Goal: Task Accomplishment & Management: Complete application form

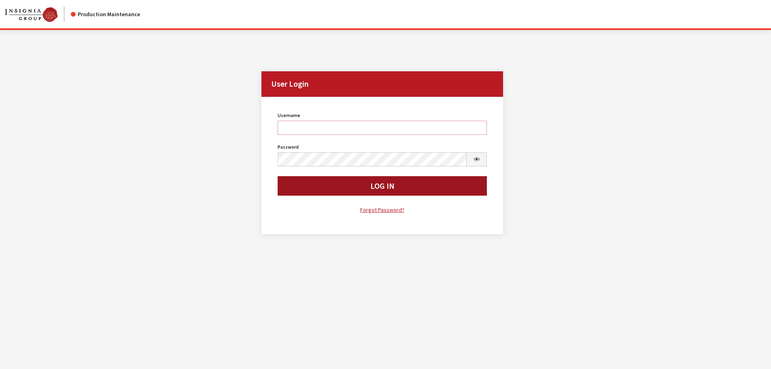
type input "cdorton"
drag, startPoint x: 389, startPoint y: 181, endPoint x: 403, endPoint y: 178, distance: 14.4
click at [389, 181] on button "Log In" at bounding box center [383, 185] width 210 height 19
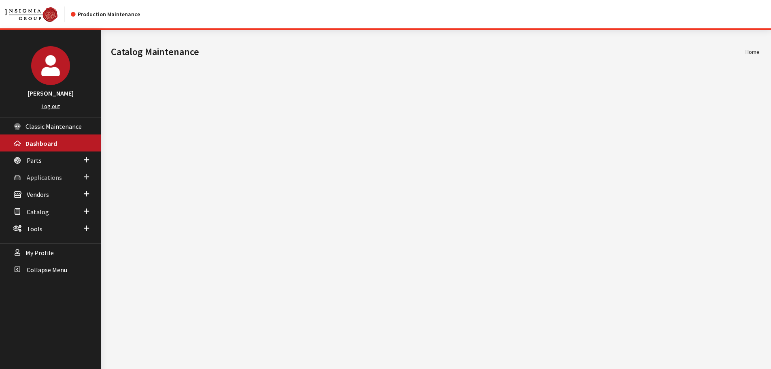
click at [29, 175] on span "Applications" at bounding box center [44, 177] width 35 height 8
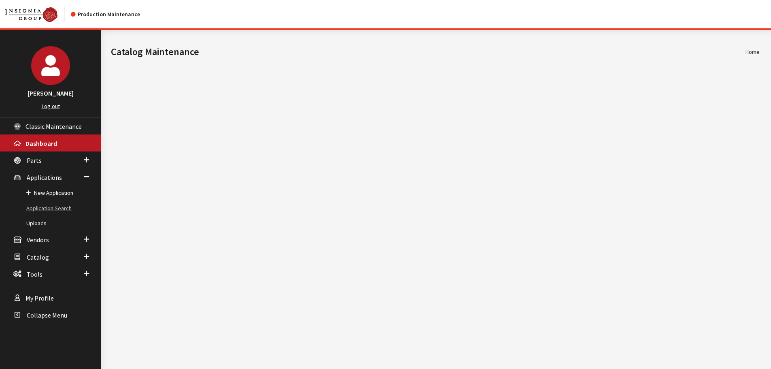
click at [33, 206] on link "Application Search" at bounding box center [50, 208] width 101 height 15
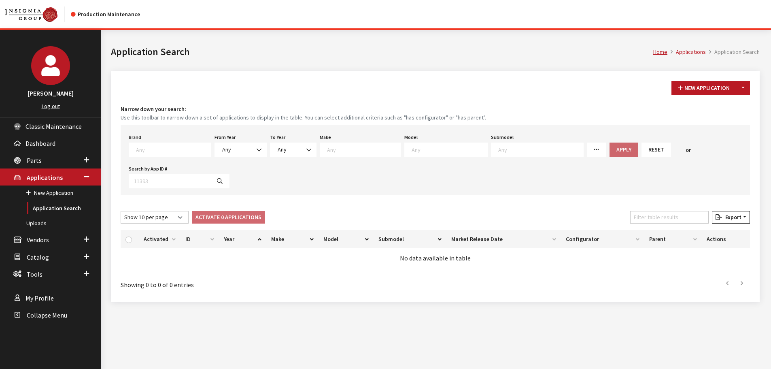
click at [135, 151] on span at bounding box center [172, 148] width 77 height 7
type textarea "niss"
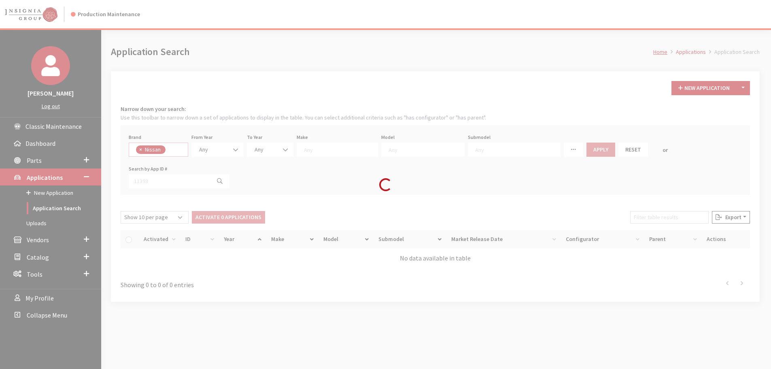
select select "14"
select select
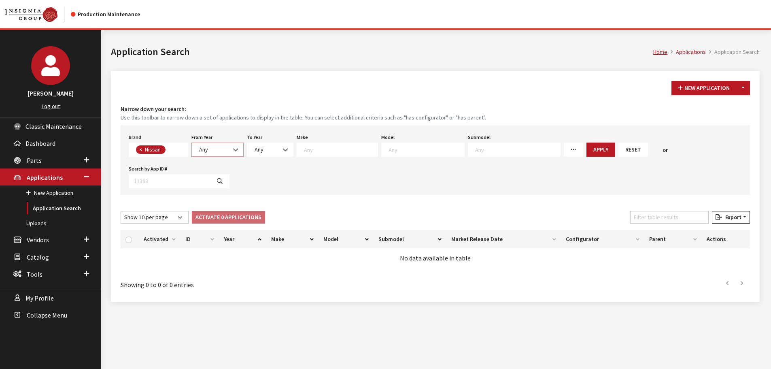
click at [215, 145] on span "Any" at bounding box center [217, 149] width 52 height 14
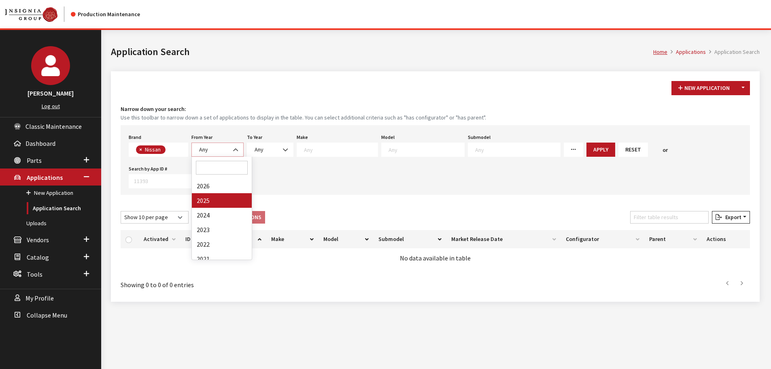
select select "2025"
select select
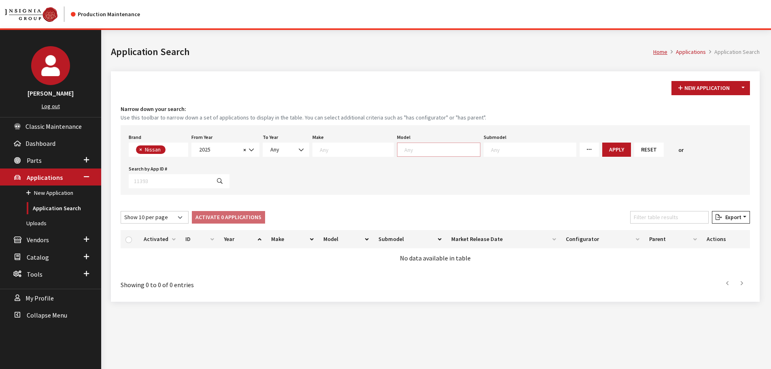
click at [437, 152] on textarea "Search" at bounding box center [442, 149] width 76 height 7
type textarea "fron"
select select "339"
select select
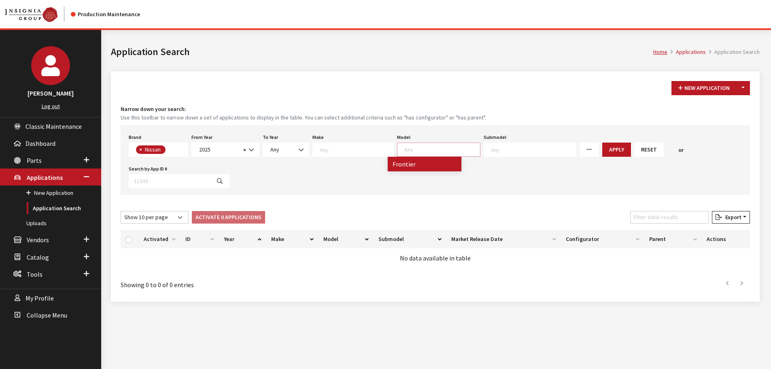
scroll to position [31, 0]
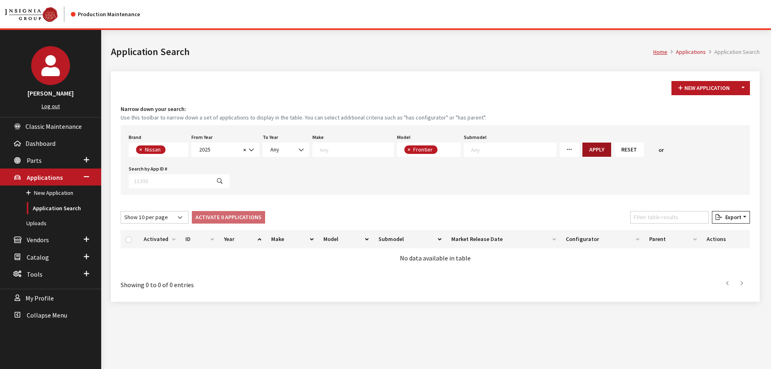
click at [583, 146] on button "Apply" at bounding box center [597, 149] width 29 height 14
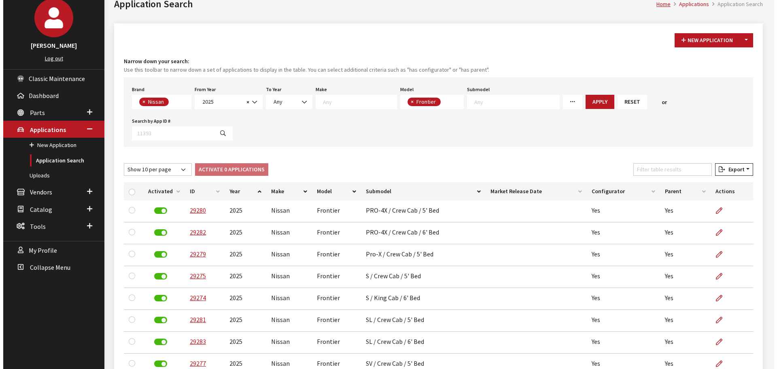
scroll to position [0, 0]
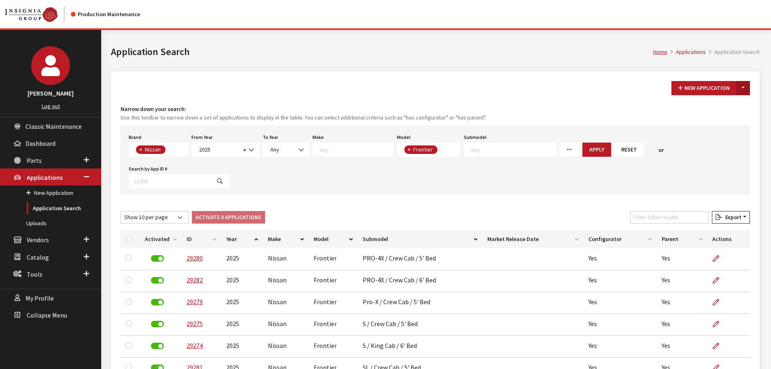
click at [741, 85] on button "Toggle Dropdown" at bounding box center [743, 88] width 14 height 14
click at [734, 104] on button "New From Existing..." at bounding box center [716, 105] width 70 height 14
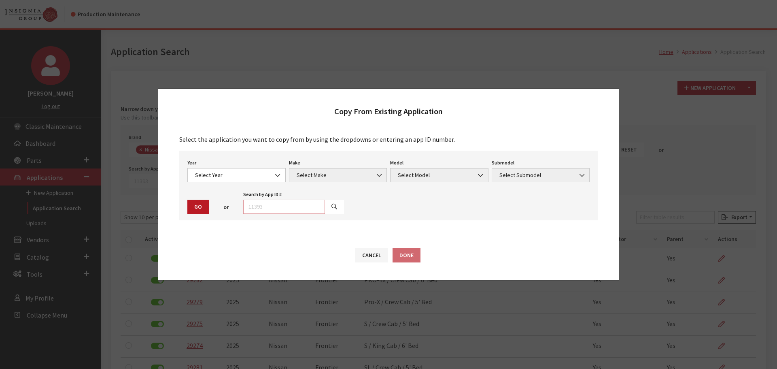
click at [298, 206] on input "text" at bounding box center [284, 207] width 82 height 14
type input "29275"
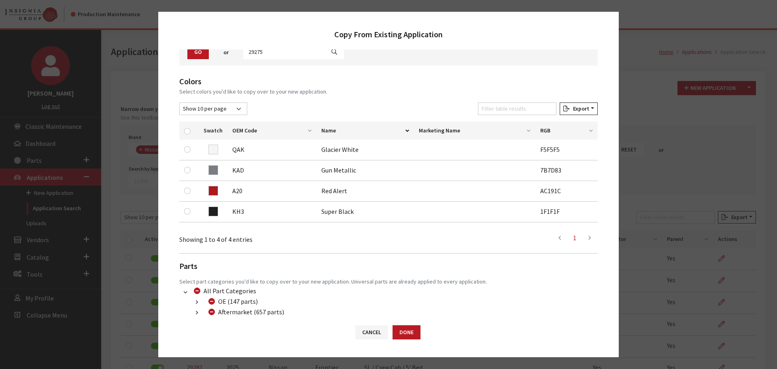
scroll to position [81, 0]
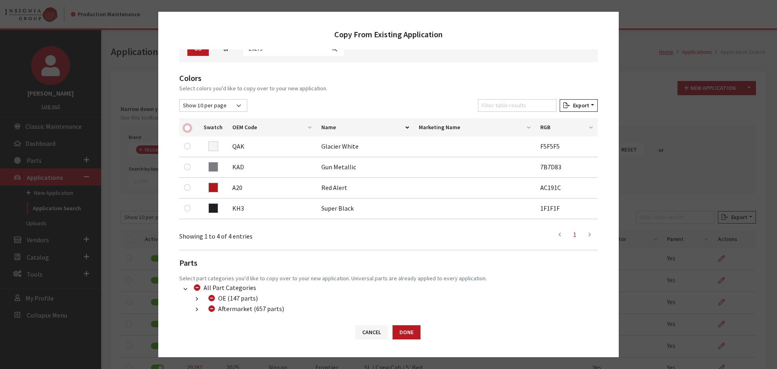
click at [188, 129] on input "checkbox" at bounding box center [187, 128] width 6 height 6
checkbox input "true"
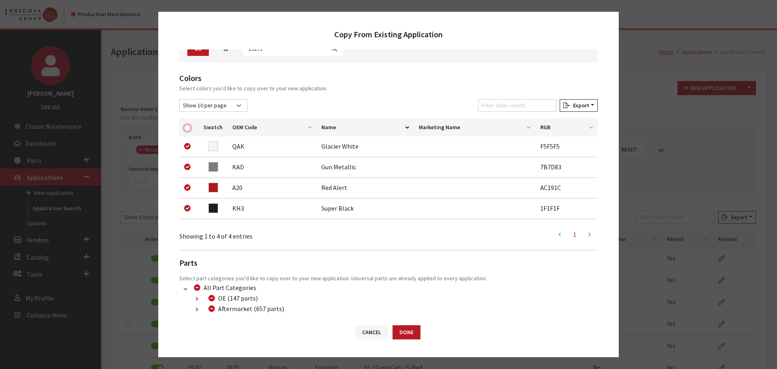
checkbox input "true"
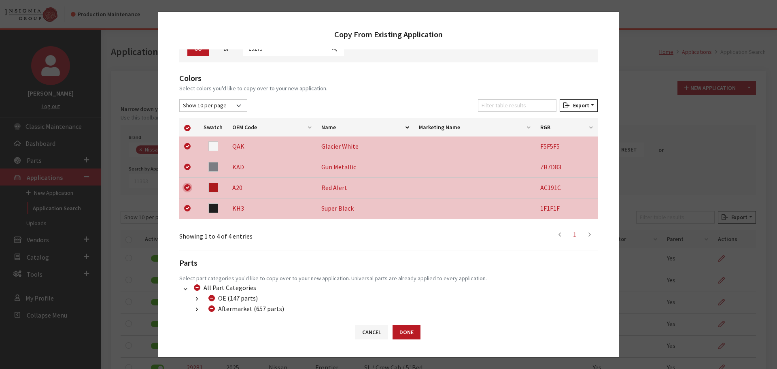
click at [185, 185] on input "checkbox" at bounding box center [187, 187] width 6 height 6
checkbox input "false"
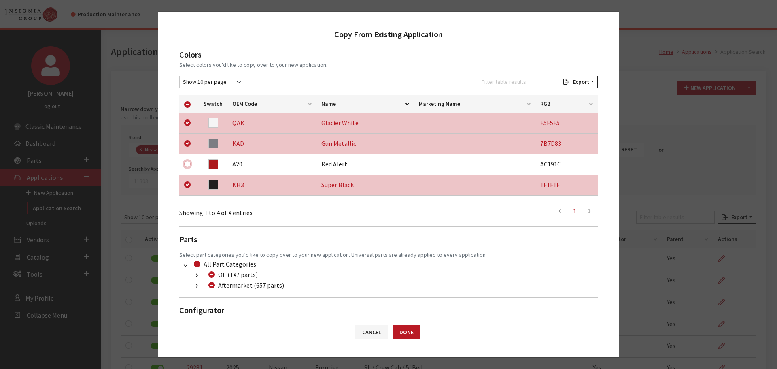
scroll to position [128, 0]
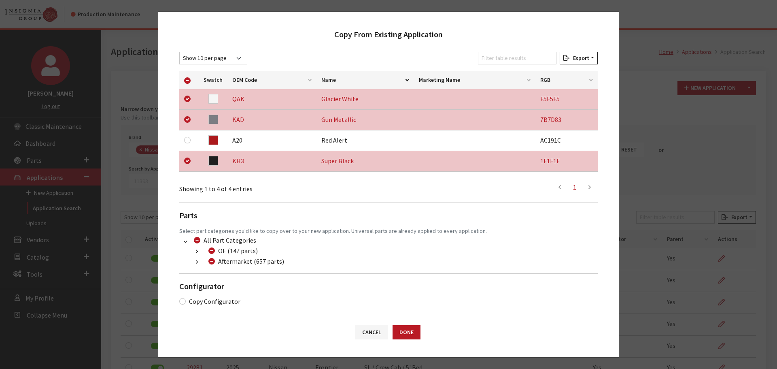
drag, startPoint x: 193, startPoint y: 266, endPoint x: 197, endPoint y: 267, distance: 4.4
click at [194, 265] on button "button" at bounding box center [197, 261] width 16 height 9
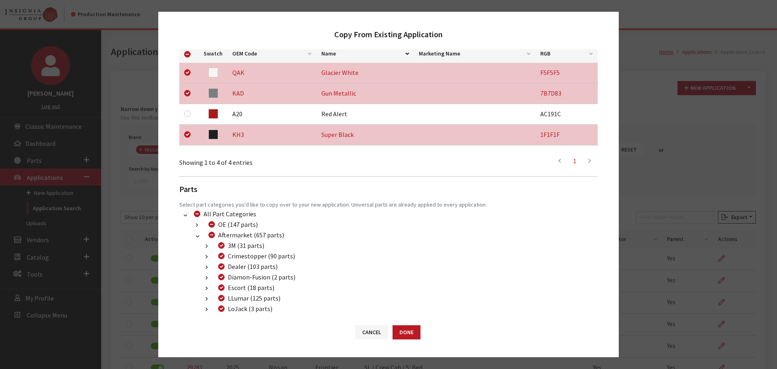
scroll to position [169, 0]
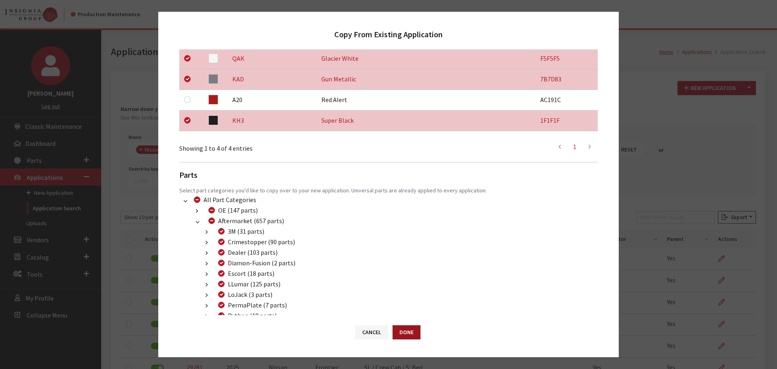
click at [407, 330] on button "Done" at bounding box center [407, 332] width 28 height 14
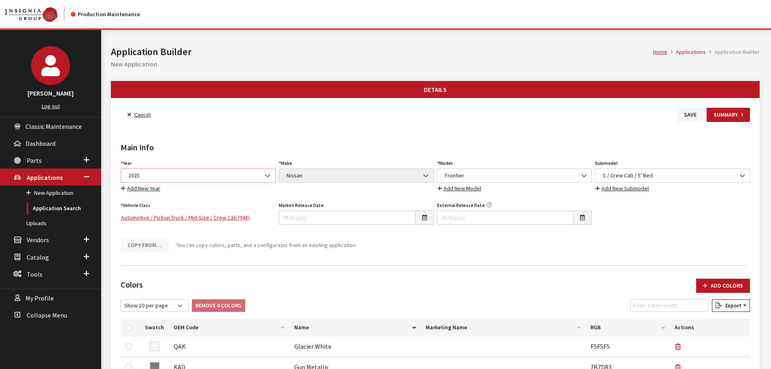
click at [183, 172] on span "2025" at bounding box center [198, 175] width 145 height 9
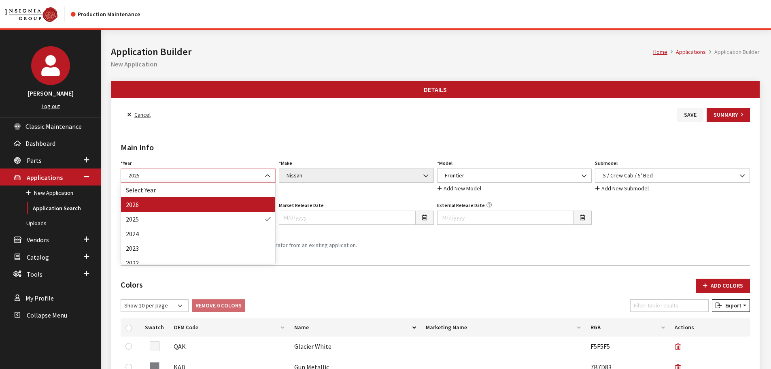
select select "44"
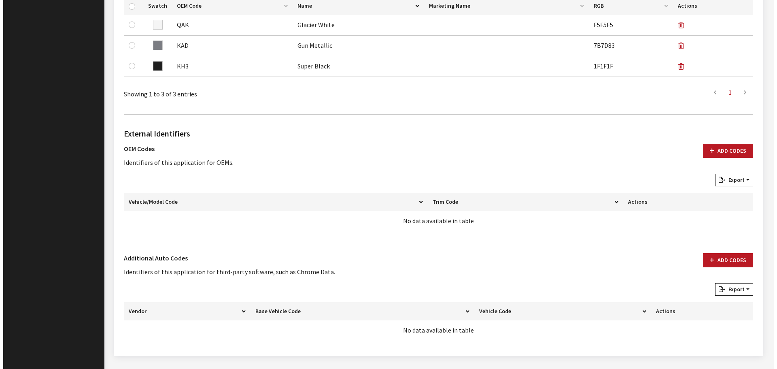
scroll to position [342, 0]
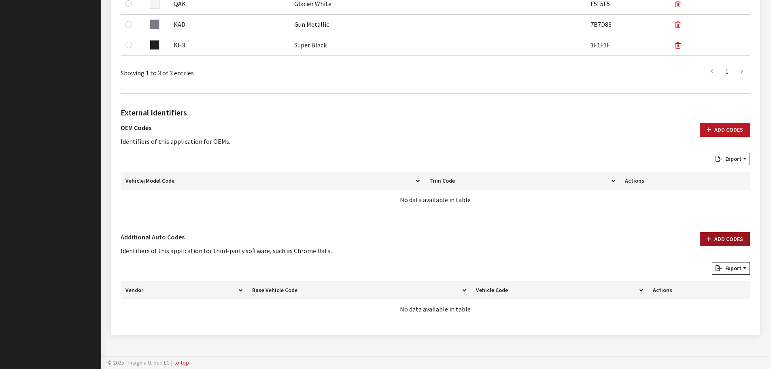
click at [744, 235] on button "Add Codes" at bounding box center [725, 239] width 50 height 14
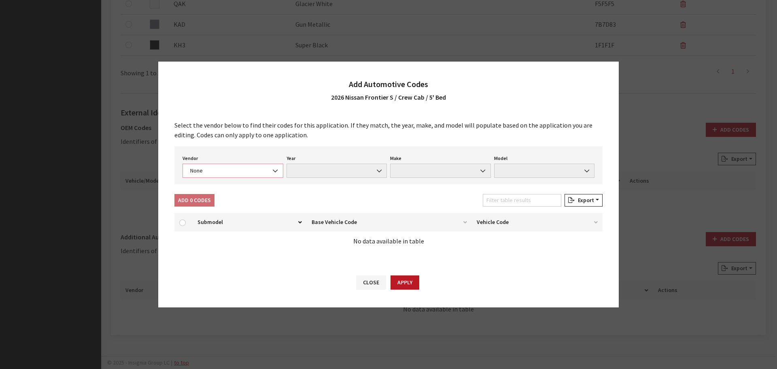
click at [211, 172] on span "None" at bounding box center [233, 170] width 90 height 9
select select "4"
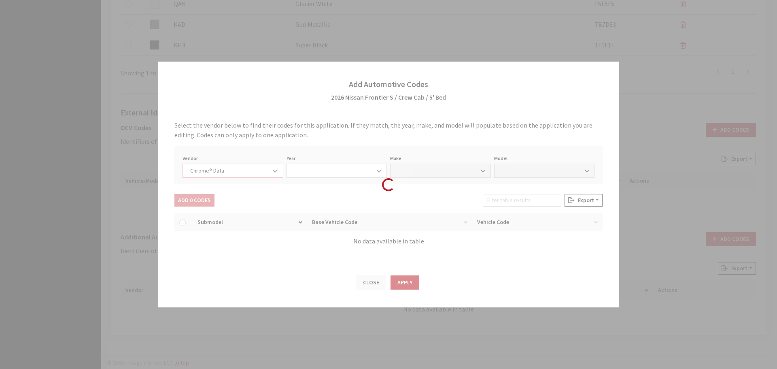
select select "2026"
select select "30"
select select "72709"
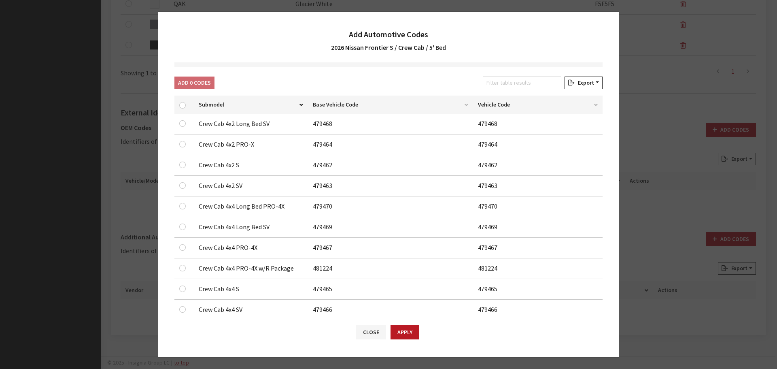
scroll to position [81, 0]
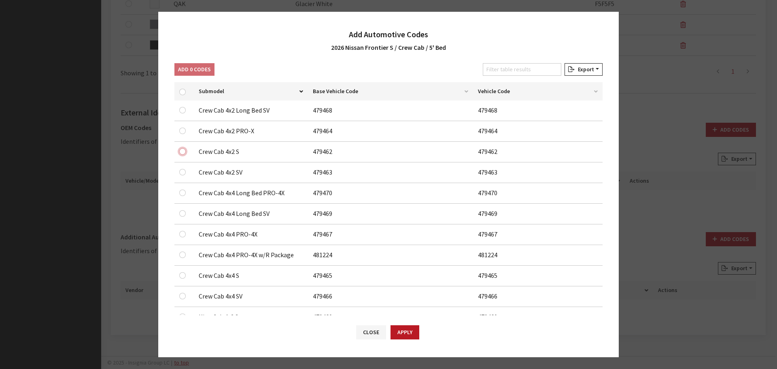
click at [181, 151] on input "checkbox" at bounding box center [182, 151] width 6 height 6
checkbox input "true"
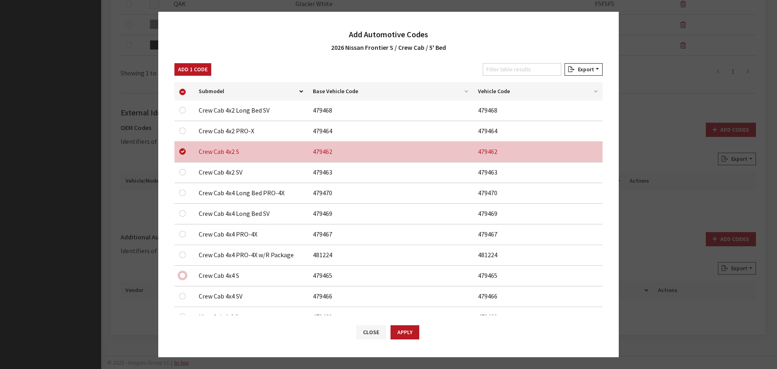
click at [181, 276] on input "checkbox" at bounding box center [182, 275] width 6 height 6
checkbox input "true"
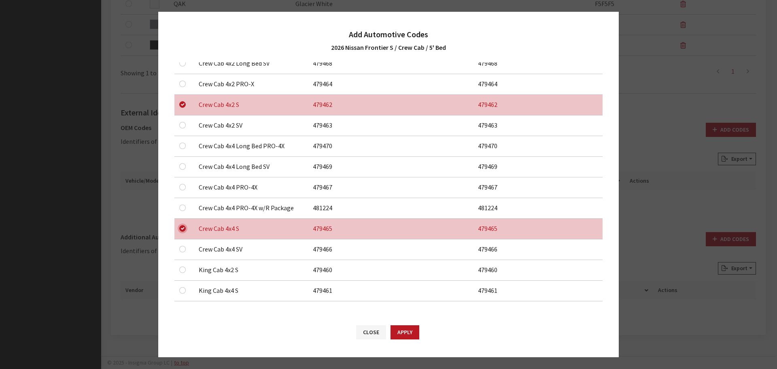
scroll to position [129, 0]
click at [412, 328] on button "Apply" at bounding box center [405, 332] width 29 height 14
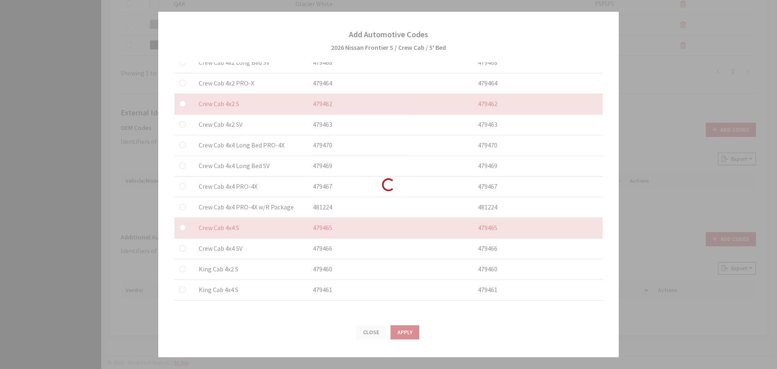
checkbox input "false"
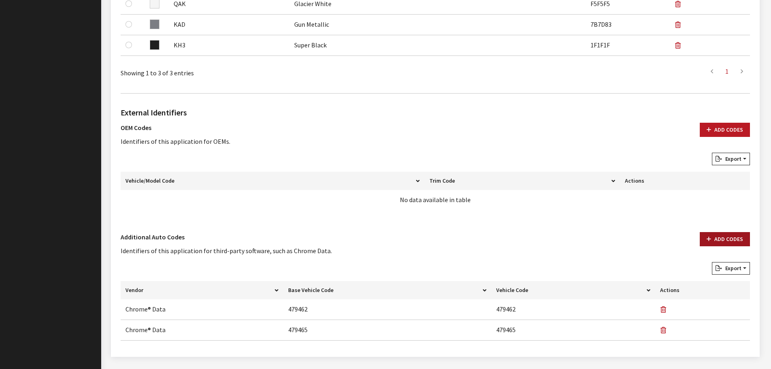
click at [721, 237] on button "Add Codes" at bounding box center [725, 239] width 50 height 14
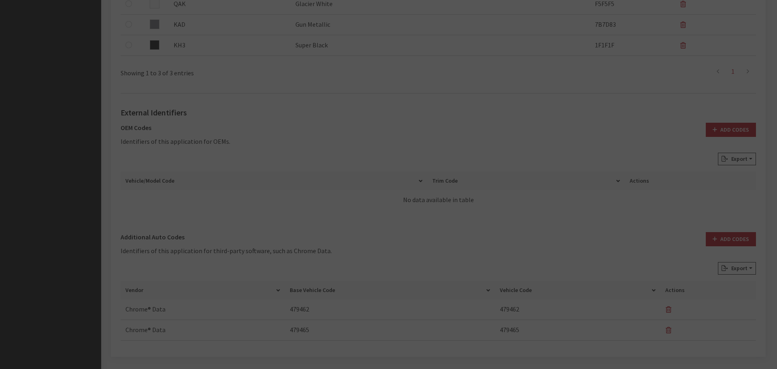
scroll to position [0, 0]
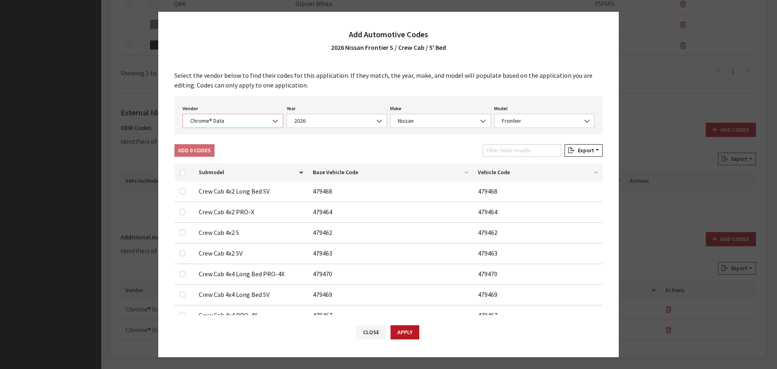
click at [214, 115] on span "Chrome® Data" at bounding box center [233, 121] width 101 height 14
select select "2"
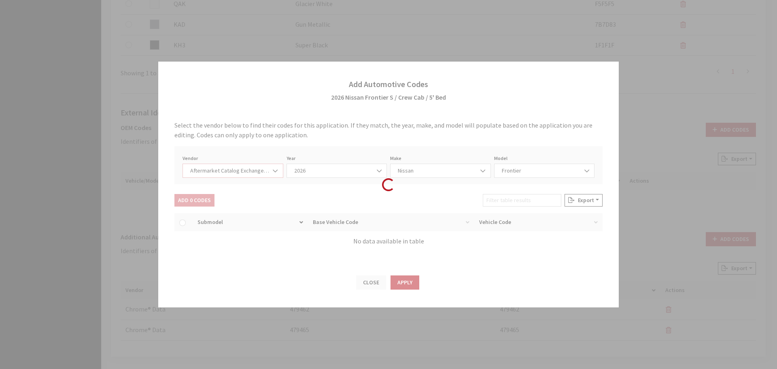
select select "2026"
select select "67"
select select "883"
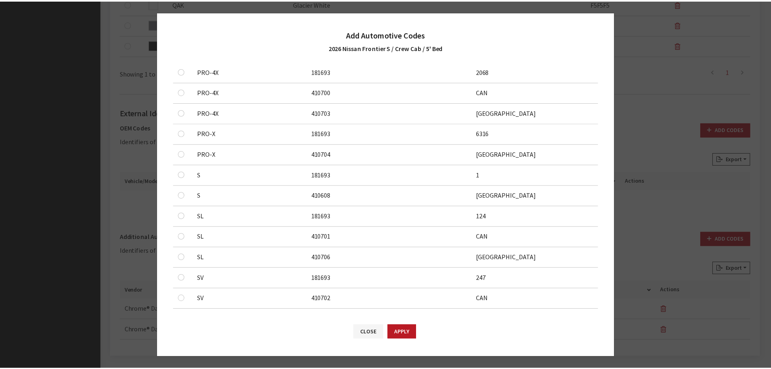
scroll to position [121, 0]
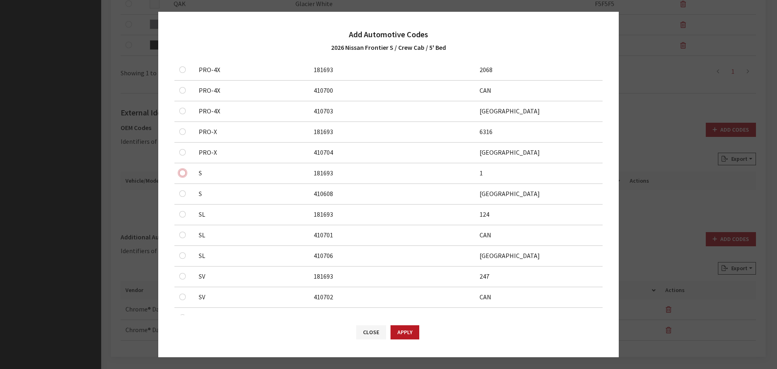
click at [182, 172] on input "checkbox" at bounding box center [182, 173] width 6 height 6
checkbox input "true"
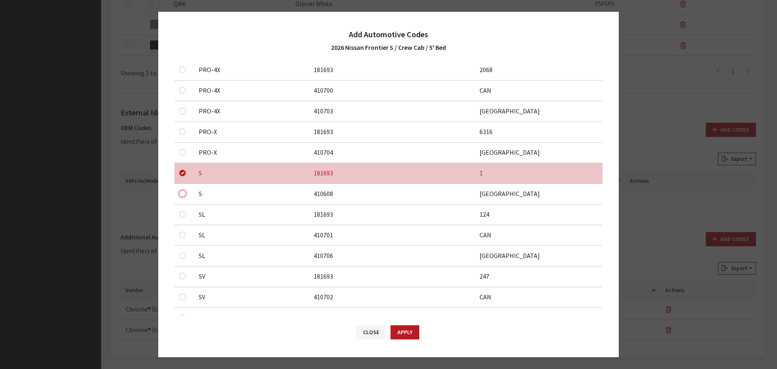
click at [184, 192] on input "checkbox" at bounding box center [182, 193] width 6 height 6
checkbox input "true"
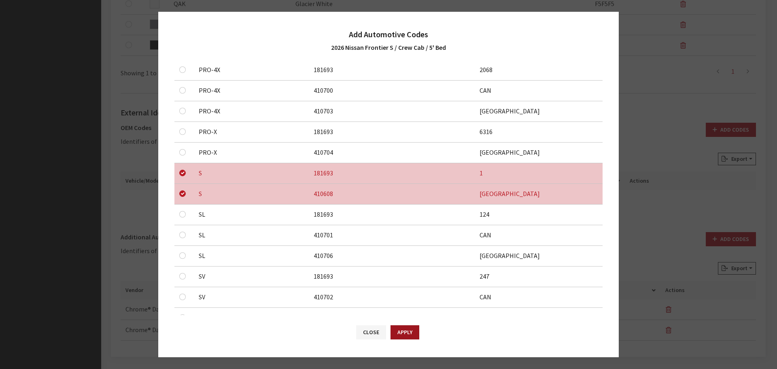
click at [411, 336] on button "Apply" at bounding box center [405, 332] width 29 height 14
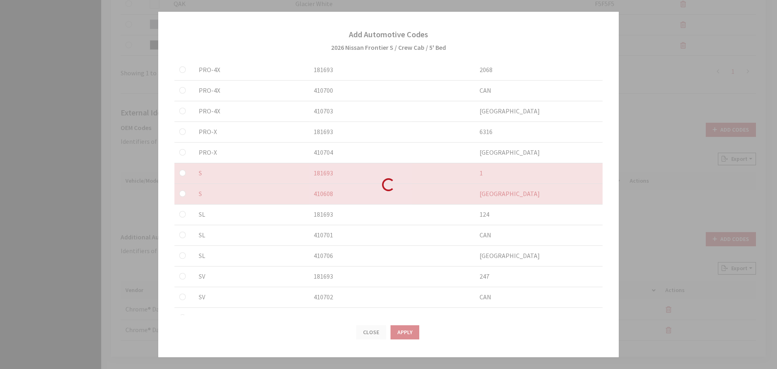
checkbox input "false"
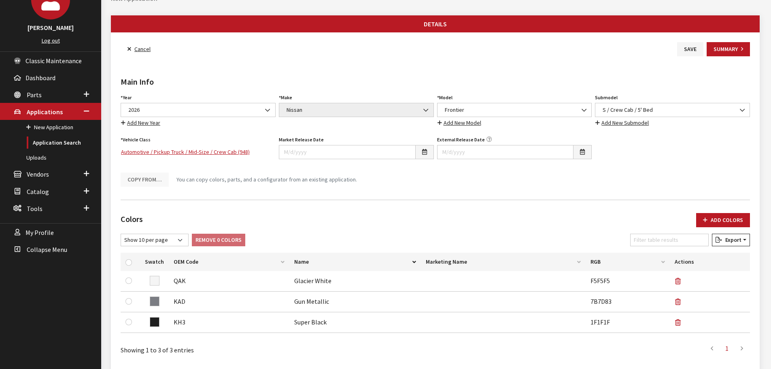
scroll to position [0, 0]
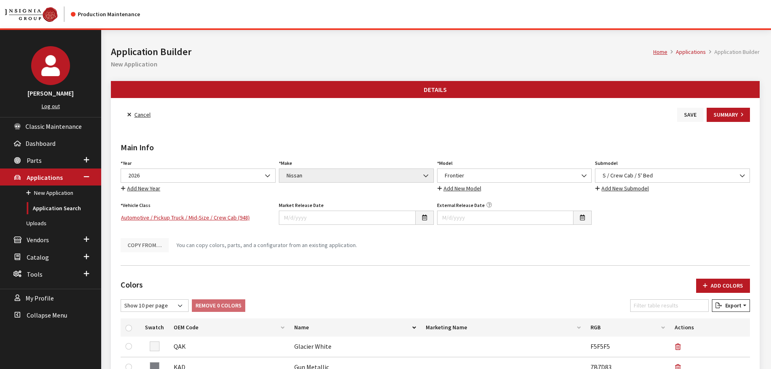
click at [695, 112] on button "Save" at bounding box center [690, 115] width 26 height 14
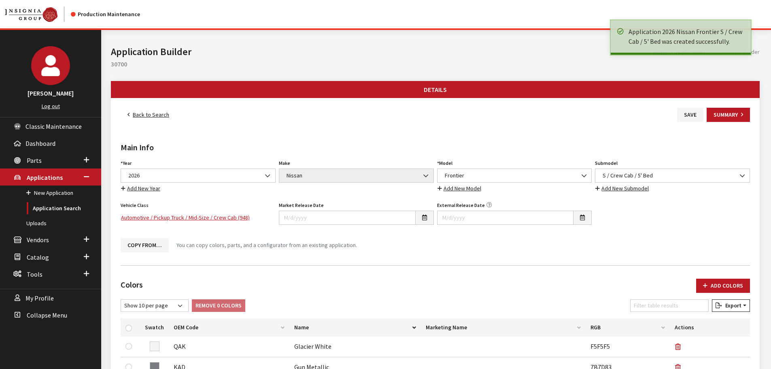
click at [147, 114] on link "Back to Search" at bounding box center [148, 115] width 55 height 14
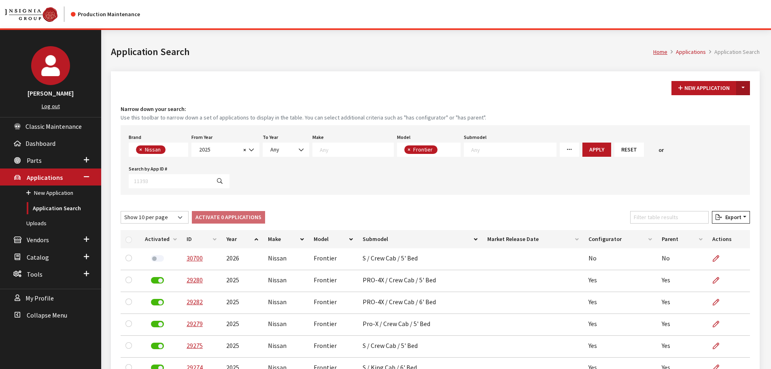
click at [740, 84] on button "Toggle Dropdown" at bounding box center [743, 88] width 14 height 14
click at [715, 97] on div "New Application Toggle Dropdown New From Existing... Narrow down your search: U…" at bounding box center [435, 286] width 649 height 430
click at [742, 89] on button "Toggle Dropdown" at bounding box center [743, 88] width 14 height 14
click at [722, 113] on h4 "Narrow down your search:" at bounding box center [436, 109] width 630 height 9
click at [748, 89] on button "Toggle Dropdown" at bounding box center [743, 88] width 14 height 14
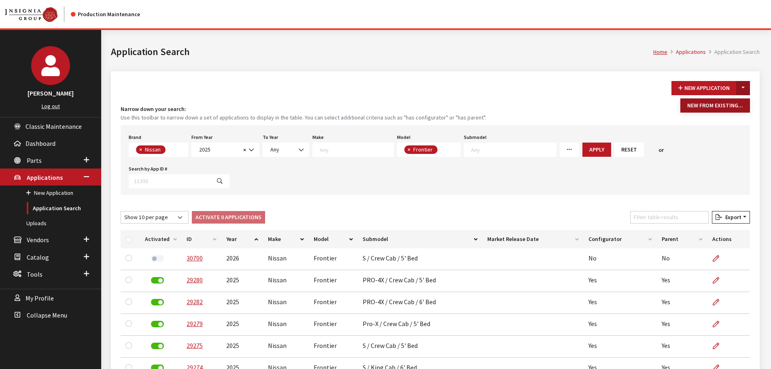
click at [735, 106] on button "New From Existing..." at bounding box center [716, 105] width 70 height 14
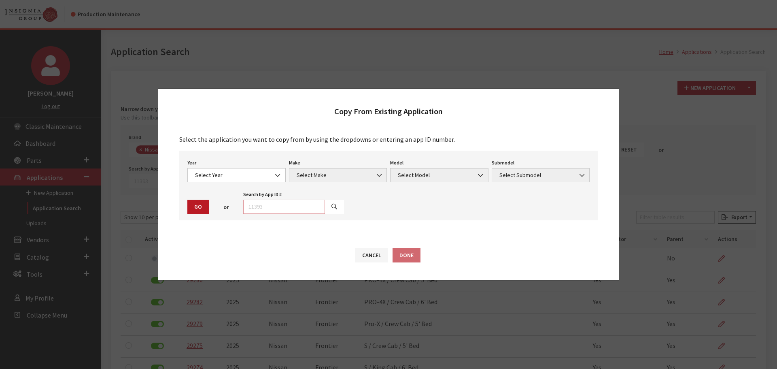
click at [262, 200] on input "text" at bounding box center [284, 207] width 82 height 14
type input "29274"
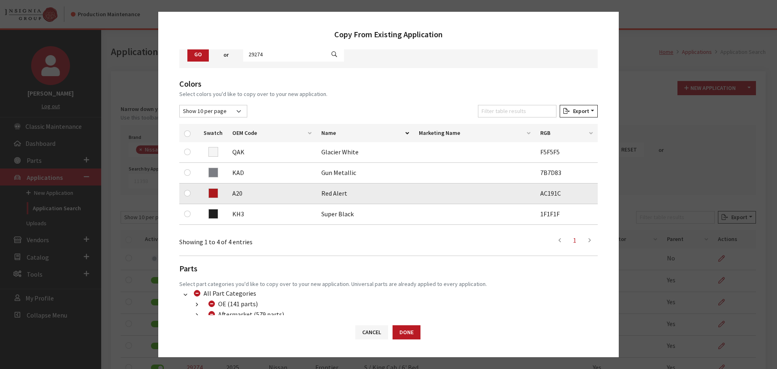
scroll to position [81, 0]
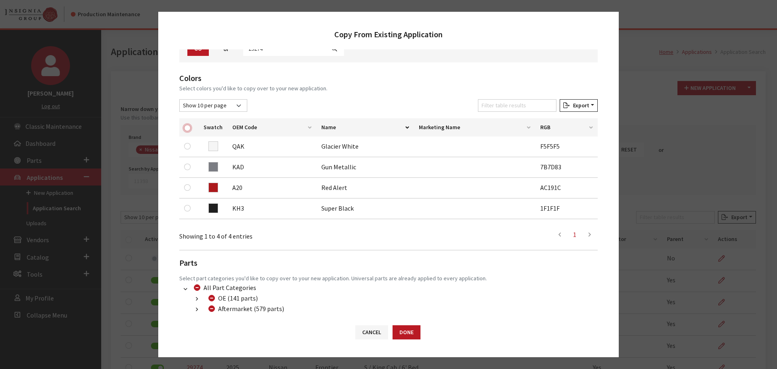
click at [185, 128] on input "checkbox" at bounding box center [187, 128] width 6 height 6
checkbox input "true"
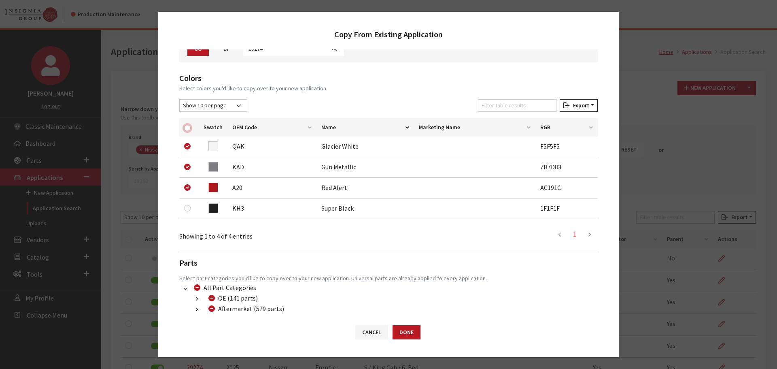
checkbox input "true"
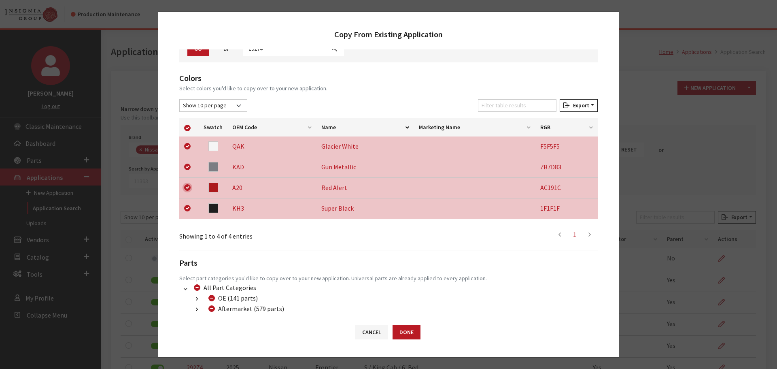
click at [188, 185] on input "checkbox" at bounding box center [187, 187] width 6 height 6
checkbox input "false"
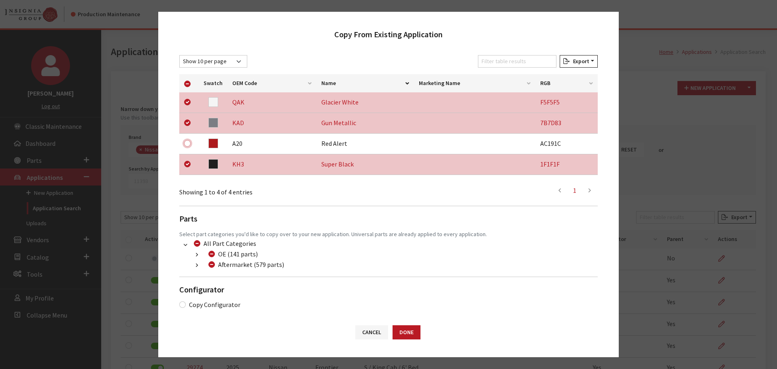
scroll to position [128, 0]
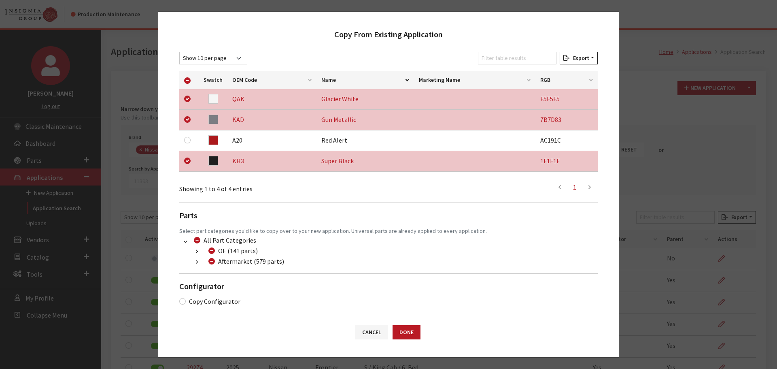
click at [199, 264] on button "button" at bounding box center [197, 261] width 16 height 9
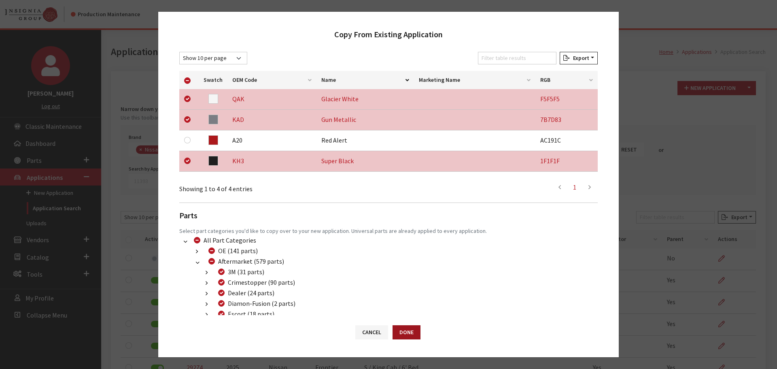
click at [411, 334] on button "Done" at bounding box center [407, 332] width 28 height 14
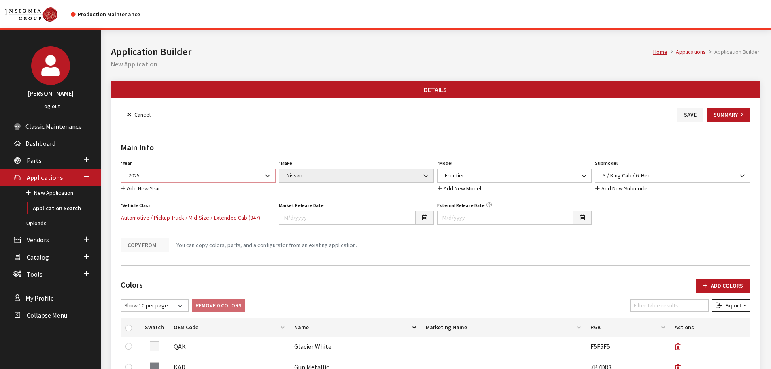
drag, startPoint x: 0, startPoint y: 0, endPoint x: 185, endPoint y: 176, distance: 255.4
click at [185, 176] on span "2025" at bounding box center [198, 175] width 145 height 9
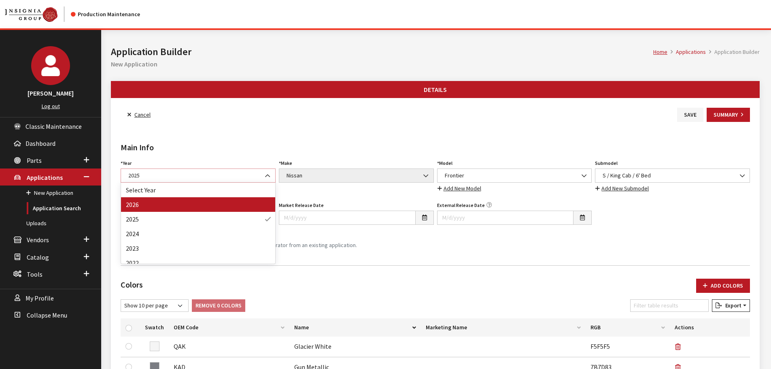
select select "44"
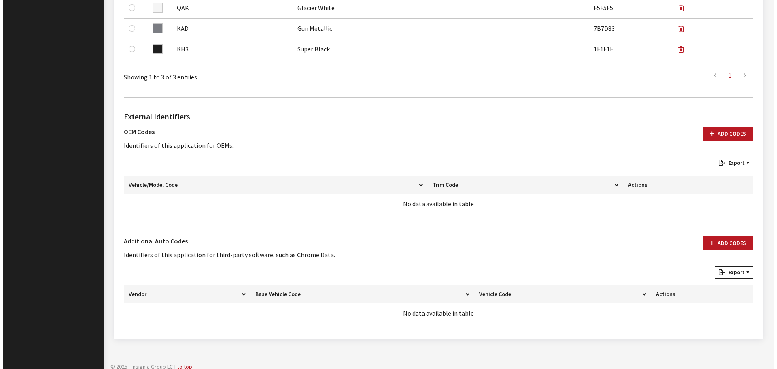
scroll to position [342, 0]
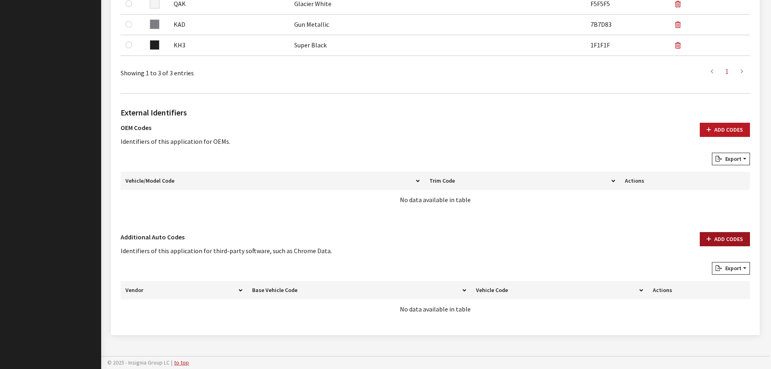
click at [733, 238] on button "Add Codes" at bounding box center [725, 239] width 50 height 14
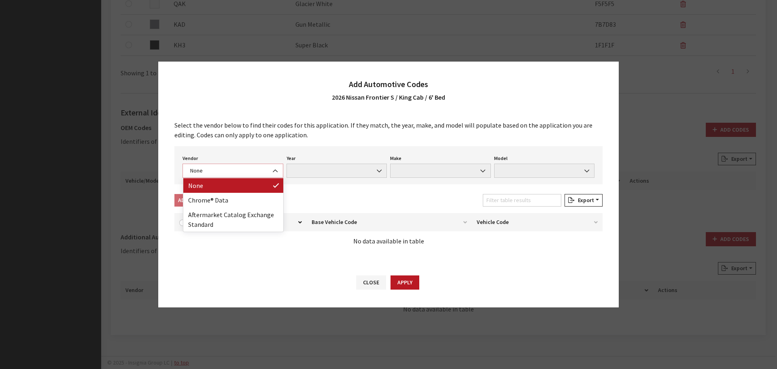
click at [254, 170] on span "None" at bounding box center [233, 170] width 90 height 9
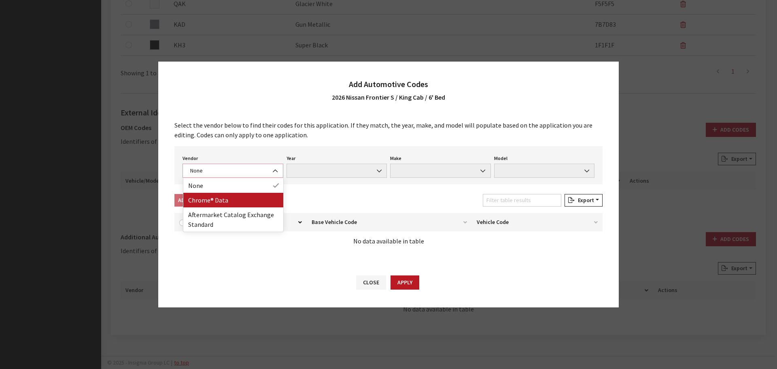
select select "4"
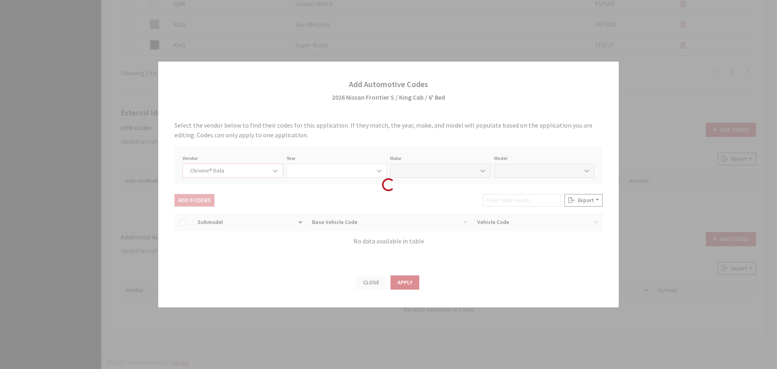
select select "2026"
select select "30"
select select "72709"
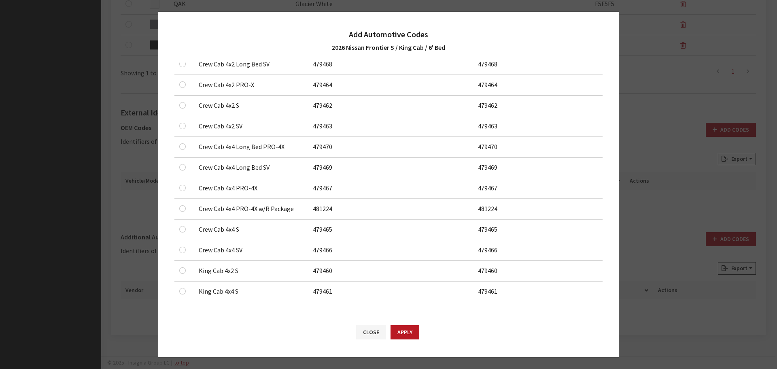
scroll to position [129, 0]
click at [184, 270] on input "checkbox" at bounding box center [182, 269] width 6 height 6
checkbox input "true"
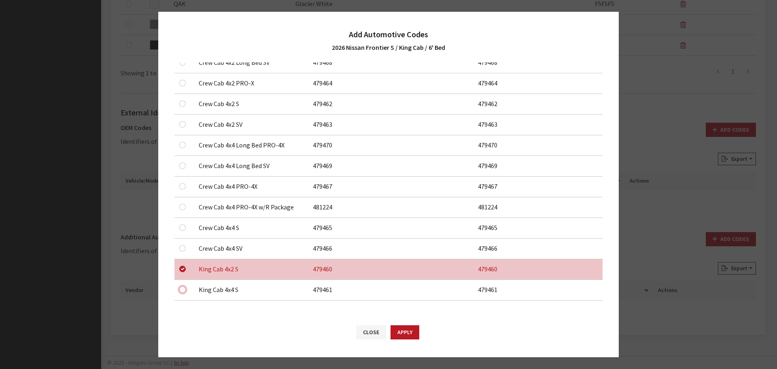
click at [182, 290] on input "checkbox" at bounding box center [182, 289] width 6 height 6
checkbox input "true"
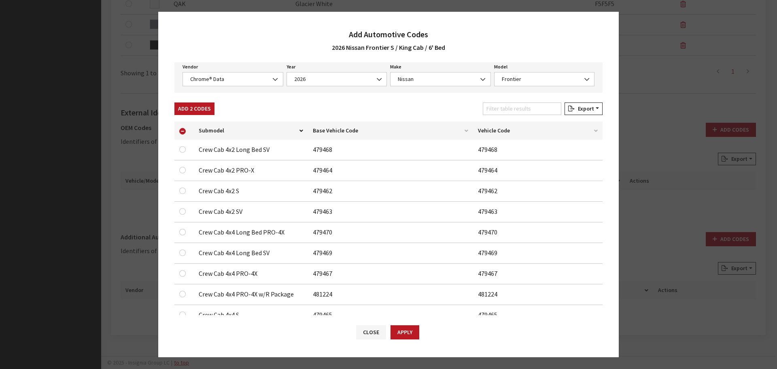
scroll to position [0, 0]
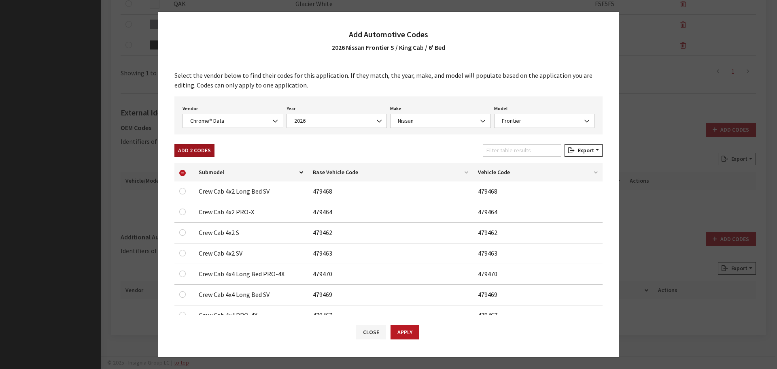
click at [198, 153] on button "Add 2 Codes" at bounding box center [194, 150] width 40 height 13
checkbox input "false"
click at [215, 120] on span "Chrome® Data" at bounding box center [233, 121] width 90 height 9
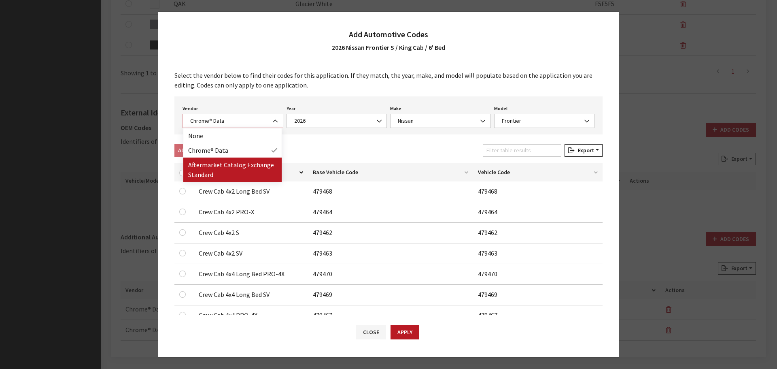
select select "2"
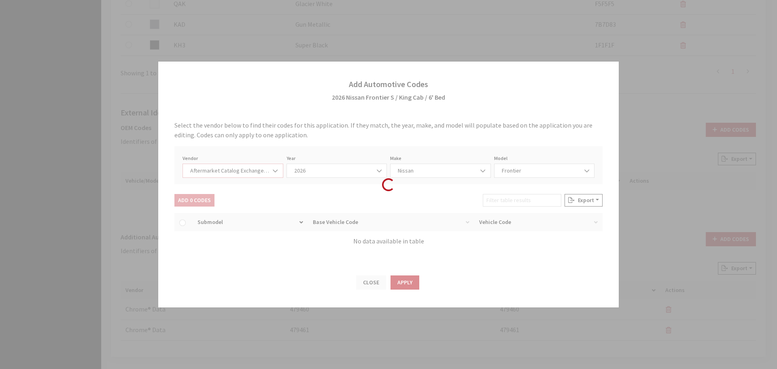
select select "2026"
select select "67"
select select "883"
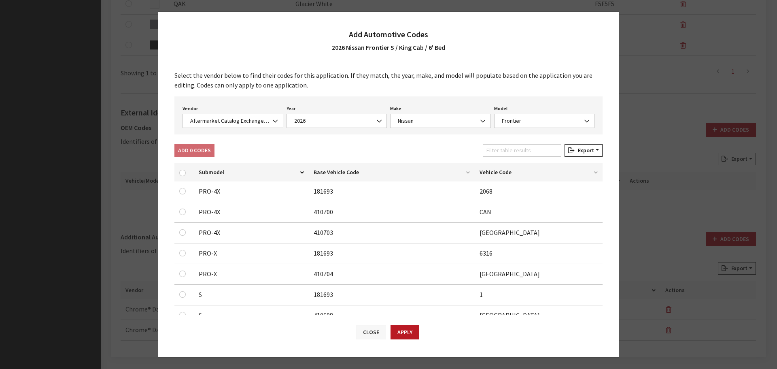
click at [373, 338] on button "Close" at bounding box center [371, 332] width 30 height 14
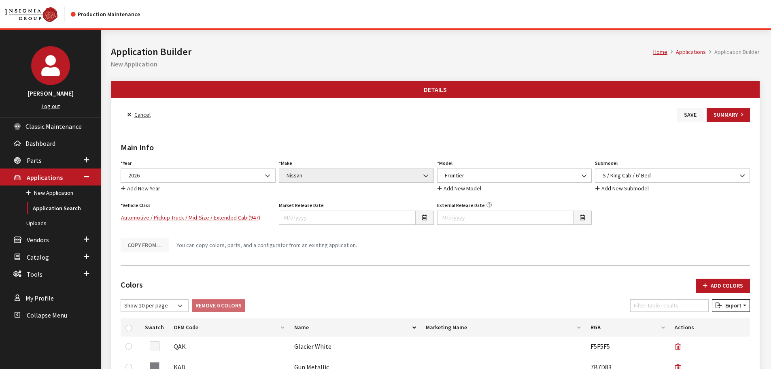
click at [685, 114] on button "Save" at bounding box center [690, 115] width 26 height 14
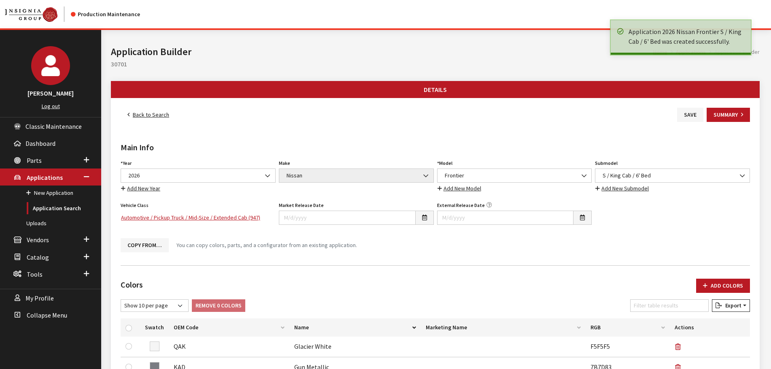
click at [142, 115] on link "Back to Search" at bounding box center [148, 115] width 55 height 14
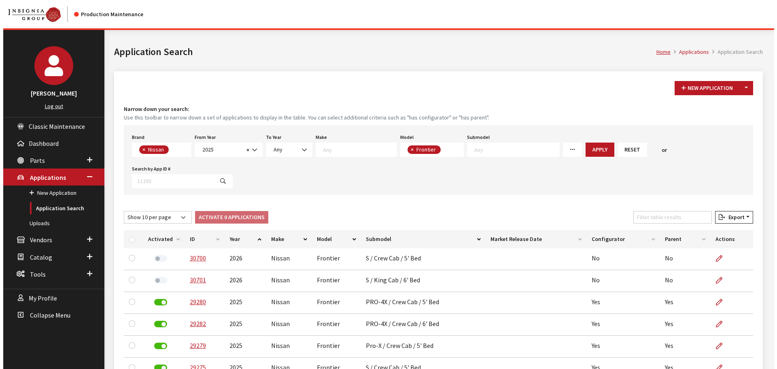
scroll to position [5, 0]
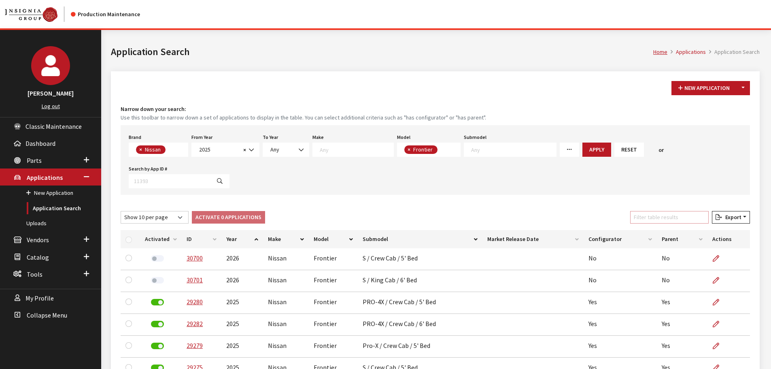
click at [658, 220] on input "Filter table results" at bounding box center [669, 217] width 79 height 13
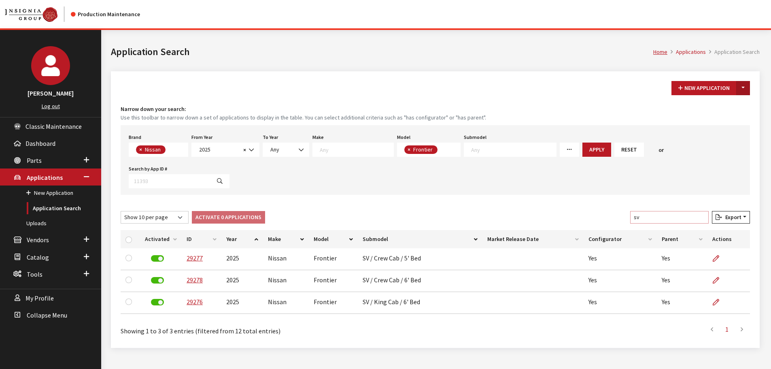
type input "sv"
click at [743, 93] on button "Toggle Dropdown" at bounding box center [743, 88] width 14 height 14
click at [726, 104] on button "New From Existing..." at bounding box center [716, 105] width 70 height 14
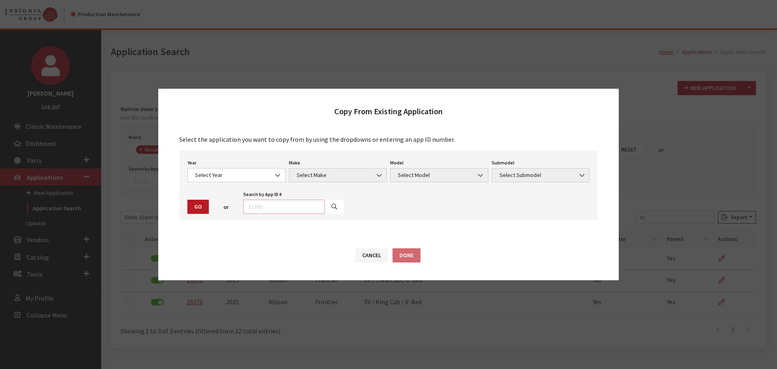
click at [285, 201] on input "text" at bounding box center [284, 207] width 82 height 14
type input "29277"
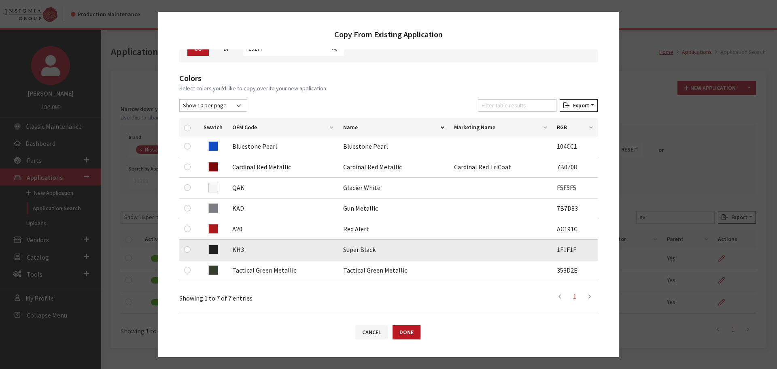
scroll to position [121, 0]
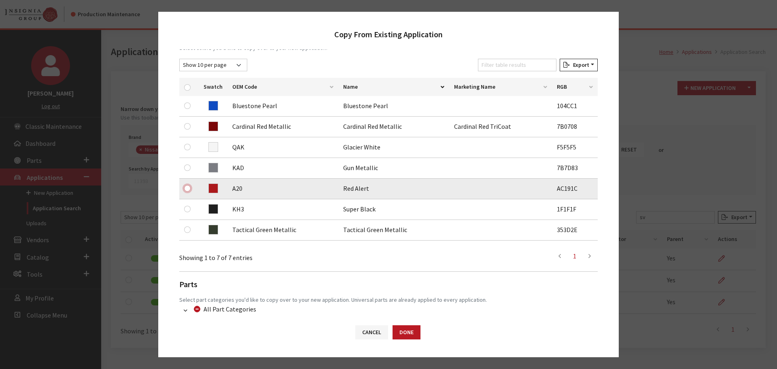
click at [185, 187] on input "checkbox" at bounding box center [187, 188] width 6 height 6
checkbox input "true"
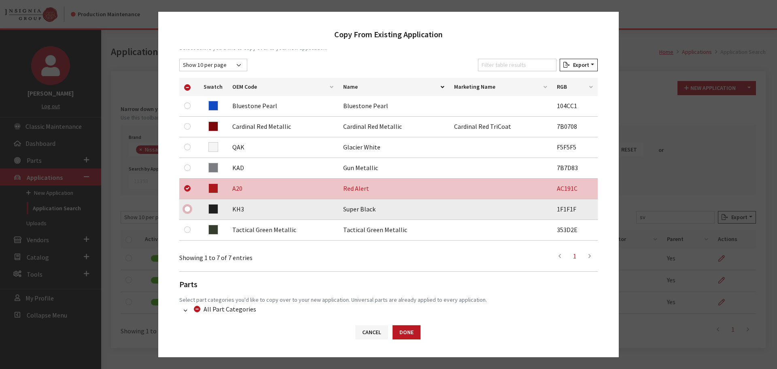
click at [185, 206] on input "checkbox" at bounding box center [187, 209] width 6 height 6
checkbox input "true"
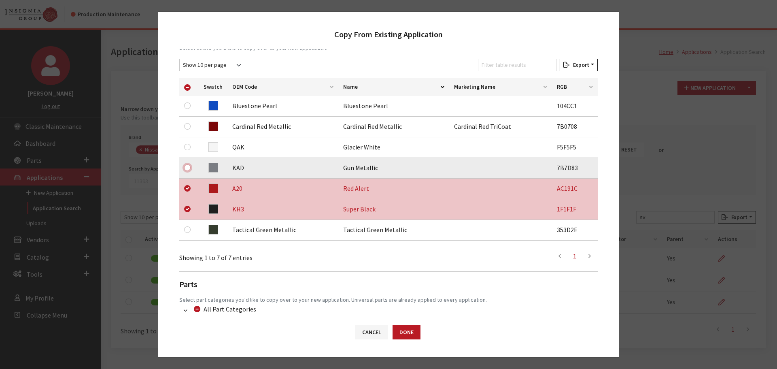
click at [188, 166] on input "checkbox" at bounding box center [187, 167] width 6 height 6
checkbox input "true"
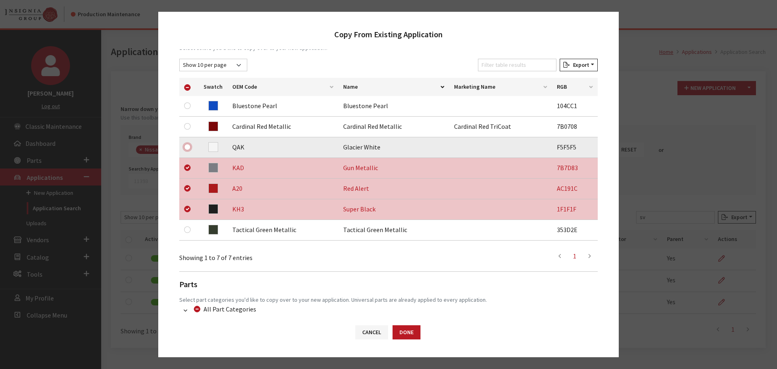
click at [188, 147] on input "checkbox" at bounding box center [187, 147] width 6 height 6
checkbox input "true"
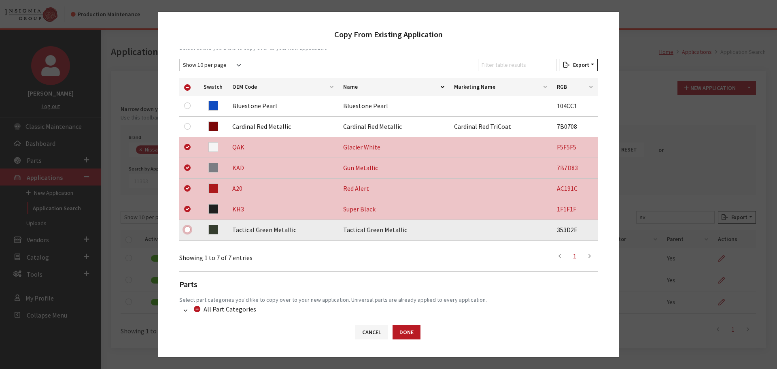
click at [187, 230] on input "checkbox" at bounding box center [187, 229] width 6 height 6
checkbox input "true"
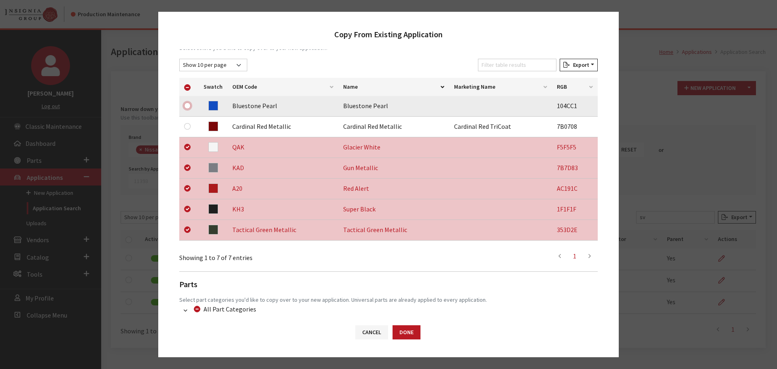
click at [186, 105] on input "checkbox" at bounding box center [187, 105] width 6 height 6
checkbox input "true"
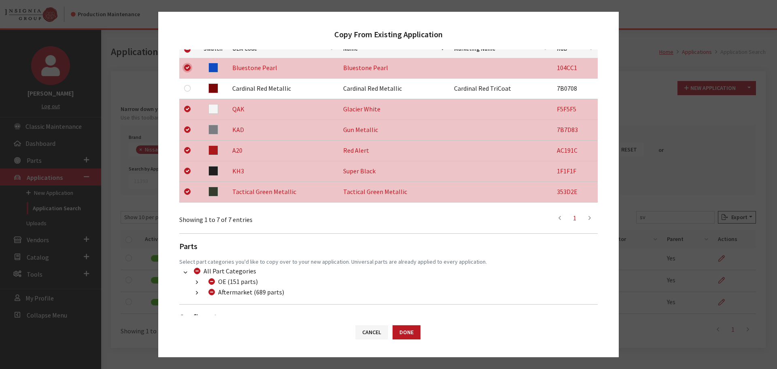
scroll to position [190, 0]
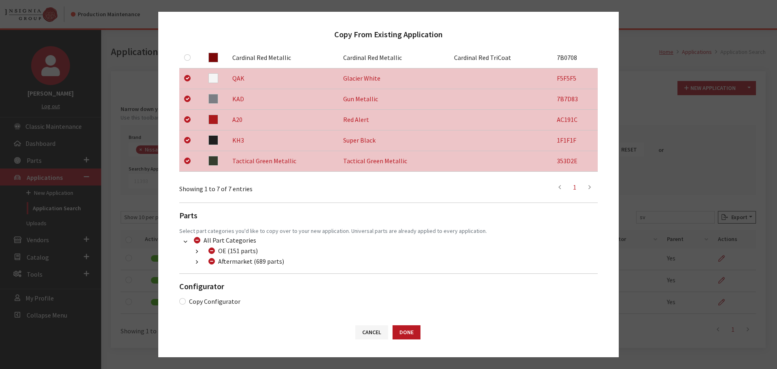
click at [194, 259] on button "button" at bounding box center [197, 261] width 16 height 9
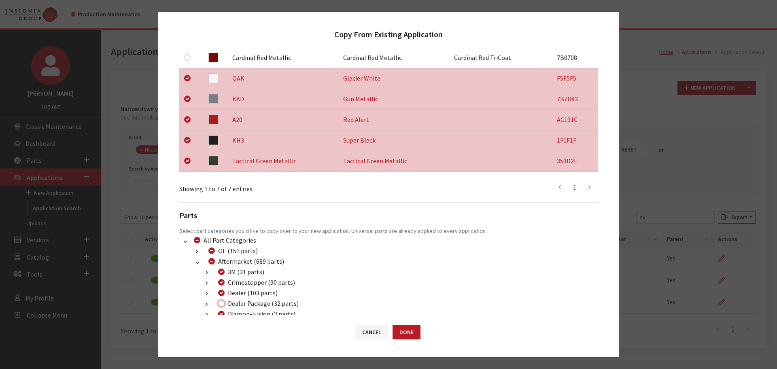
click at [223, 304] on input "Dealer Package (32 parts)" at bounding box center [221, 303] width 6 height 6
checkbox input "true"
click at [398, 336] on button "Done" at bounding box center [407, 332] width 28 height 14
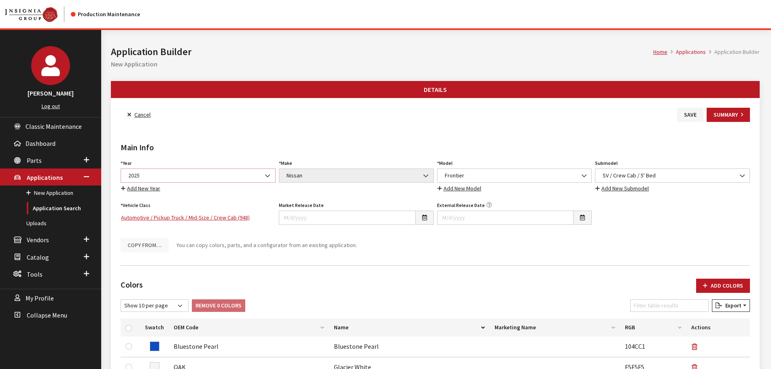
click at [228, 177] on span "2025" at bounding box center [198, 175] width 145 height 9
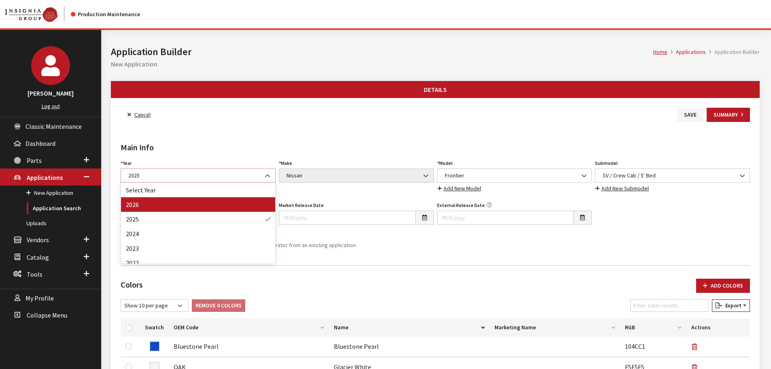
select select "44"
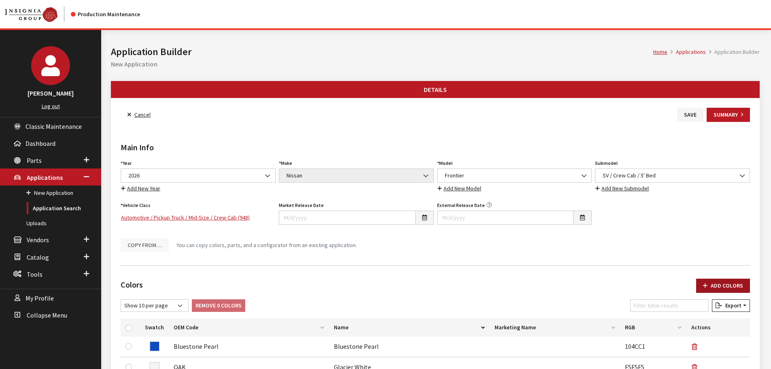
click at [710, 281] on button "Add Colors" at bounding box center [723, 286] width 54 height 14
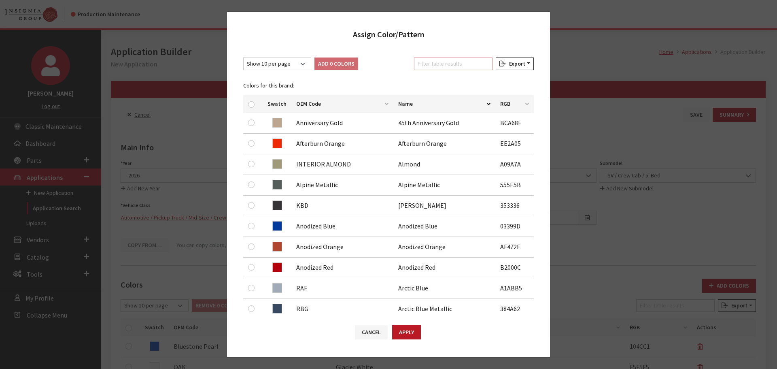
click at [441, 62] on input "Filter table results" at bounding box center [453, 63] width 79 height 13
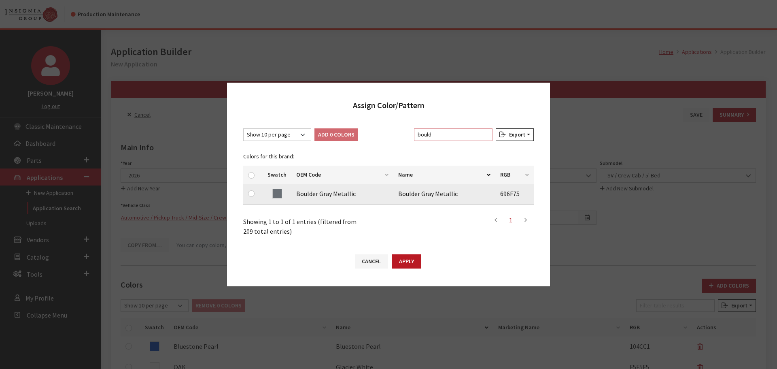
type input "bould"
click at [252, 191] on input "checkbox" at bounding box center [251, 193] width 6 height 6
checkbox input "true"
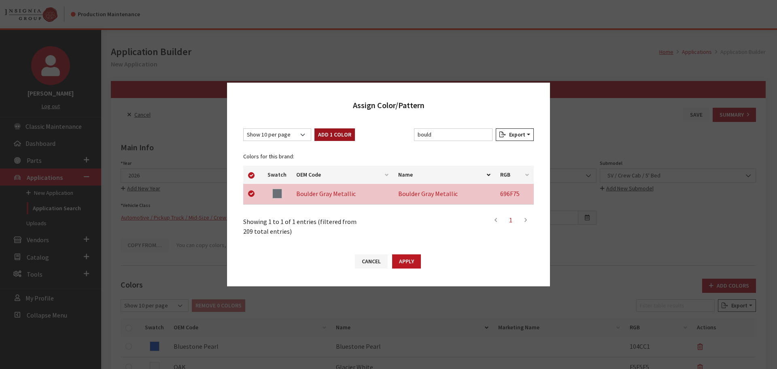
click at [325, 136] on button "Add 1 Color" at bounding box center [335, 134] width 40 height 13
checkbox input "false"
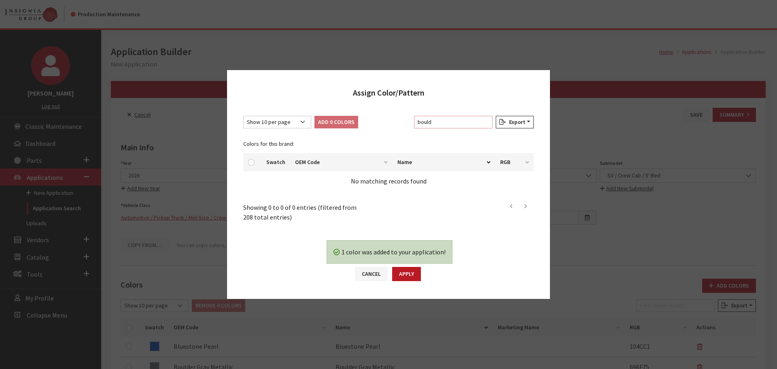
click at [446, 119] on input "bould" at bounding box center [453, 122] width 79 height 13
type input "cit"
click at [404, 276] on button "Apply" at bounding box center [406, 274] width 29 height 14
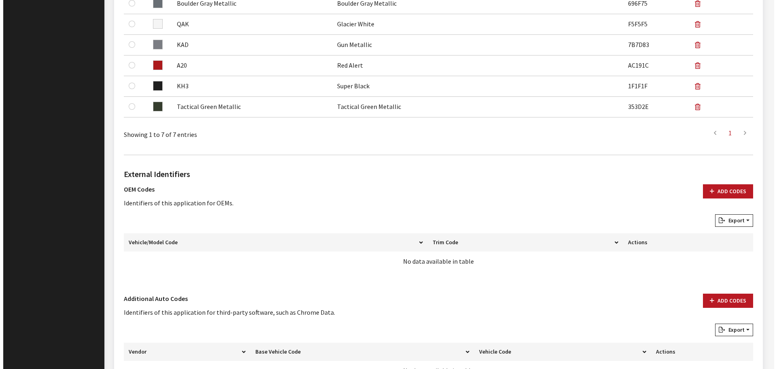
scroll to position [425, 0]
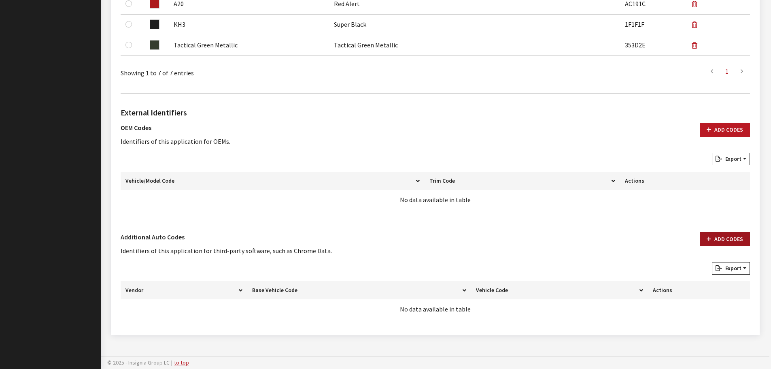
click at [707, 241] on button "Add Codes" at bounding box center [725, 239] width 50 height 14
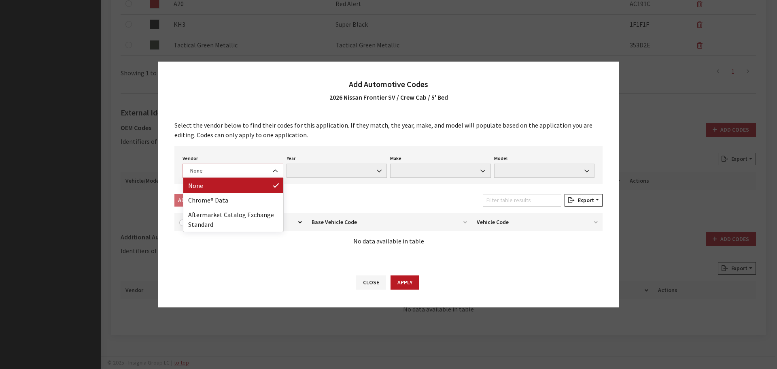
click at [237, 170] on span "None" at bounding box center [233, 170] width 90 height 9
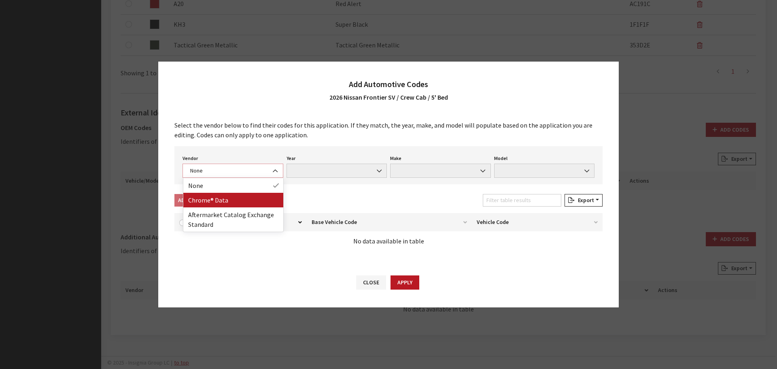
select select "4"
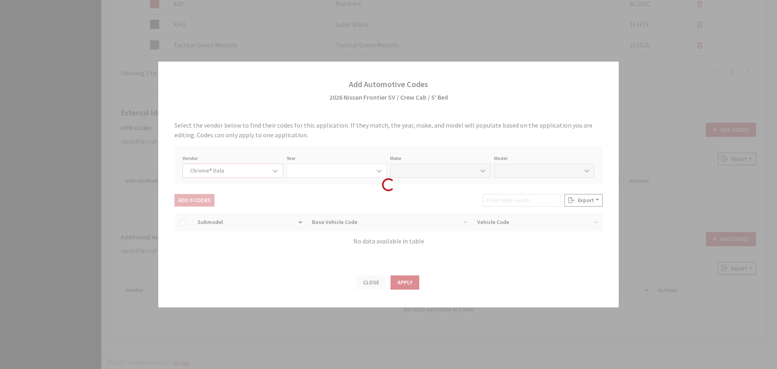
select select "2026"
select select "30"
select select "72709"
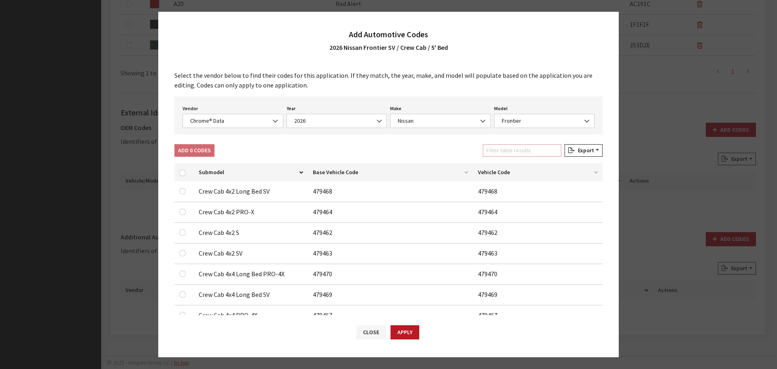
click at [495, 148] on input "Filter table results" at bounding box center [522, 150] width 79 height 13
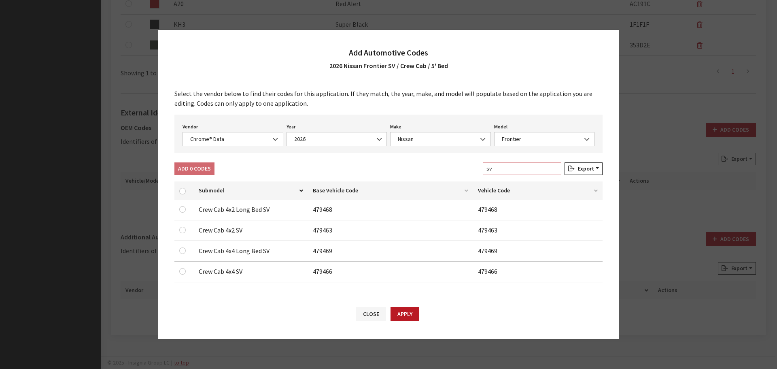
type input "sv"
click at [181, 230] on input "checkbox" at bounding box center [182, 230] width 6 height 6
checkbox input "true"
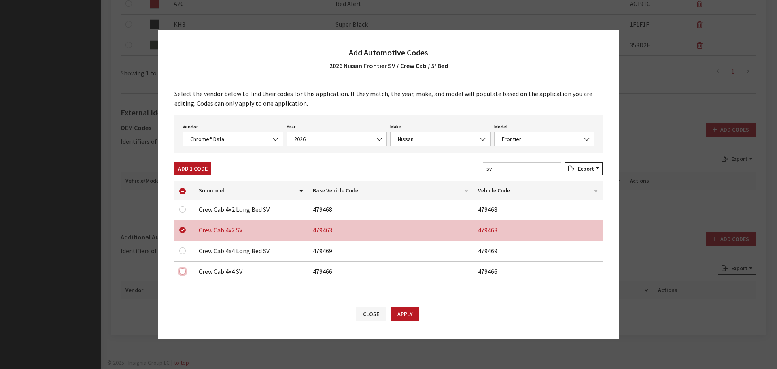
click at [183, 270] on input "checkbox" at bounding box center [182, 271] width 6 height 6
checkbox input "true"
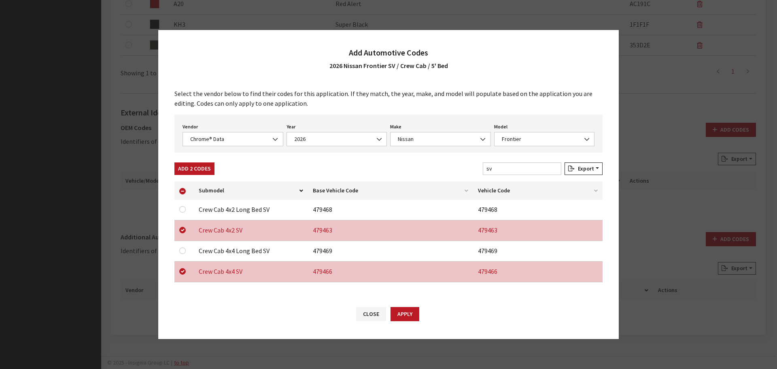
drag, startPoint x: 184, startPoint y: 167, endPoint x: 190, endPoint y: 160, distance: 9.2
click at [186, 166] on button "Add 2 Codes" at bounding box center [194, 168] width 40 height 13
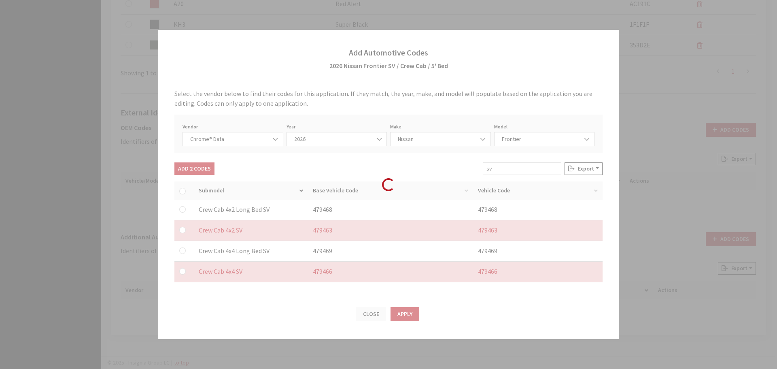
checkbox input "false"
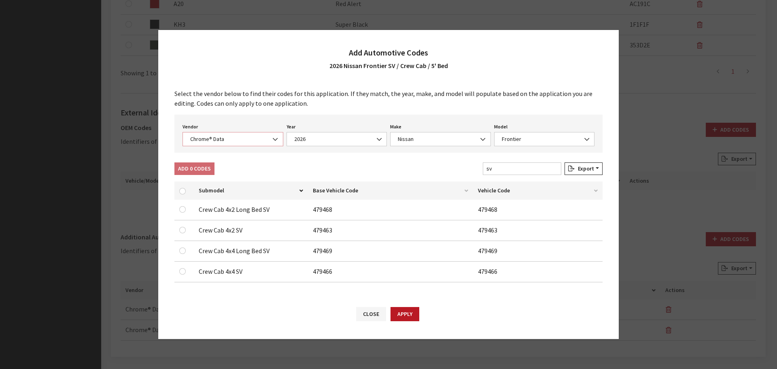
click at [210, 140] on span "Chrome® Data" at bounding box center [233, 139] width 90 height 9
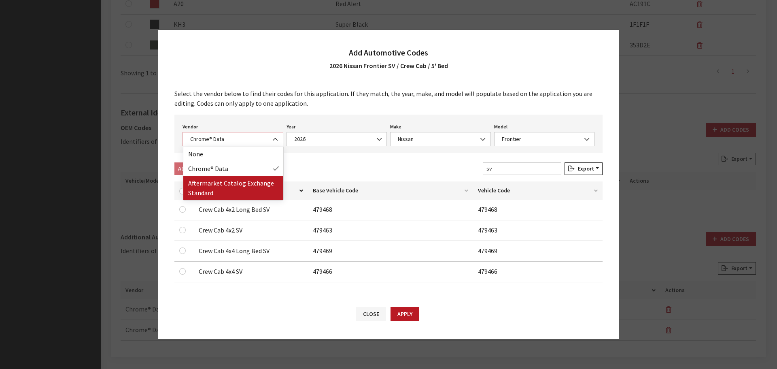
select select "2"
select select "2026"
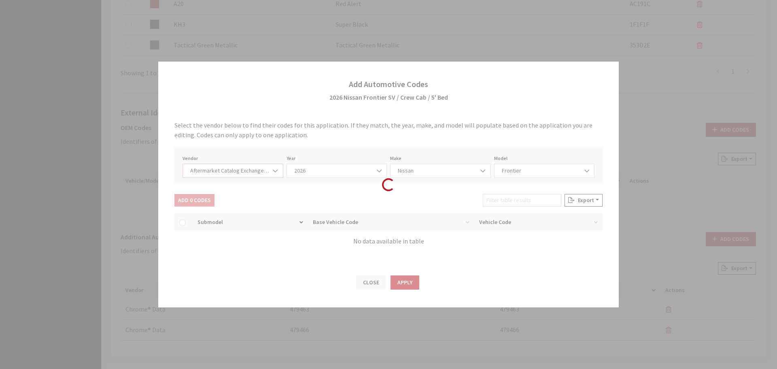
select select "67"
select select "883"
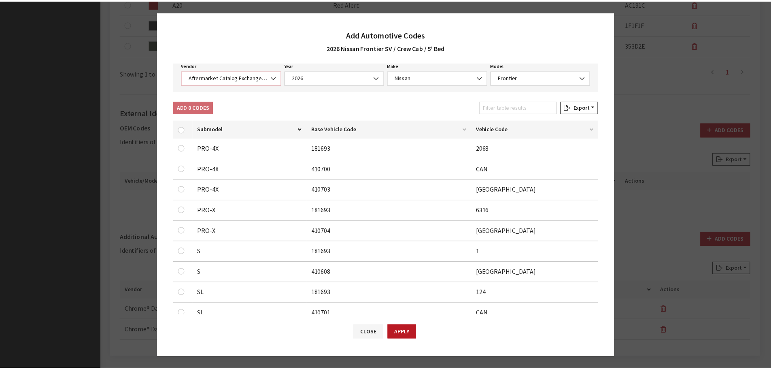
scroll to position [0, 0]
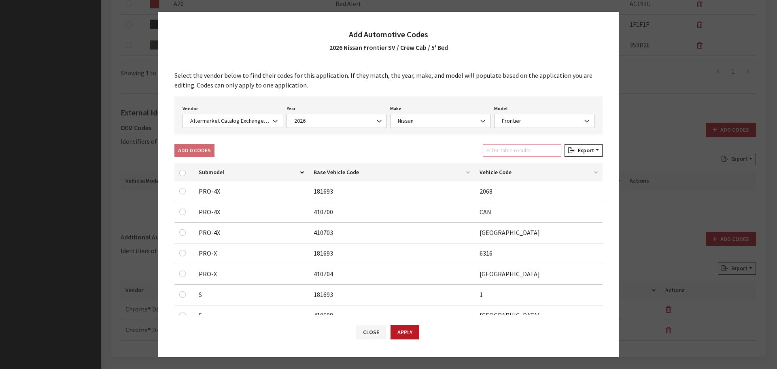
click at [500, 150] on input "Filter table results" at bounding box center [522, 150] width 79 height 13
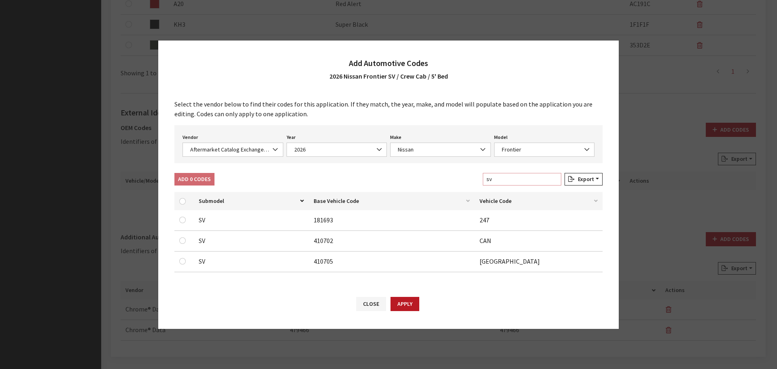
type input "sv"
click at [183, 262] on input "checkbox" at bounding box center [182, 261] width 6 height 6
checkbox input "true"
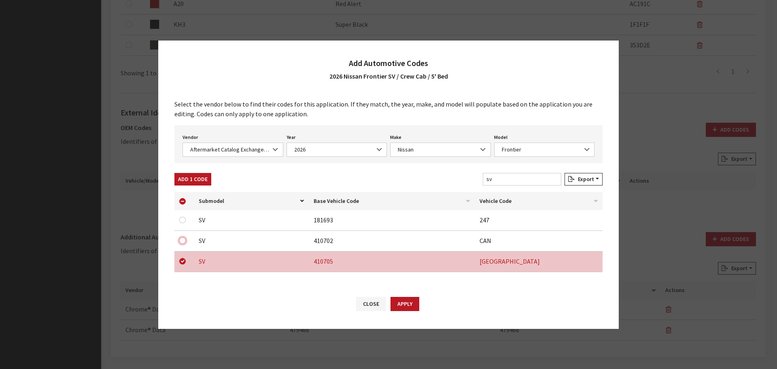
click at [183, 241] on input "checkbox" at bounding box center [182, 240] width 6 height 6
checkbox input "true"
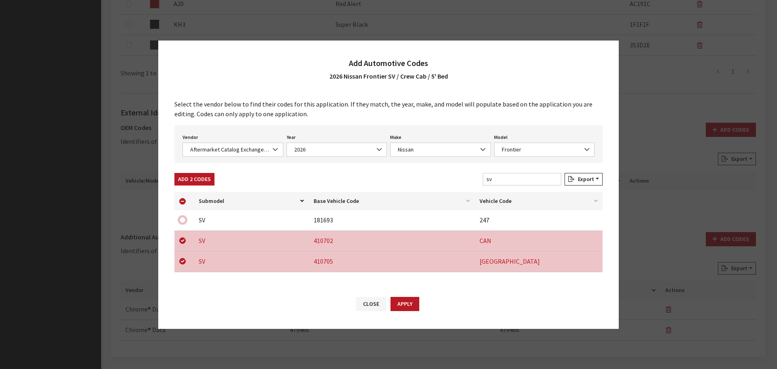
click at [183, 219] on input "checkbox" at bounding box center [182, 220] width 6 height 6
checkbox input "true"
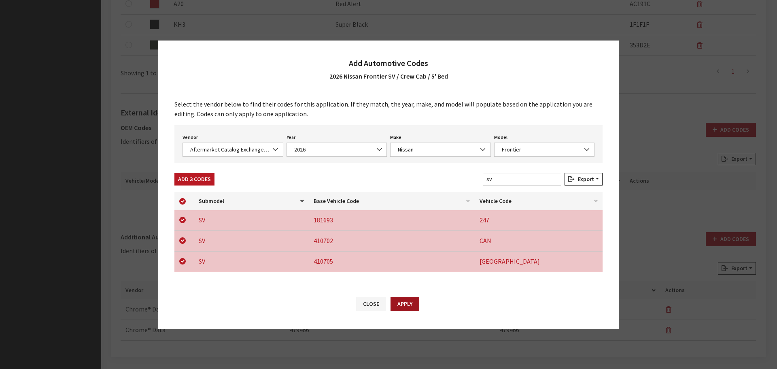
click at [398, 299] on button "Apply" at bounding box center [405, 304] width 29 height 14
checkbox input "false"
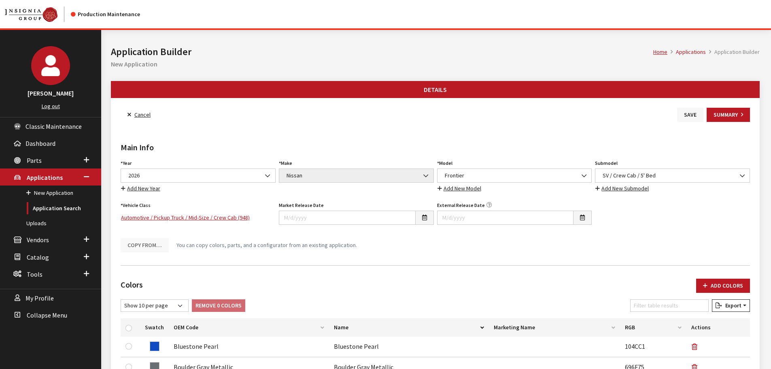
click at [693, 112] on button "Save" at bounding box center [690, 115] width 26 height 14
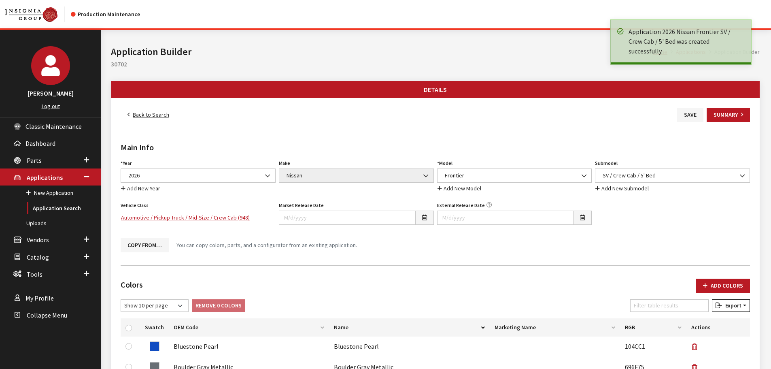
drag, startPoint x: 0, startPoint y: 0, endPoint x: 137, endPoint y: 113, distance: 177.5
click at [137, 113] on link "Back to Search" at bounding box center [148, 115] width 55 height 14
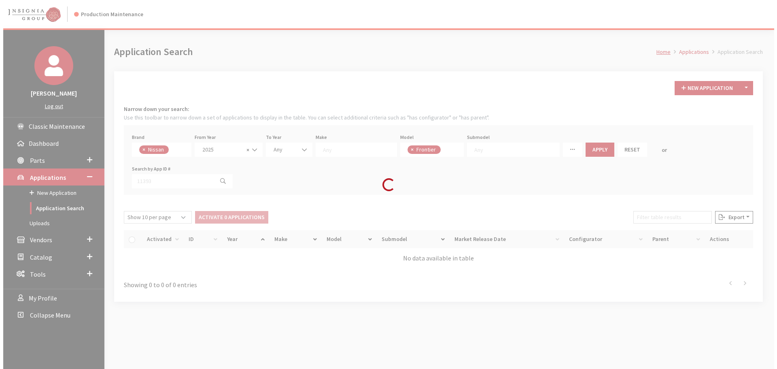
scroll to position [5, 0]
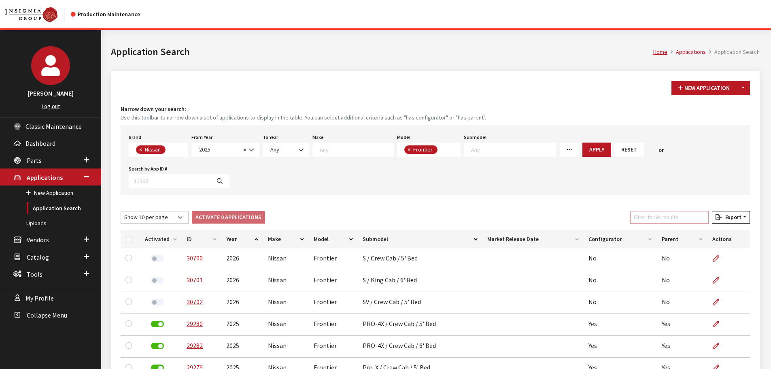
click at [650, 216] on input "Filter table results" at bounding box center [669, 217] width 79 height 13
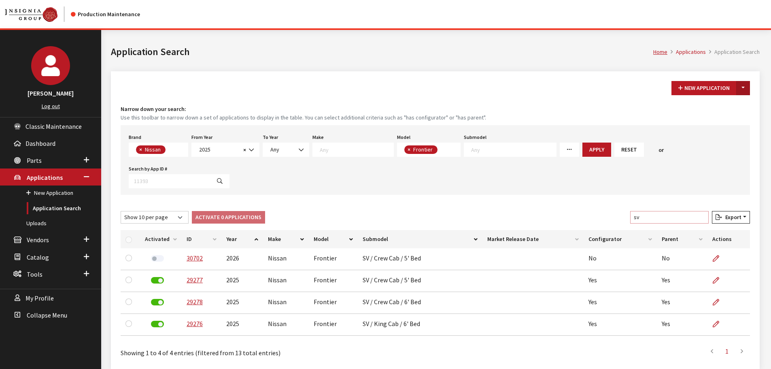
type input "sv"
click at [740, 94] on button "Toggle Dropdown" at bounding box center [743, 88] width 14 height 14
click at [717, 105] on button "New From Existing..." at bounding box center [716, 105] width 70 height 14
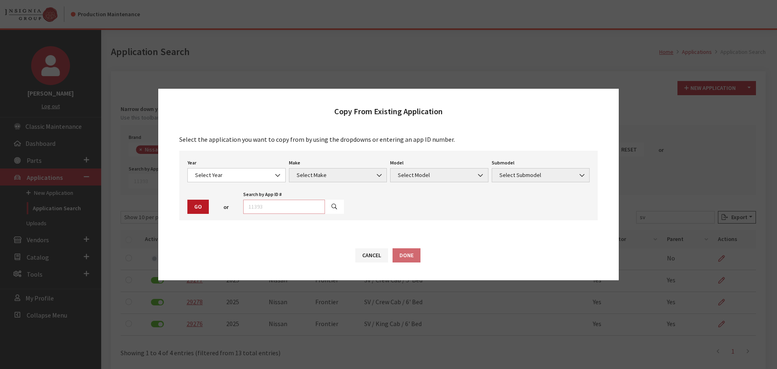
click at [265, 200] on input "text" at bounding box center [284, 207] width 82 height 14
type input "29278"
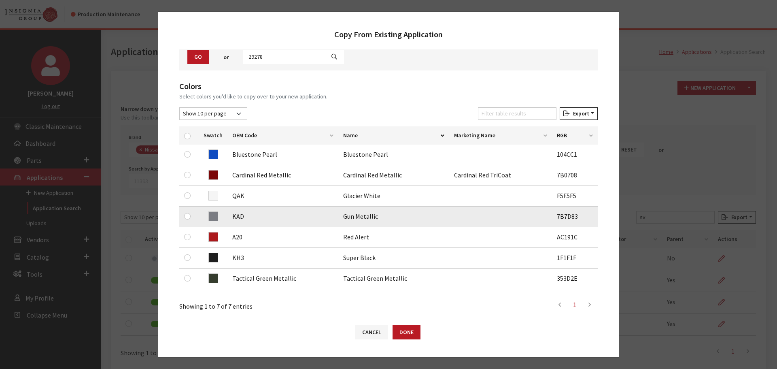
scroll to position [81, 0]
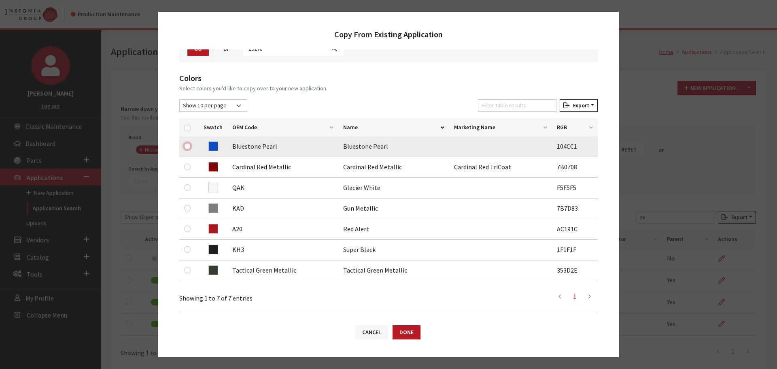
click at [188, 147] on input "checkbox" at bounding box center [187, 146] width 6 height 6
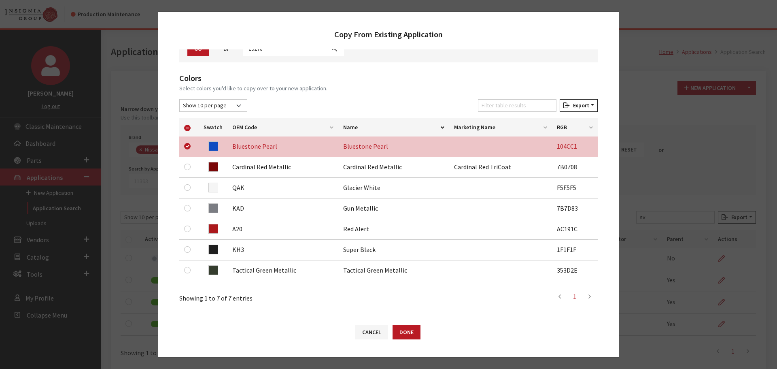
click at [189, 132] on th at bounding box center [188, 127] width 19 height 18
click at [184, 127] on input "checkbox" at bounding box center [187, 128] width 6 height 6
checkbox input "false"
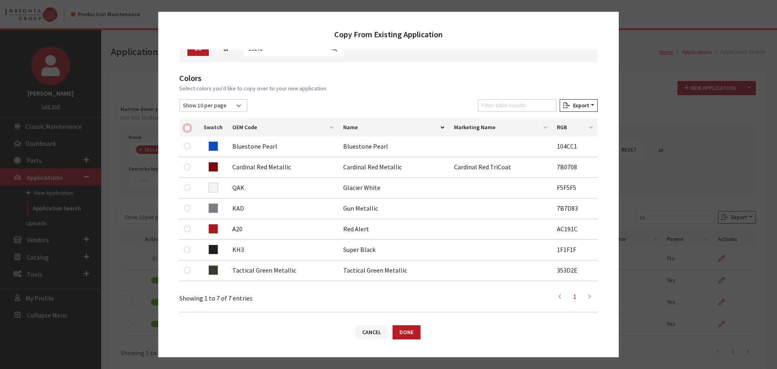
click at [186, 128] on input "checkbox" at bounding box center [187, 128] width 6 height 6
checkbox input "true"
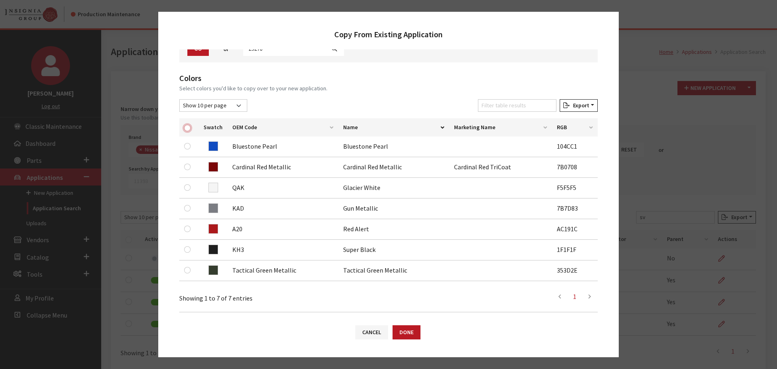
checkbox input "true"
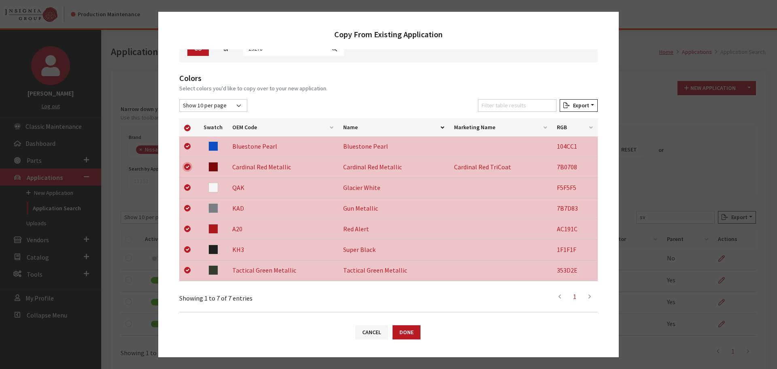
click at [187, 166] on input "checkbox" at bounding box center [187, 167] width 6 height 6
checkbox input "false"
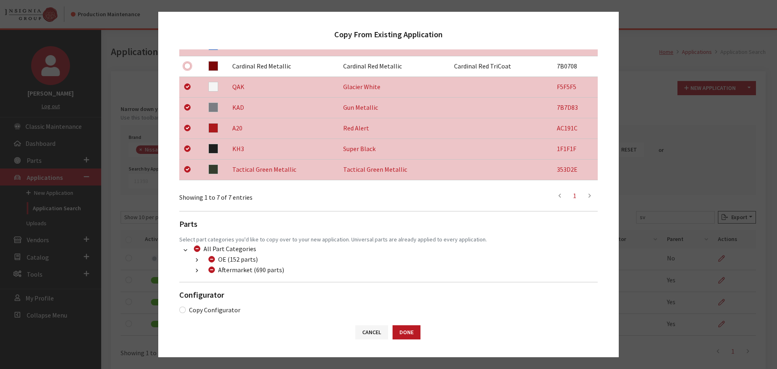
scroll to position [190, 0]
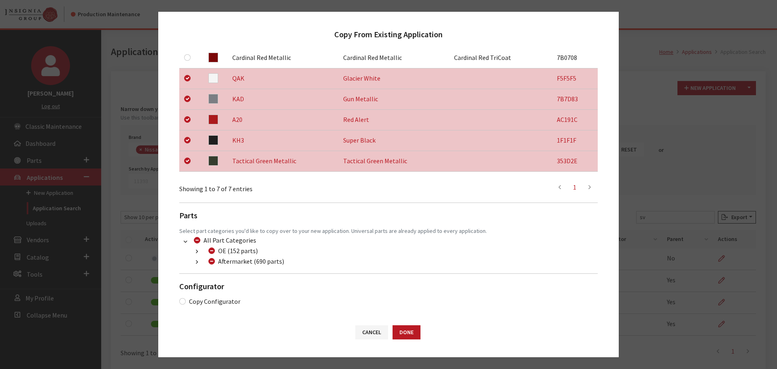
click at [193, 259] on button "button" at bounding box center [197, 261] width 16 height 9
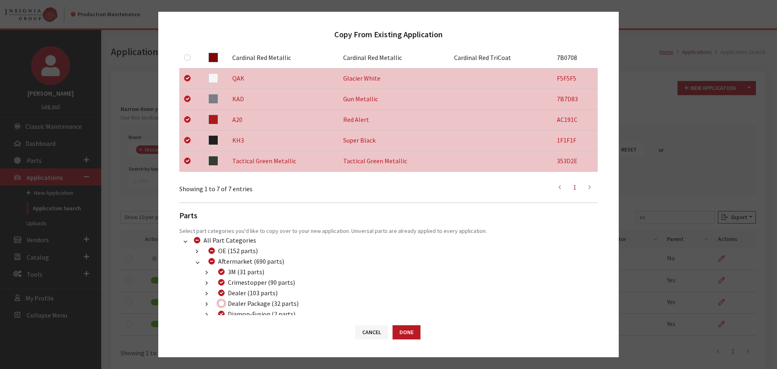
click at [222, 305] on input "Dealer Package (32 parts)" at bounding box center [221, 303] width 6 height 6
checkbox input "true"
click at [413, 336] on button "Done" at bounding box center [407, 332] width 28 height 14
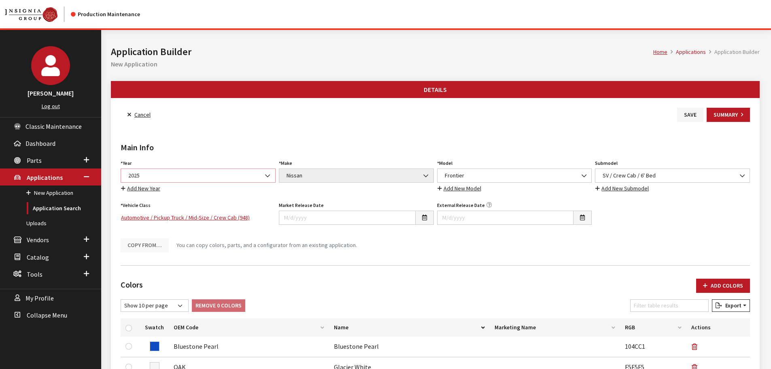
click at [222, 177] on span "2025" at bounding box center [198, 175] width 145 height 9
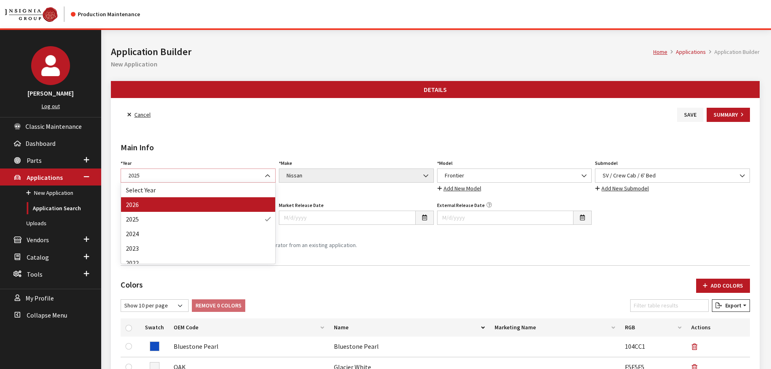
select select "44"
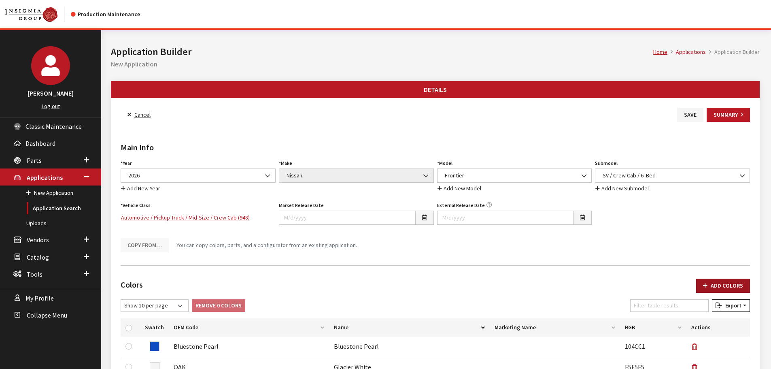
click at [720, 284] on button "Add Colors" at bounding box center [723, 286] width 54 height 14
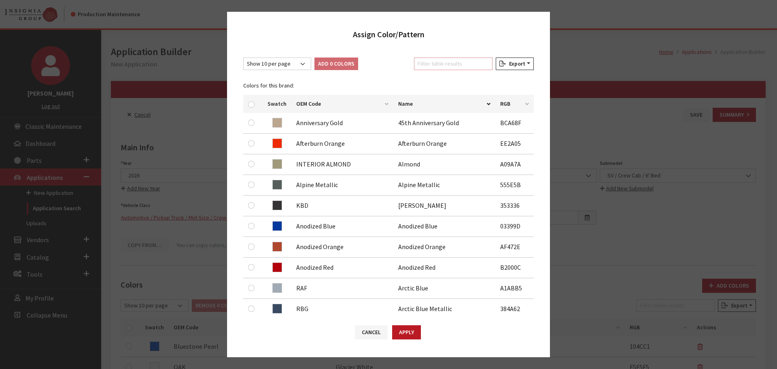
click at [440, 70] on input "Filter table results" at bounding box center [453, 63] width 79 height 13
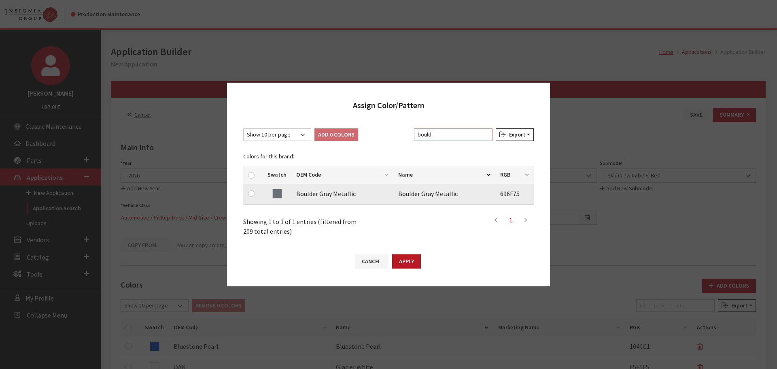
type input "bould"
click at [251, 195] on input "checkbox" at bounding box center [251, 193] width 6 height 6
checkbox input "true"
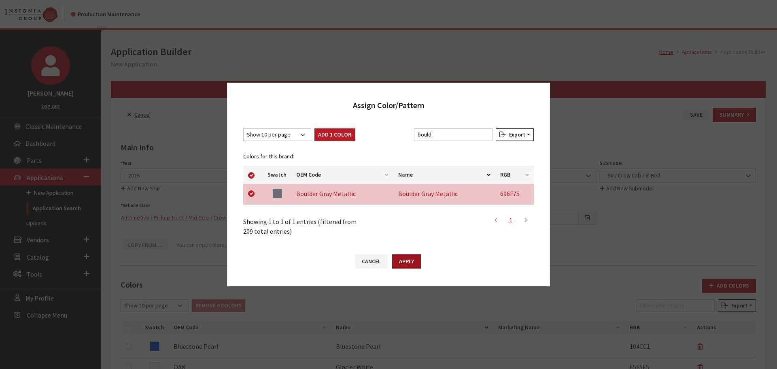
click at [402, 259] on button "Apply" at bounding box center [406, 261] width 29 height 14
checkbox input "false"
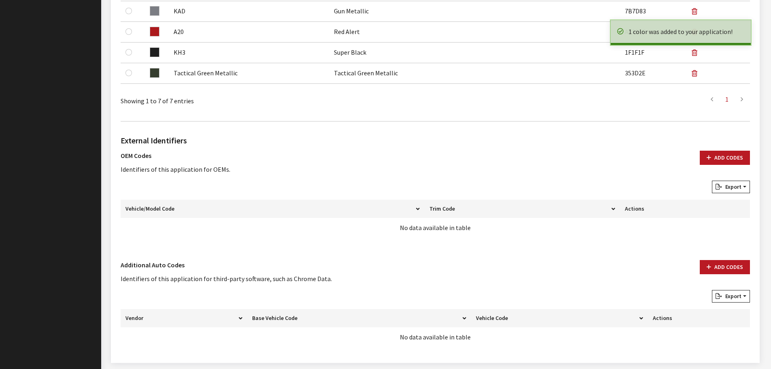
scroll to position [425, 0]
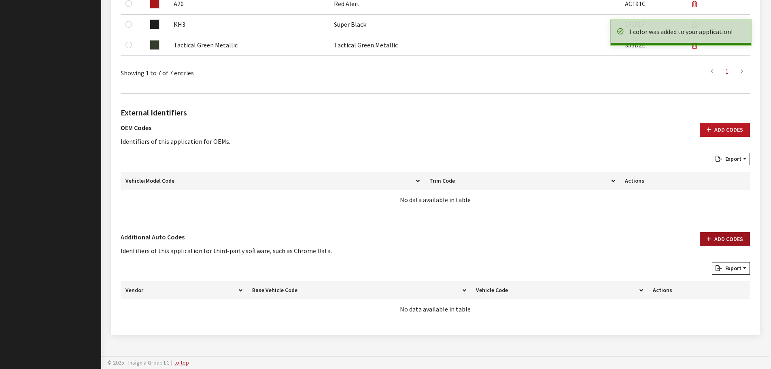
click at [713, 235] on button "Add Codes" at bounding box center [725, 239] width 50 height 14
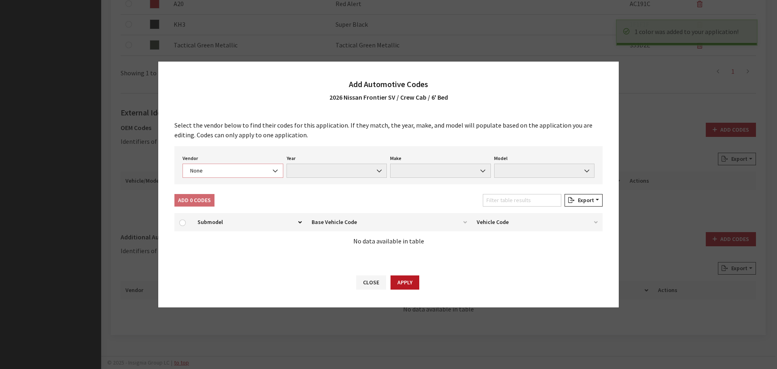
click at [203, 174] on span "None" at bounding box center [233, 170] width 90 height 9
select select "4"
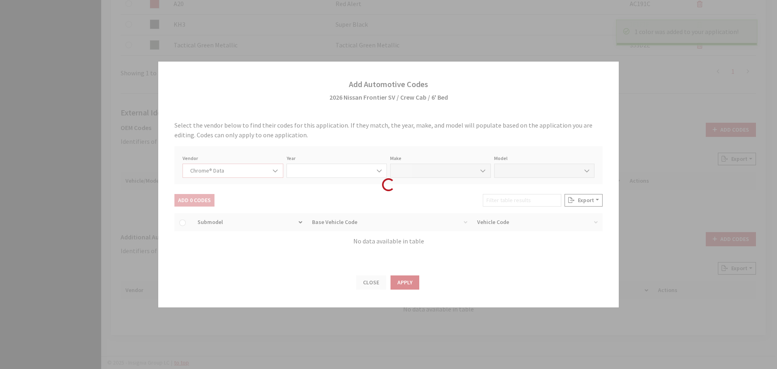
select select "2026"
select select "30"
select select "72709"
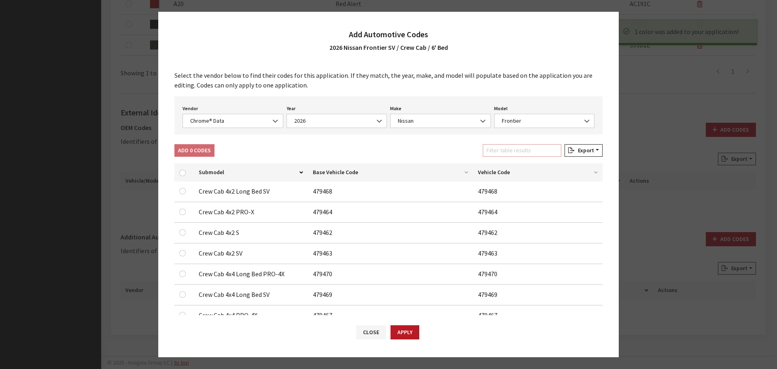
click at [523, 148] on input "Filter table results" at bounding box center [522, 150] width 79 height 13
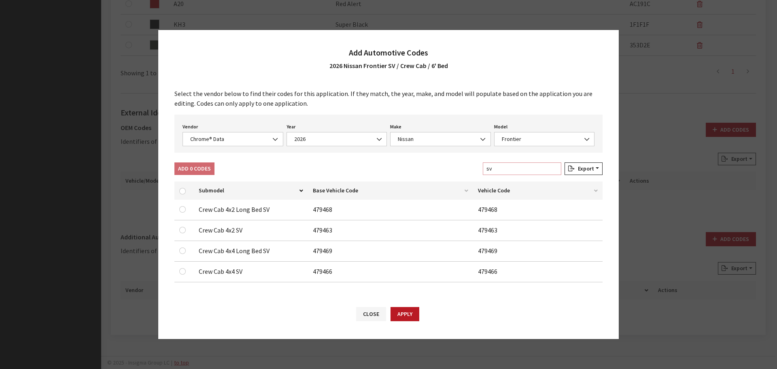
type input "sv"
click at [185, 208] on input "checkbox" at bounding box center [182, 209] width 6 height 6
checkbox input "true"
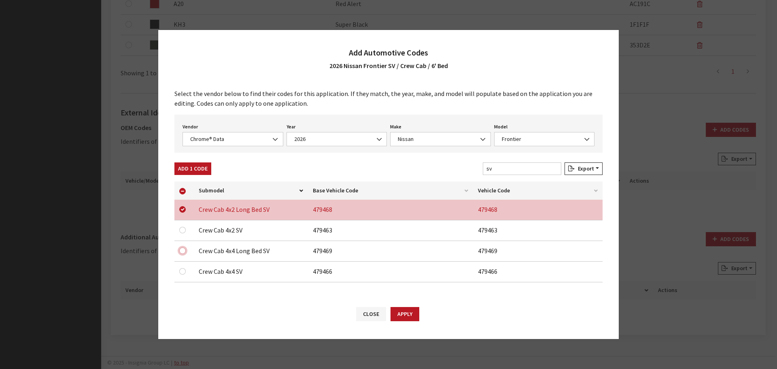
click at [182, 249] on input "checkbox" at bounding box center [182, 250] width 6 height 6
checkbox input "true"
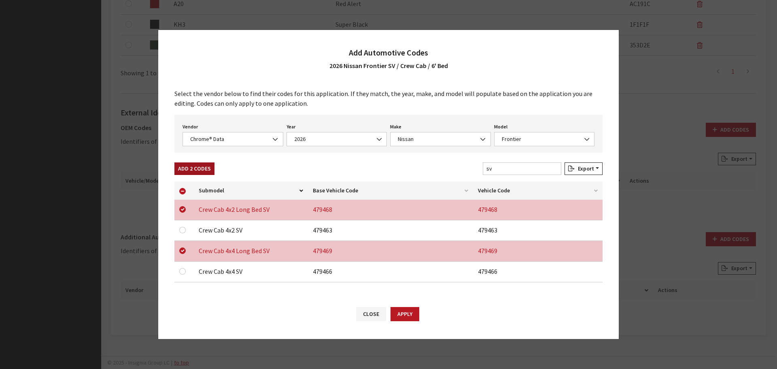
click at [187, 170] on button "Add 2 Codes" at bounding box center [194, 168] width 40 height 13
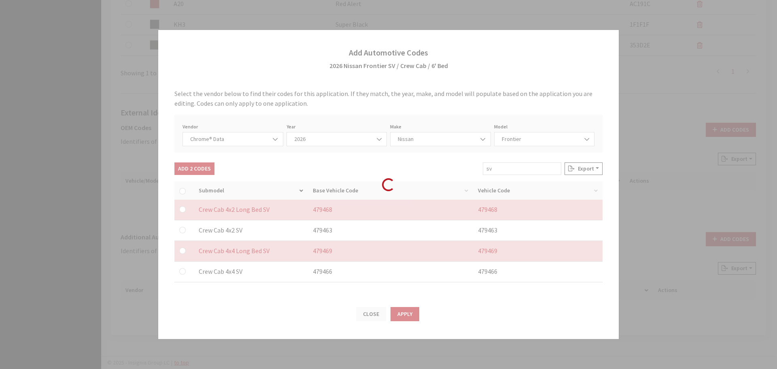
checkbox input "false"
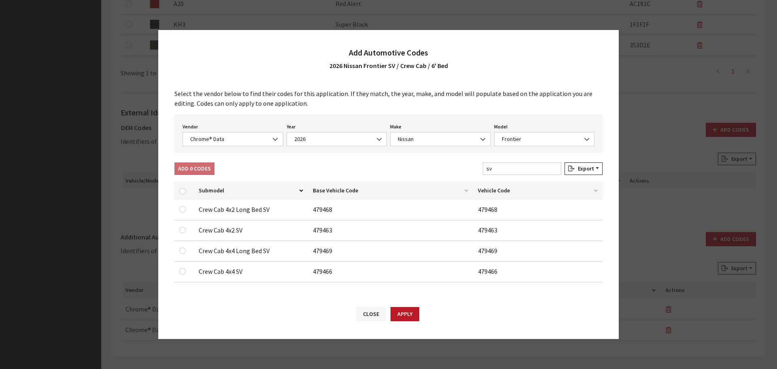
drag, startPoint x: 395, startPoint y: 314, endPoint x: 489, endPoint y: 212, distance: 138.9
click at [396, 313] on button "Apply" at bounding box center [405, 314] width 29 height 14
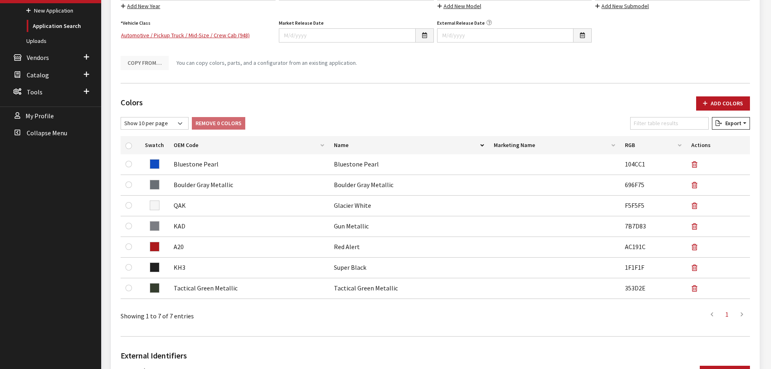
scroll to position [0, 0]
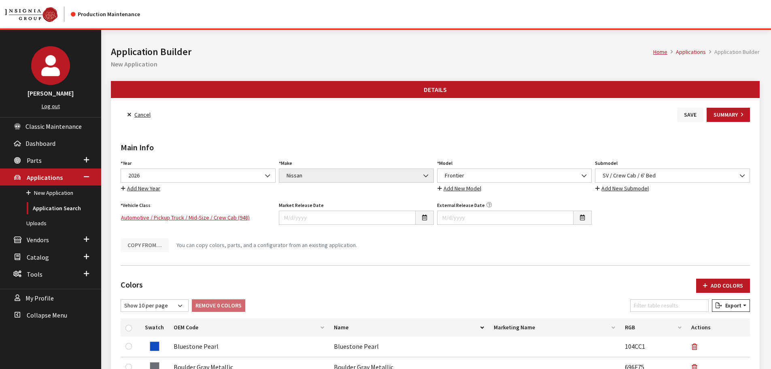
click at [685, 115] on button "Save" at bounding box center [690, 115] width 26 height 14
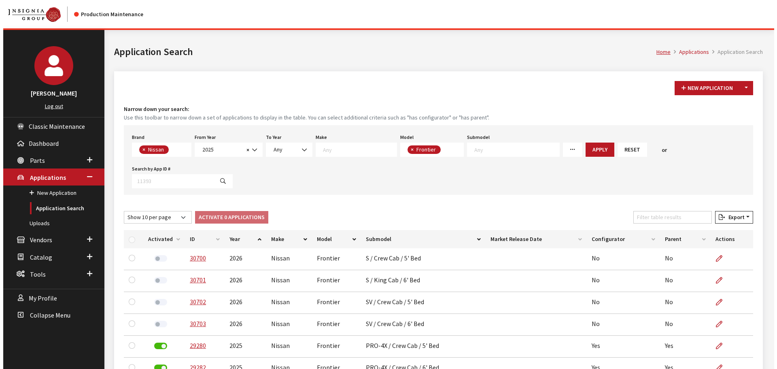
scroll to position [5, 0]
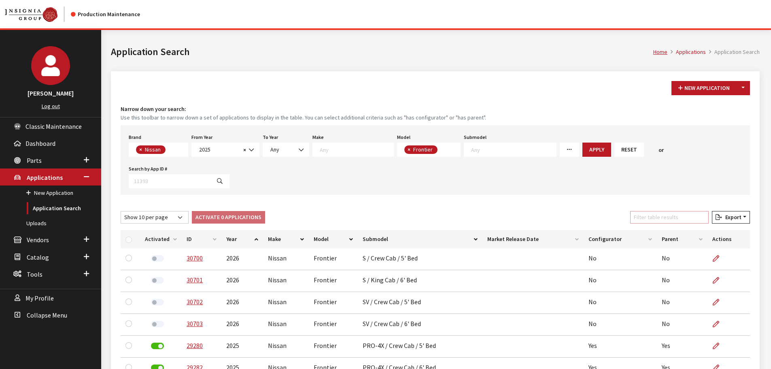
click at [670, 215] on input "Filter table results" at bounding box center [669, 217] width 79 height 13
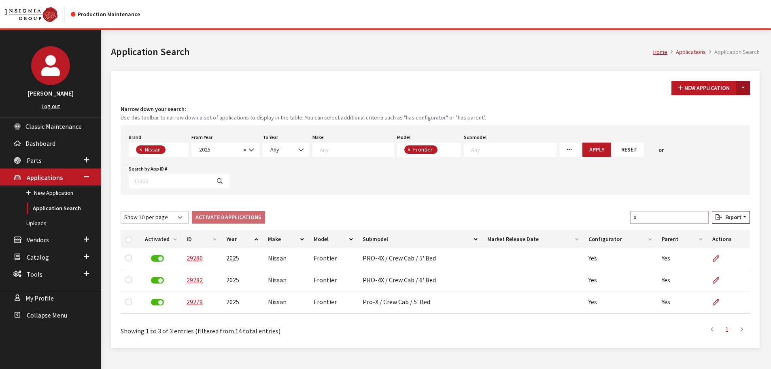
type input "x"
click at [742, 87] on button "Toggle Dropdown" at bounding box center [743, 88] width 14 height 14
click at [722, 107] on button "New From Existing..." at bounding box center [716, 105] width 70 height 14
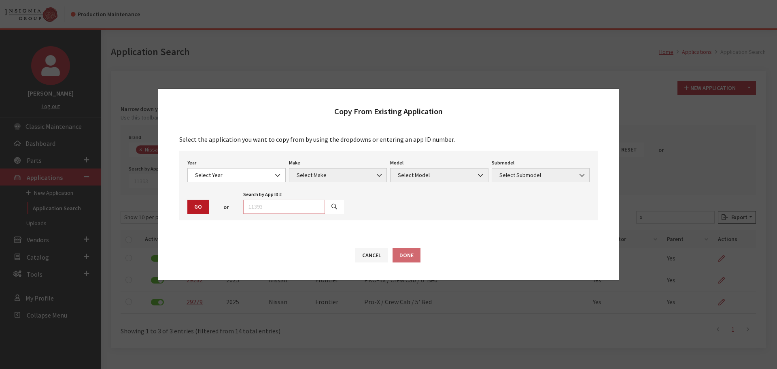
click at [263, 212] on input "text" at bounding box center [284, 207] width 82 height 14
type input "29279"
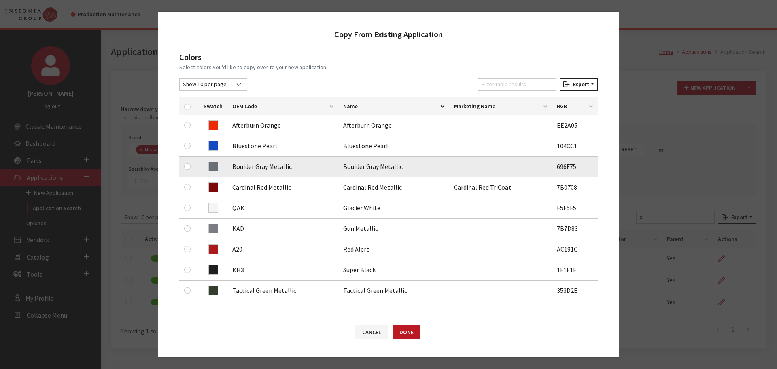
scroll to position [121, 0]
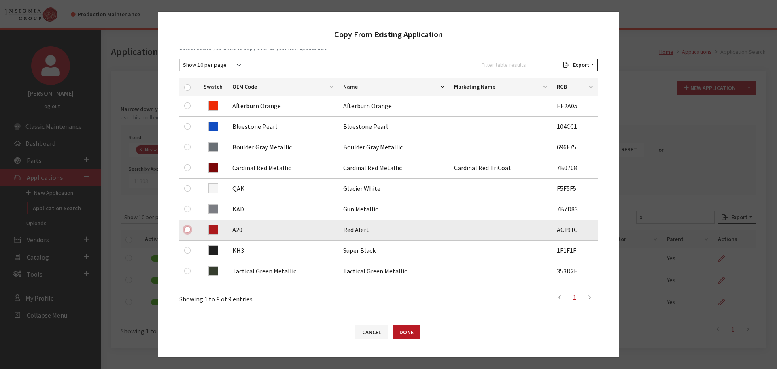
click at [189, 230] on input "checkbox" at bounding box center [187, 229] width 6 height 6
checkbox input "true"
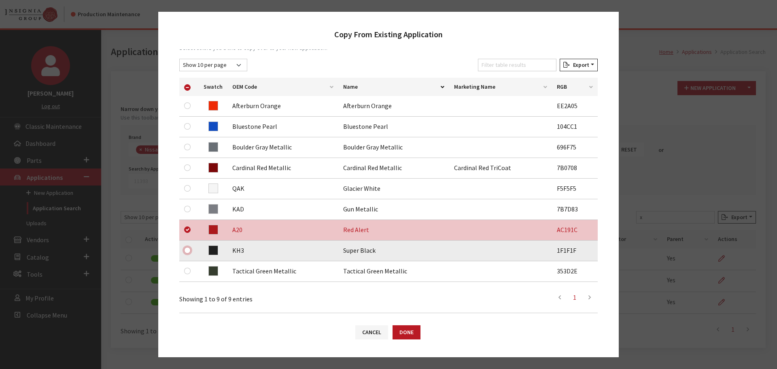
click at [187, 252] on input "checkbox" at bounding box center [187, 250] width 6 height 6
checkbox input "true"
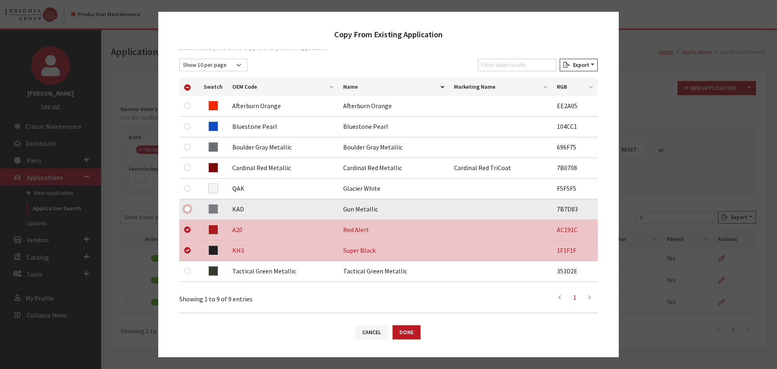
click at [188, 206] on input "checkbox" at bounding box center [187, 209] width 6 height 6
checkbox input "true"
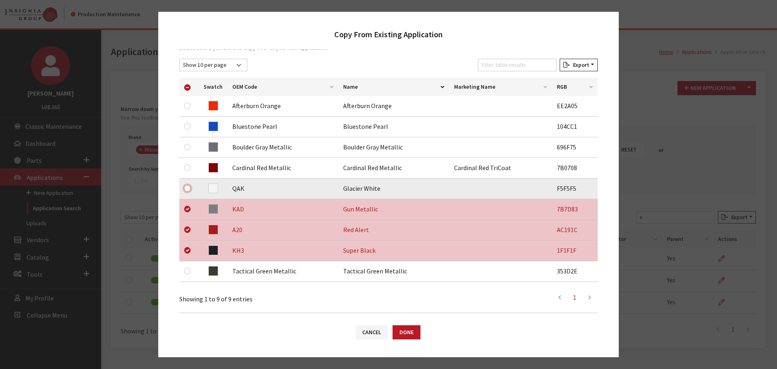
click at [189, 191] on input "checkbox" at bounding box center [187, 188] width 6 height 6
checkbox input "true"
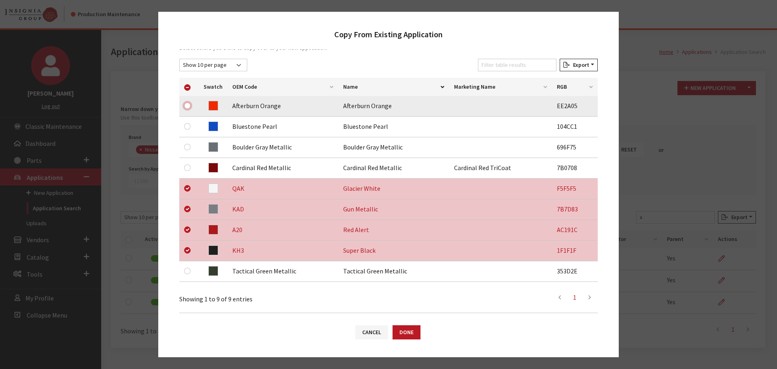
click at [187, 106] on input "checkbox" at bounding box center [187, 105] width 6 height 6
checkbox input "true"
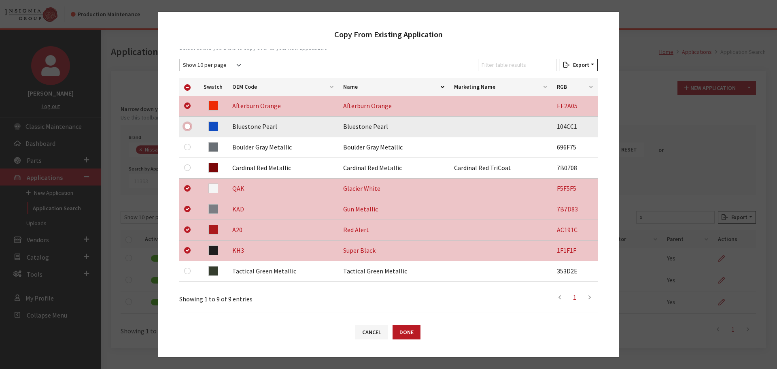
click at [187, 127] on input "checkbox" at bounding box center [187, 126] width 6 height 6
checkbox input "true"
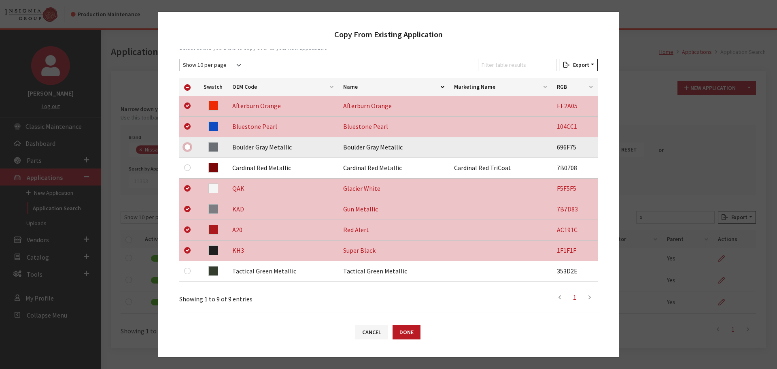
click at [188, 148] on input "checkbox" at bounding box center [187, 147] width 6 height 6
checkbox input "true"
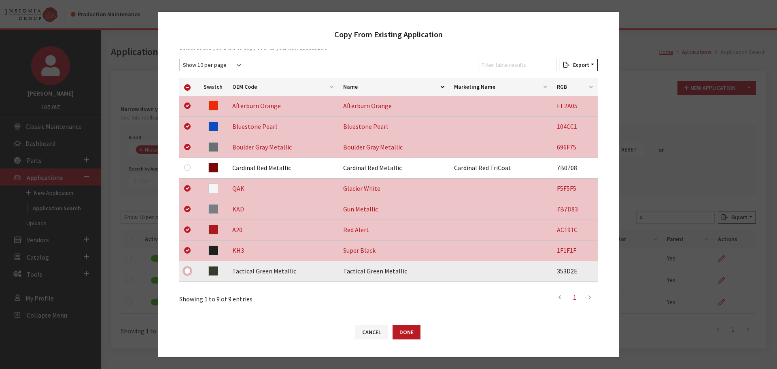
click at [187, 272] on input "checkbox" at bounding box center [187, 271] width 6 height 6
checkbox input "true"
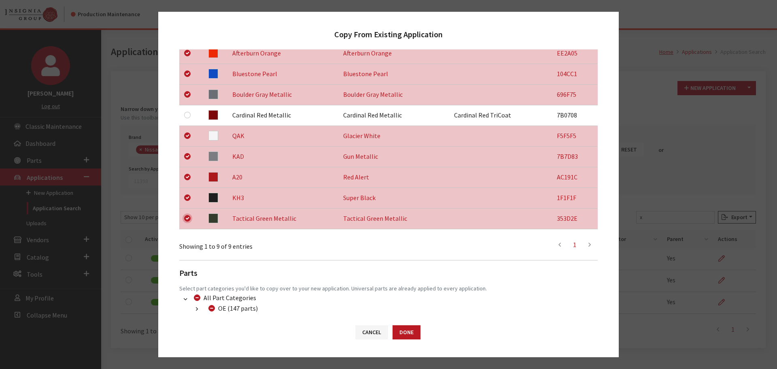
scroll to position [232, 0]
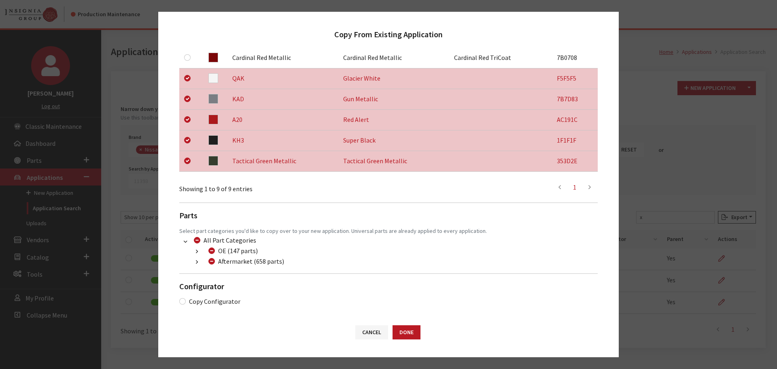
click at [197, 264] on icon "button" at bounding box center [197, 262] width 2 height 6
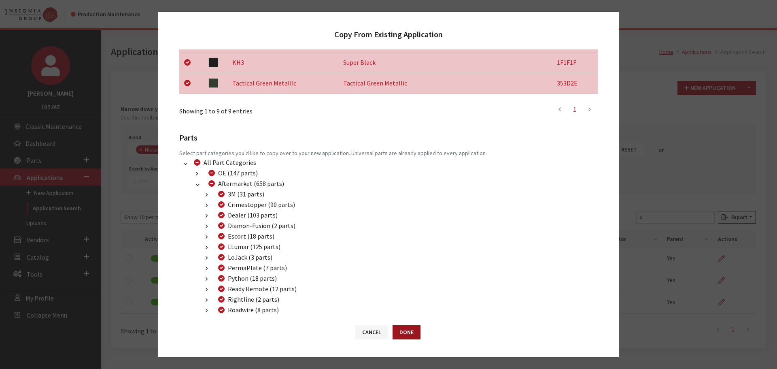
scroll to position [313, 0]
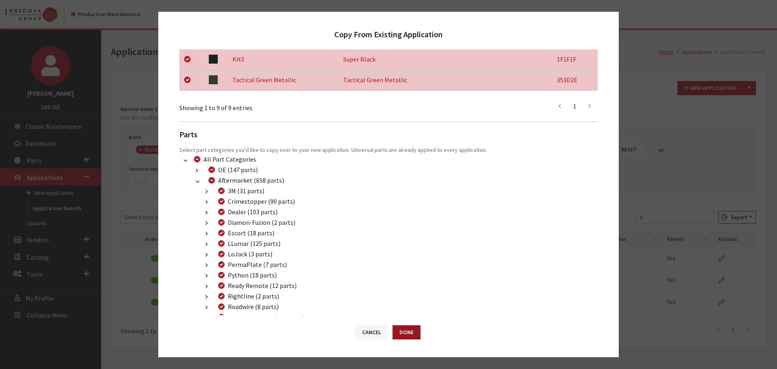
click at [411, 332] on button "Done" at bounding box center [407, 332] width 28 height 14
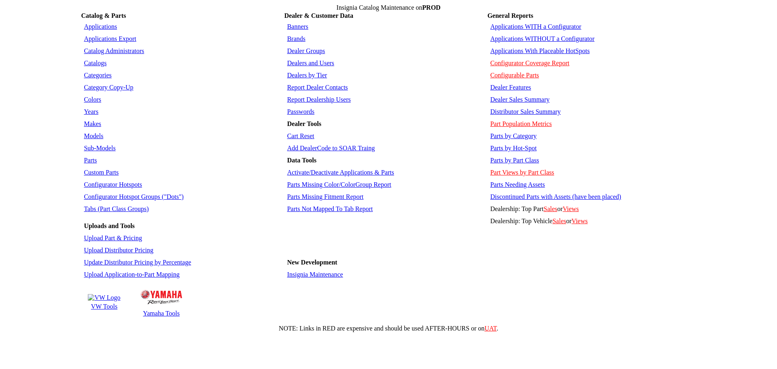
click at [87, 96] on link "Colors" at bounding box center [92, 99] width 17 height 7
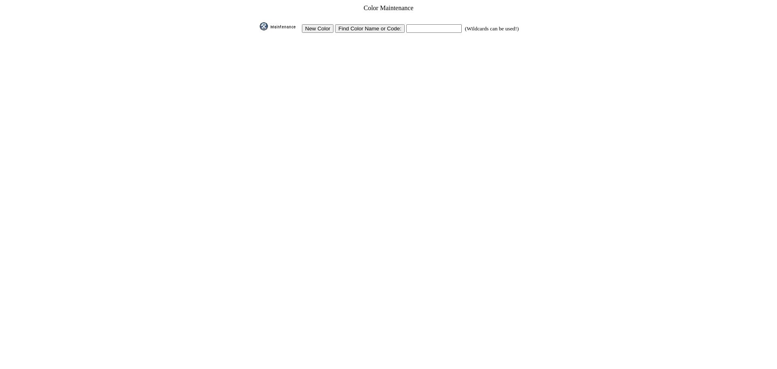
click at [411, 27] on input "text" at bounding box center [433, 28] width 55 height 9
paste input "b3c93c"
type input "b3c93c"
click at [396, 26] on input "Find Color Name or Code:" at bounding box center [370, 28] width 70 height 9
click at [329, 27] on input "New Color" at bounding box center [318, 28] width 32 height 9
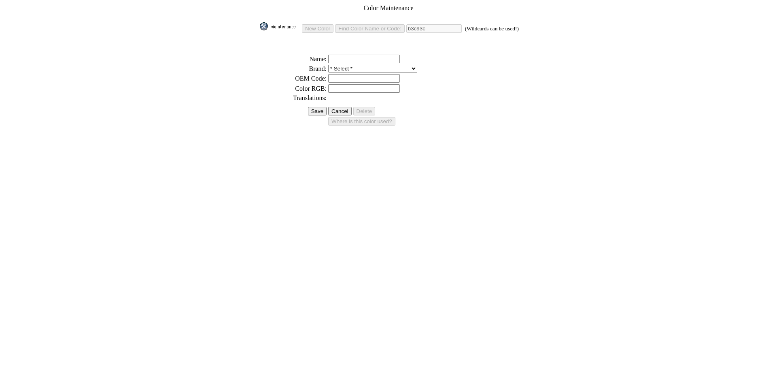
drag, startPoint x: 338, startPoint y: 75, endPoint x: 344, endPoint y: 74, distance: 6.1
click at [338, 75] on input "text" at bounding box center [364, 78] width 72 height 9
paste input "b3c93c"
type input "b3c93c"
click at [335, 65] on select "* Select * 3D Carbon 3M ACE Acura Advent Agri-Cover Alfa Romeo AlloyGator Alpin…" at bounding box center [372, 69] width 89 height 8
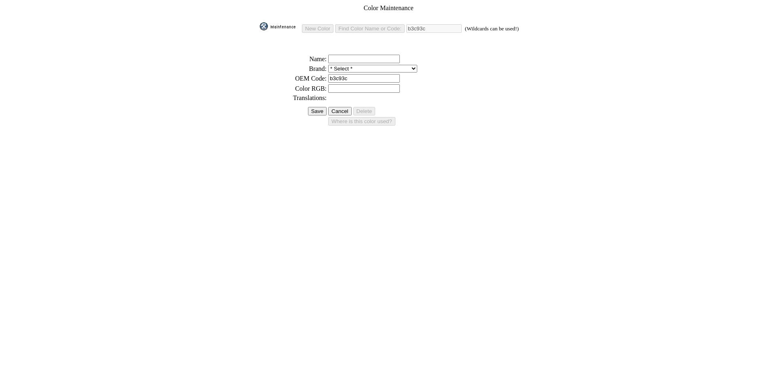
select select "14"
click at [328, 65] on select "* Select * 3D Carbon 3M ACE Acura Advent Agri-Cover Alfa Romeo AlloyGator Alpin…" at bounding box center [372, 69] width 89 height 8
click at [347, 55] on input "text" at bounding box center [364, 59] width 72 height 9
type input "Citrus Strike"
drag, startPoint x: 337, startPoint y: 87, endPoint x: 332, endPoint y: 88, distance: 5.9
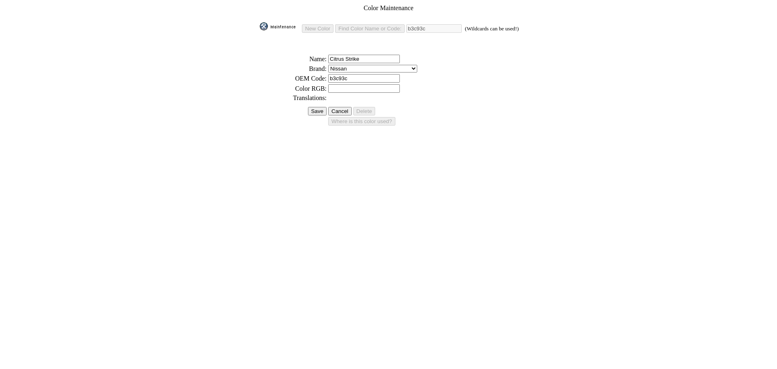
click at [337, 87] on input "text" at bounding box center [364, 88] width 72 height 9
paste input "Citrus Strike"
type input "Citrus Strike"
click at [315, 103] on td at bounding box center [389, 104] width 262 height 3
click at [312, 107] on input "Save" at bounding box center [317, 111] width 19 height 9
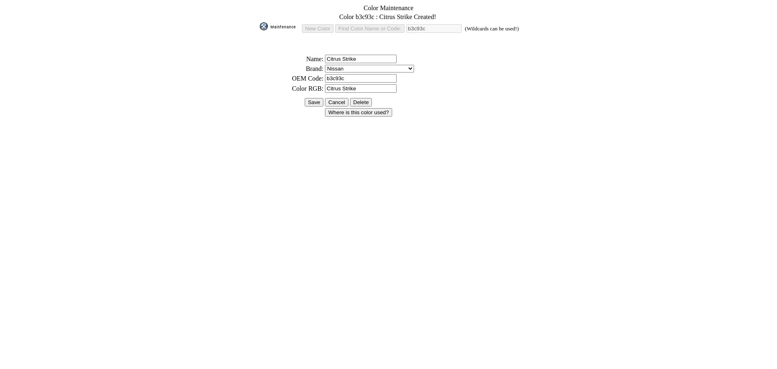
click at [313, 98] on input "Save" at bounding box center [314, 102] width 19 height 9
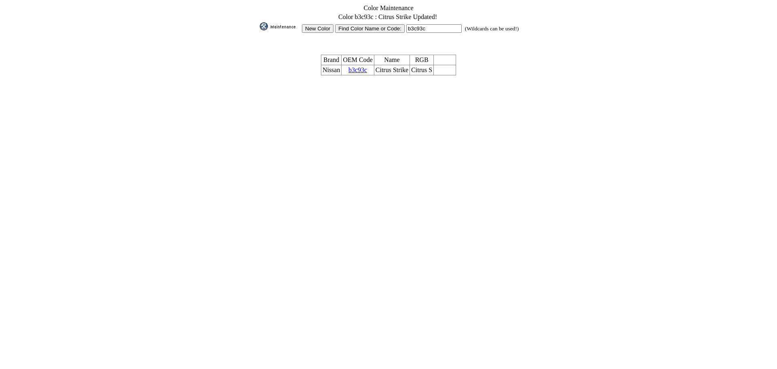
click at [362, 66] on link "b3c93c" at bounding box center [358, 69] width 19 height 7
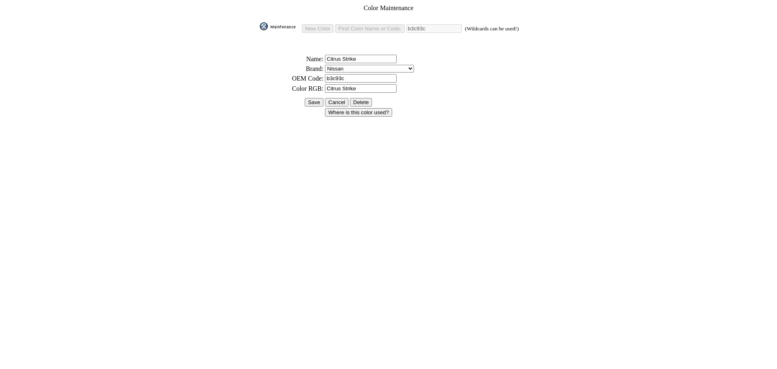
click at [346, 76] on input "b3c93c" at bounding box center [361, 78] width 72 height 9
click at [316, 99] on input "Save" at bounding box center [314, 102] width 19 height 9
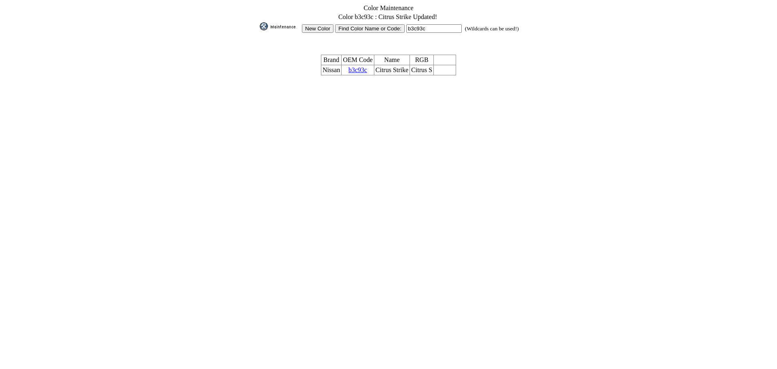
click at [359, 66] on link "b3c93c" at bounding box center [358, 69] width 19 height 7
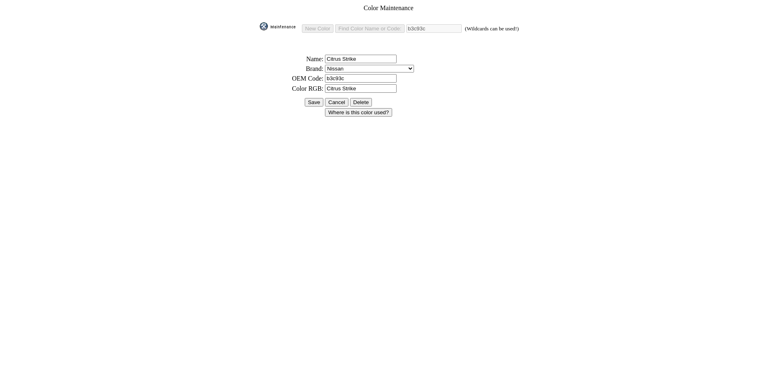
drag, startPoint x: 344, startPoint y: 75, endPoint x: 299, endPoint y: 74, distance: 44.9
click at [301, 74] on tr "* OEM Code: b3c93c" at bounding box center [389, 78] width 262 height 9
click at [361, 85] on input "Citrus Strike" at bounding box center [361, 88] width 72 height 9
click at [361, 85] on input "Citrus Strike" at bounding box center [366, 88] width 72 height 9
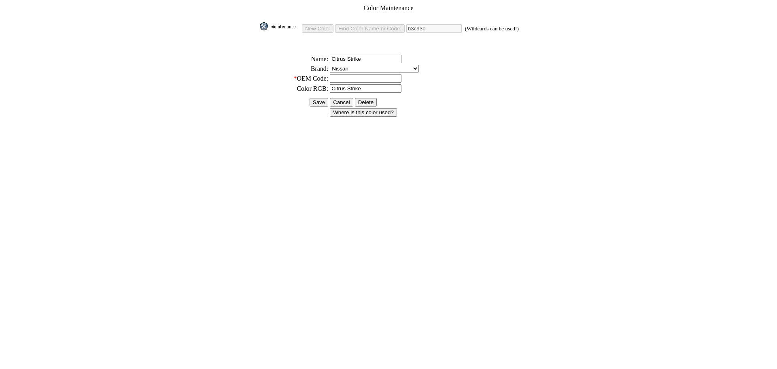
paste input "b3c93c"
type input "b3c93c"
click at [350, 57] on input "Citrus Strike" at bounding box center [366, 59] width 72 height 9
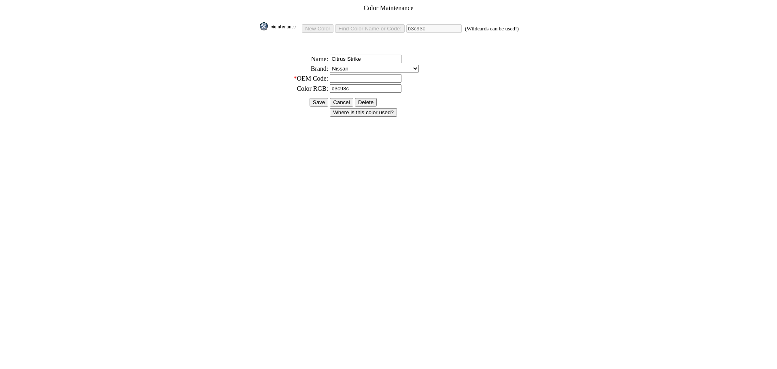
click at [337, 74] on input "text" at bounding box center [366, 78] width 72 height 9
paste input "Citrus Strike"
type input "Citrus Strike"
click at [315, 98] on input "Save" at bounding box center [314, 102] width 19 height 9
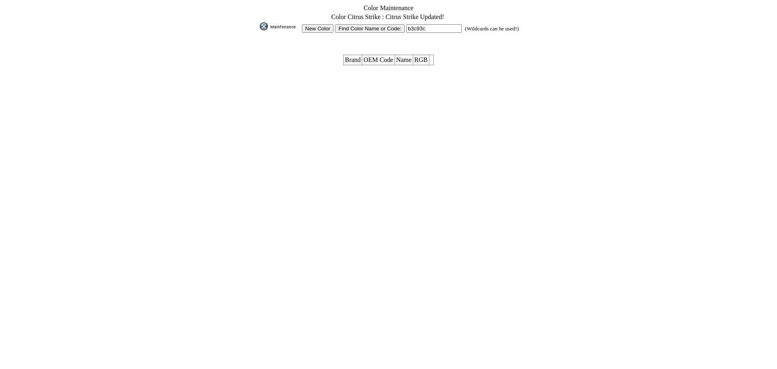
click at [395, 27] on input "Find Color Name or Code:" at bounding box center [370, 28] width 70 height 9
click at [434, 28] on input "b3c93c" at bounding box center [433, 28] width 55 height 9
paste input "Citrus Strike"
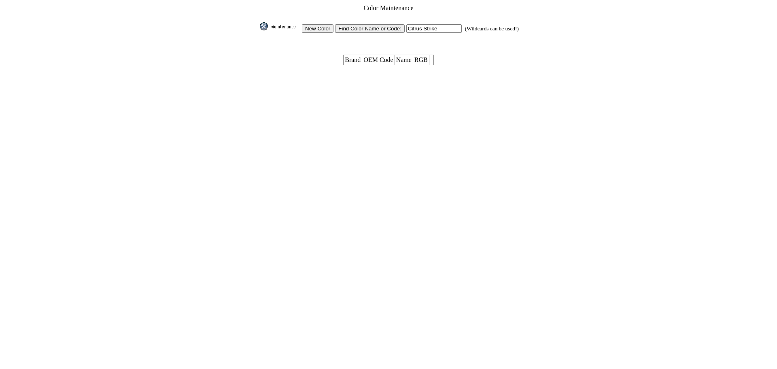
type input "Citrus Strike"
click at [389, 27] on input "Find Color Name or Code:" at bounding box center [370, 28] width 70 height 9
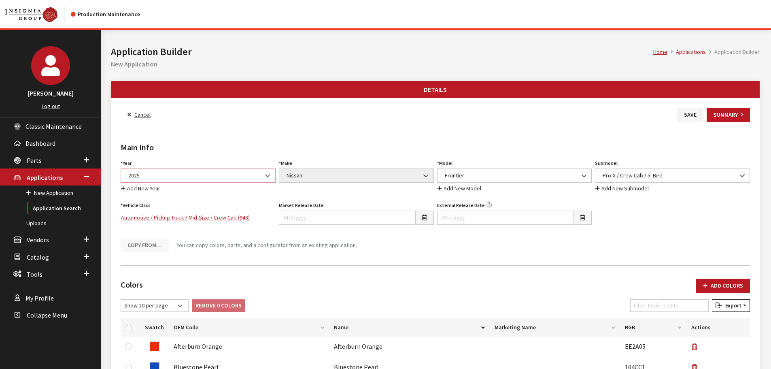
click at [177, 177] on span "2025" at bounding box center [198, 175] width 145 height 9
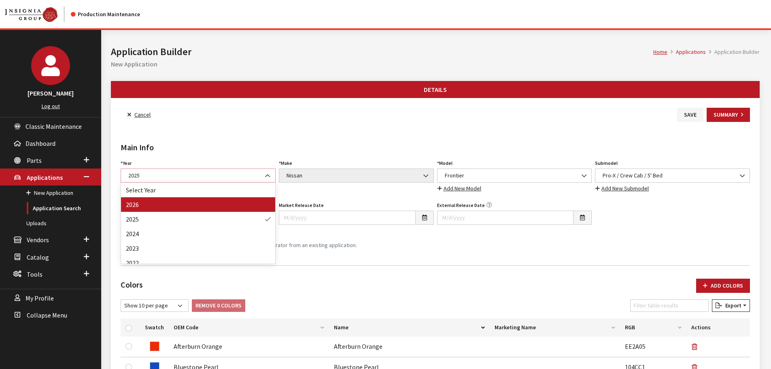
select select "44"
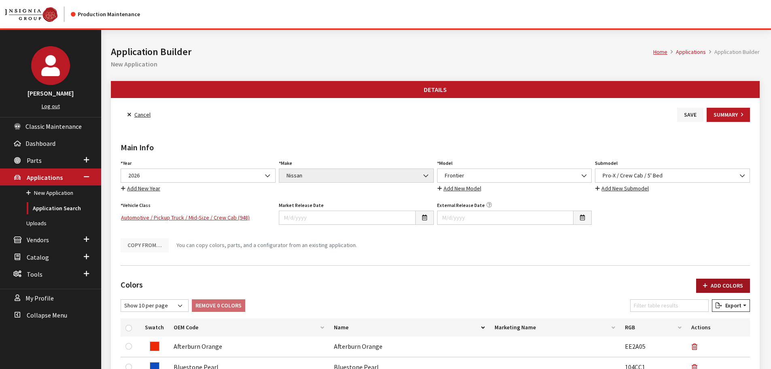
click at [715, 282] on button "Add Colors" at bounding box center [723, 286] width 54 height 14
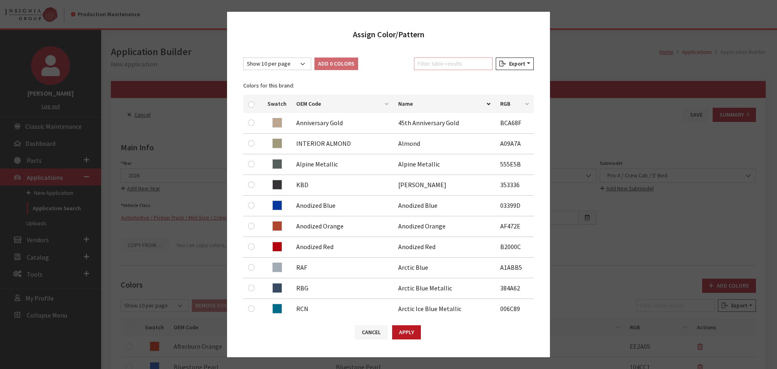
click at [458, 66] on input "Filter table results" at bounding box center [453, 63] width 79 height 13
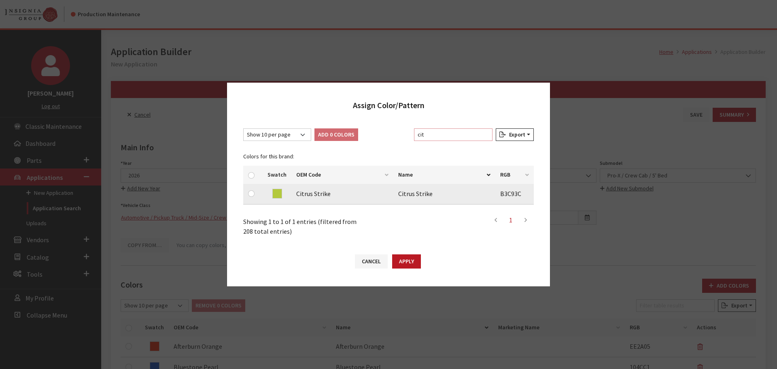
type input "cit"
click at [255, 192] on div at bounding box center [253, 194] width 10 height 10
click at [250, 193] on input "checkbox" at bounding box center [251, 193] width 6 height 6
checkbox input "true"
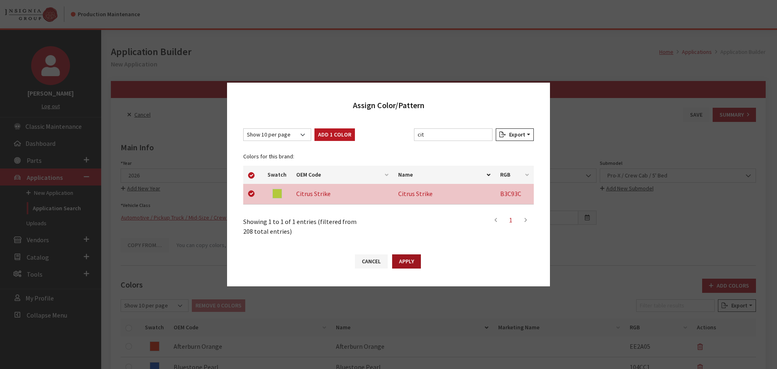
click at [407, 261] on button "Apply" at bounding box center [406, 261] width 29 height 14
checkbox input "false"
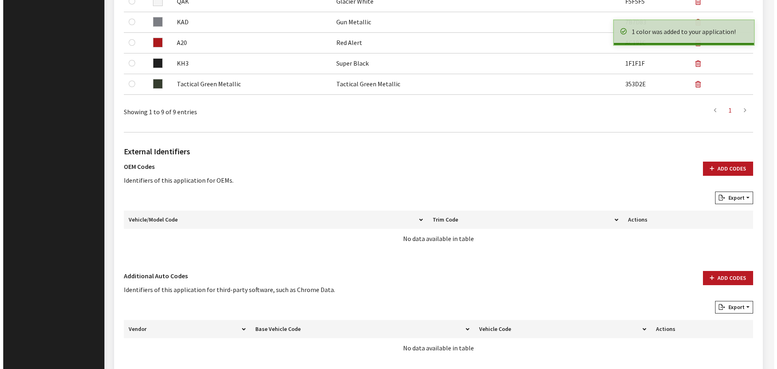
scroll to position [466, 0]
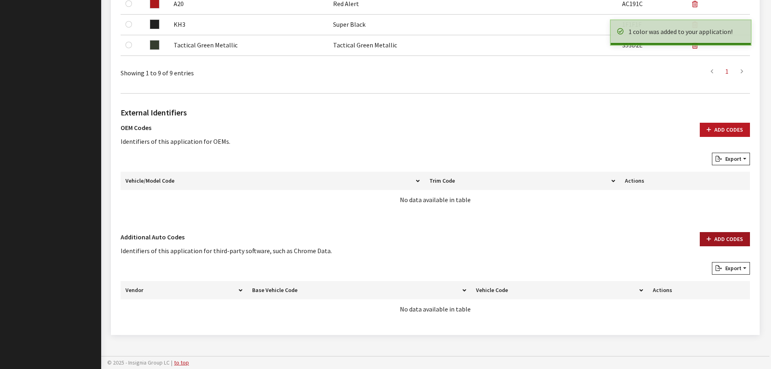
click at [732, 238] on button "Add Codes" at bounding box center [725, 239] width 50 height 14
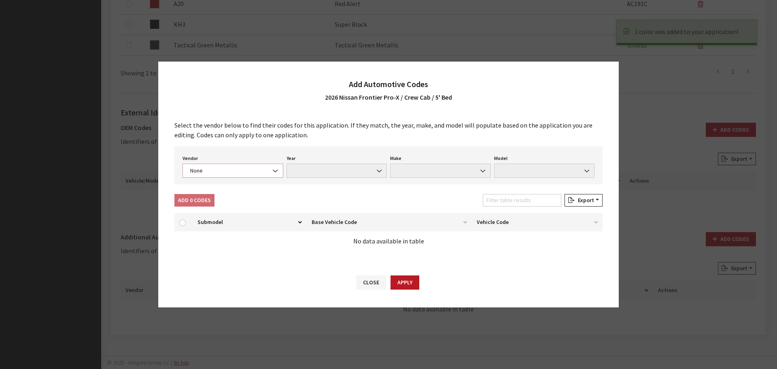
click at [232, 170] on span "None" at bounding box center [233, 170] width 90 height 9
select select "4"
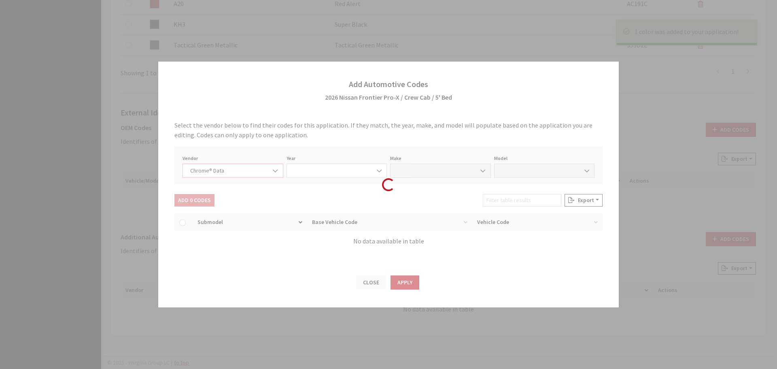
select select "2026"
select select "30"
select select "72709"
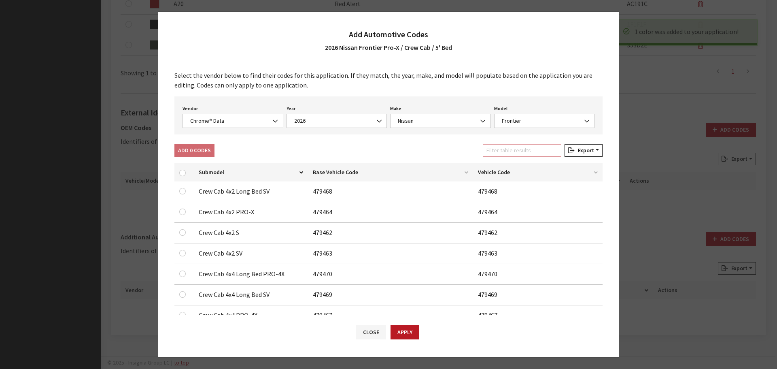
click at [512, 151] on input "Filter table results" at bounding box center [522, 150] width 79 height 13
type input "x"
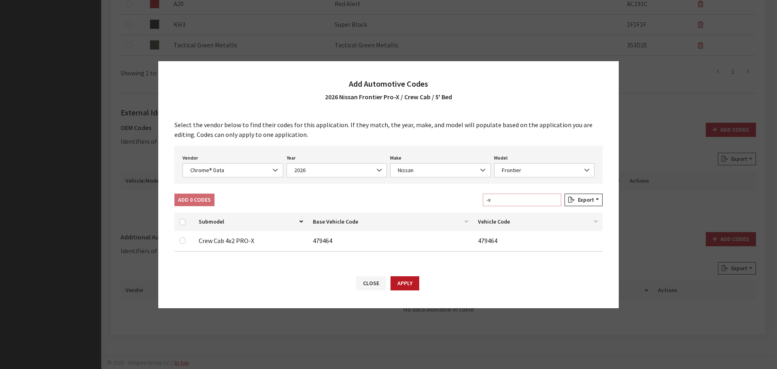
type input "-x"
click at [185, 241] on input "checkbox" at bounding box center [182, 240] width 6 height 6
checkbox input "true"
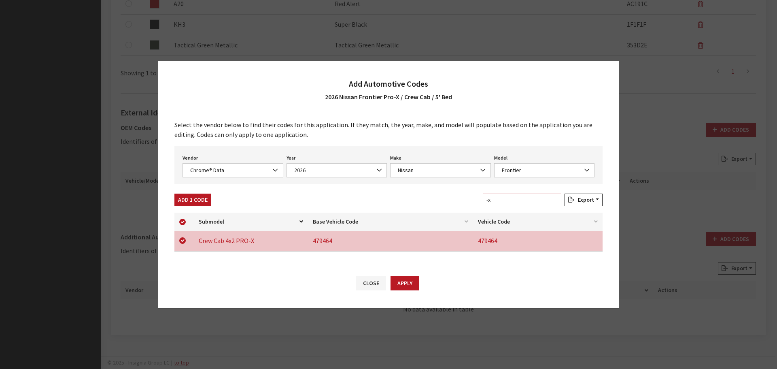
click at [515, 200] on input "-x" at bounding box center [522, 200] width 79 height 13
type input "-"
checkbox input "false"
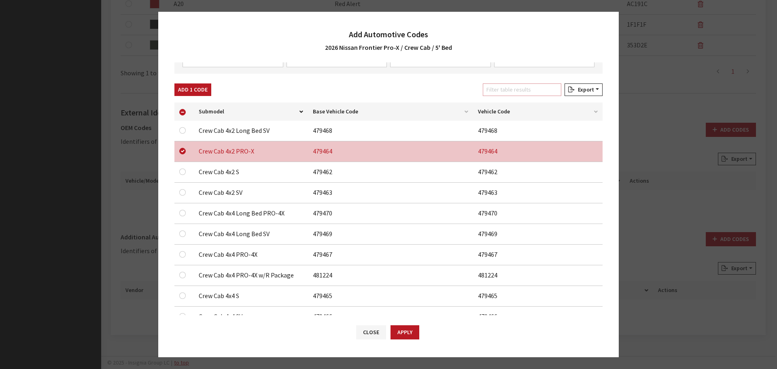
scroll to position [0, 0]
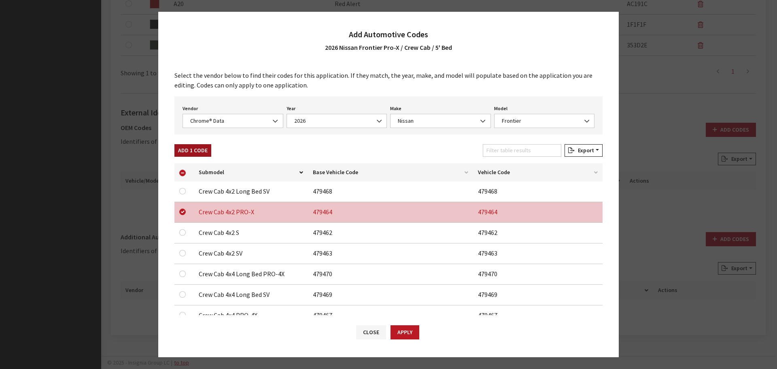
click at [195, 153] on button "Add 1 Code" at bounding box center [192, 150] width 37 height 13
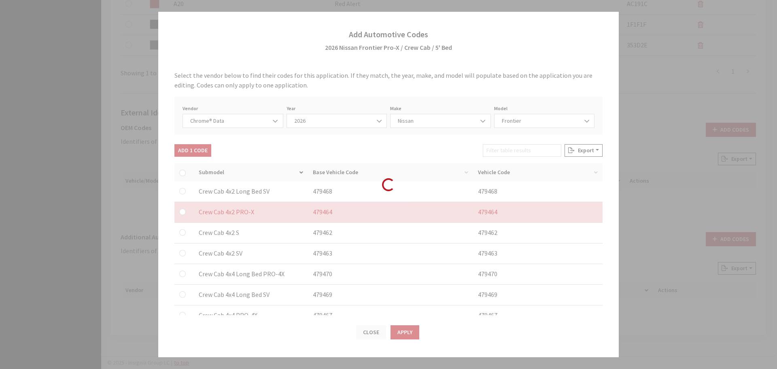
checkbox input "false"
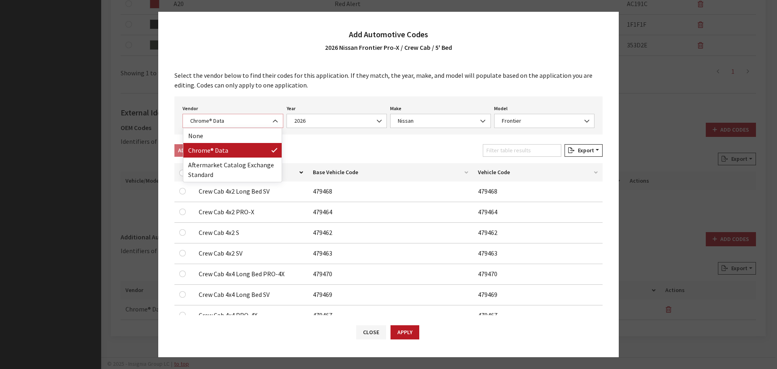
click at [221, 123] on span "Chrome® Data" at bounding box center [233, 121] width 90 height 9
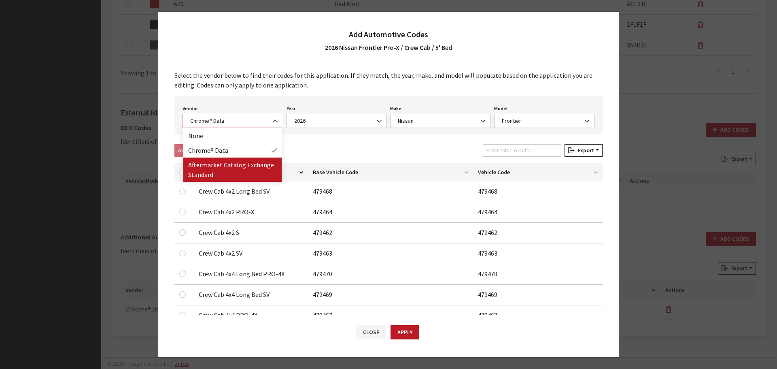
select select "2"
select select "2026"
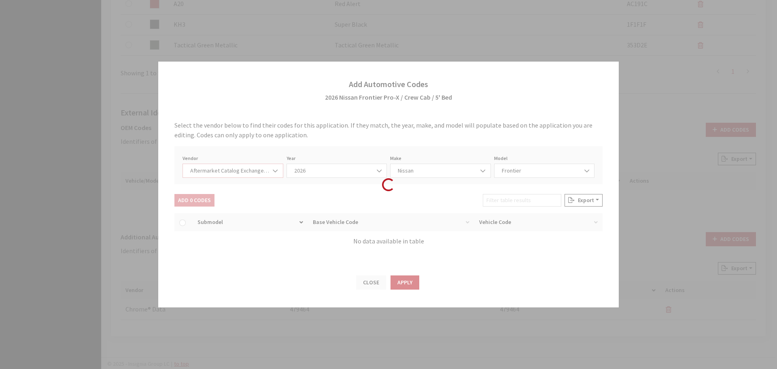
select select "67"
select select "883"
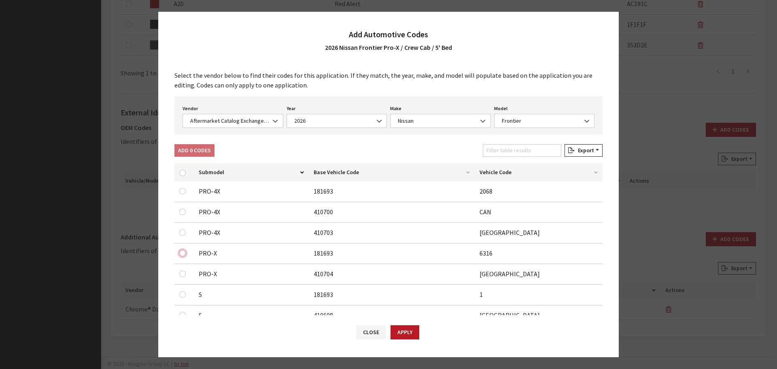
click at [183, 253] on input "checkbox" at bounding box center [182, 253] width 6 height 6
checkbox input "true"
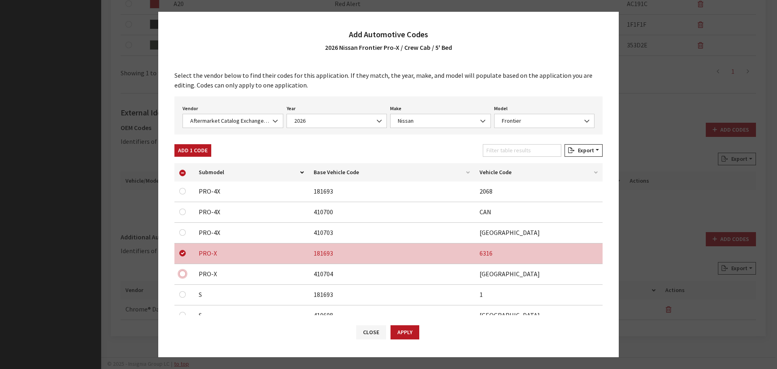
click at [182, 274] on input "checkbox" at bounding box center [182, 273] width 6 height 6
checkbox input "true"
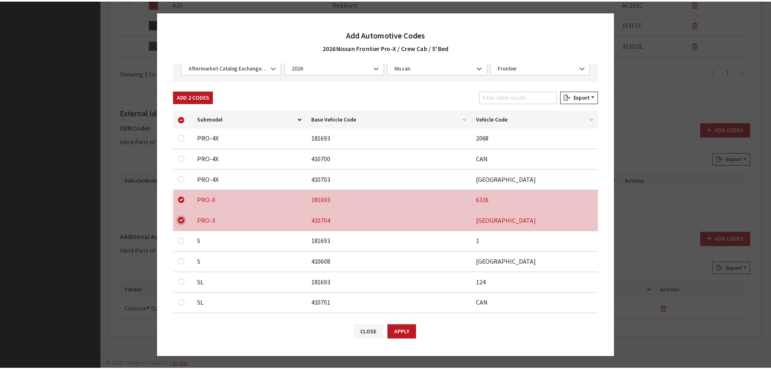
scroll to position [149, 0]
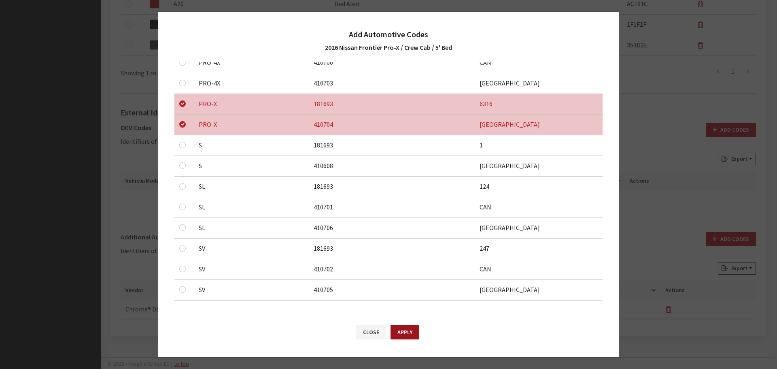
click at [413, 337] on button "Apply" at bounding box center [405, 332] width 29 height 14
checkbox input "false"
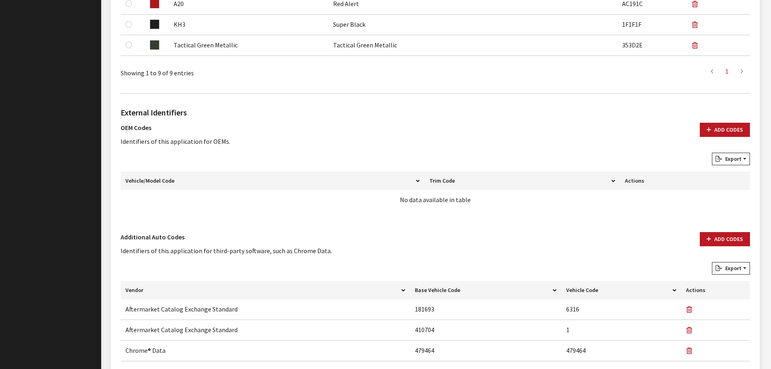
drag, startPoint x: 576, startPoint y: 155, endPoint x: 570, endPoint y: 125, distance: 31.5
click at [570, 125] on div "OEM Codes Identifiers of this application for OEMs. Add Codes" at bounding box center [435, 138] width 639 height 30
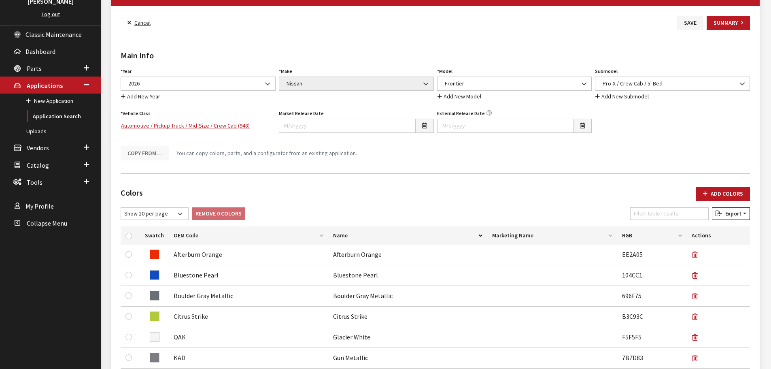
scroll to position [0, 0]
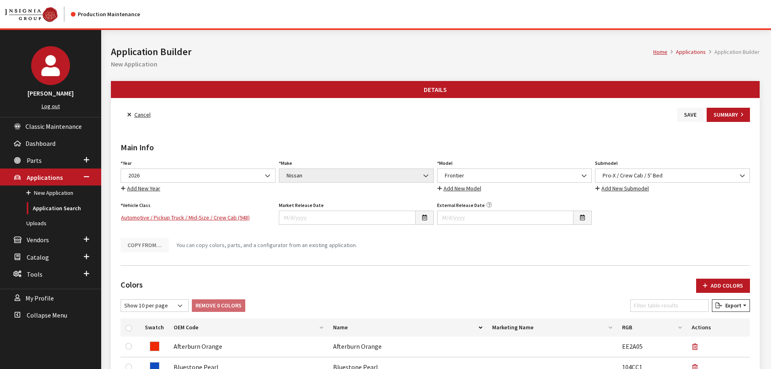
click at [689, 116] on button "Save" at bounding box center [690, 115] width 26 height 14
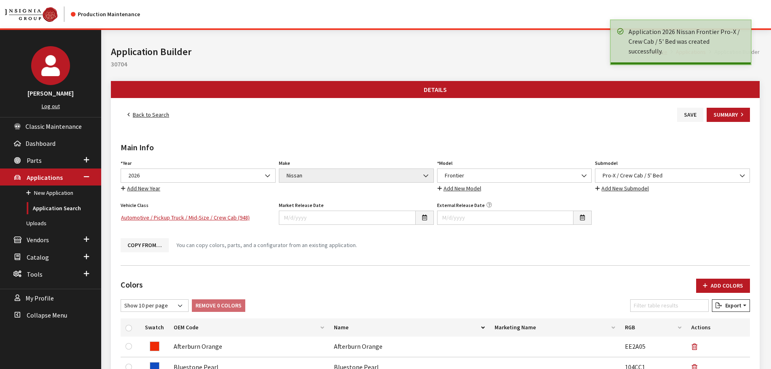
drag, startPoint x: 0, startPoint y: 0, endPoint x: 145, endPoint y: 113, distance: 183.7
click at [145, 113] on link "Back to Search" at bounding box center [148, 115] width 55 height 14
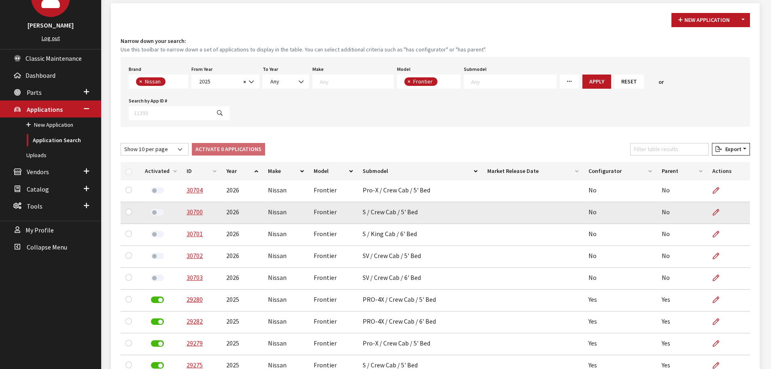
scroll to position [81, 0]
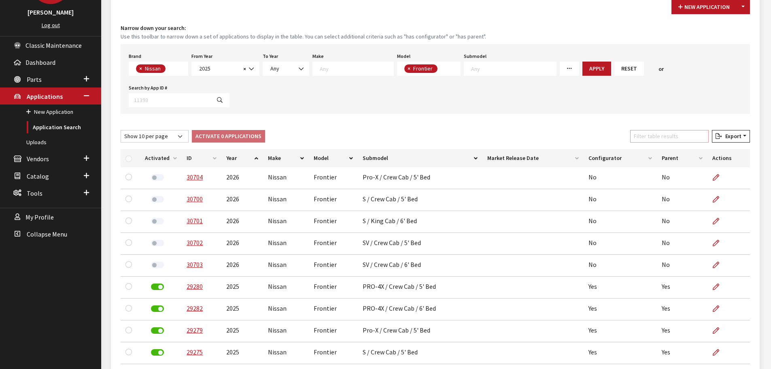
click at [676, 140] on input "Filter table results" at bounding box center [669, 136] width 79 height 13
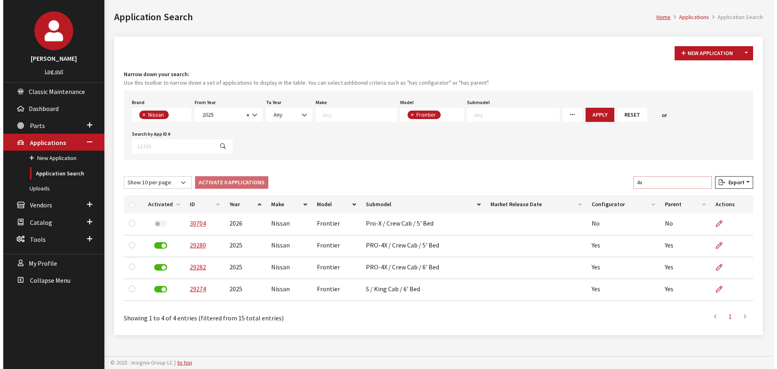
scroll to position [30, 0]
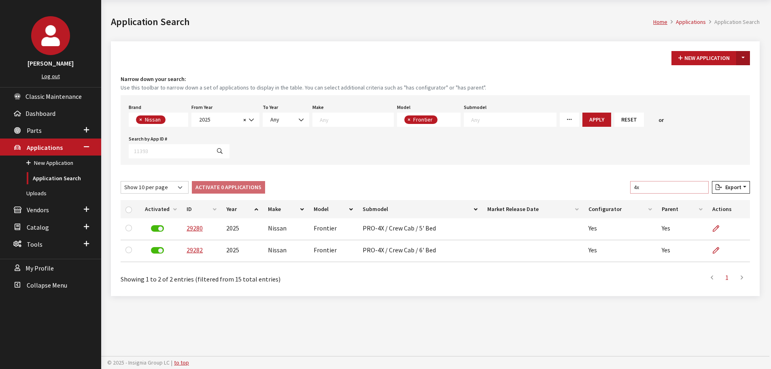
type input "4x"
click at [746, 60] on button "Toggle Dropdown" at bounding box center [743, 58] width 14 height 14
click at [728, 76] on button "New From Existing..." at bounding box center [716, 75] width 70 height 14
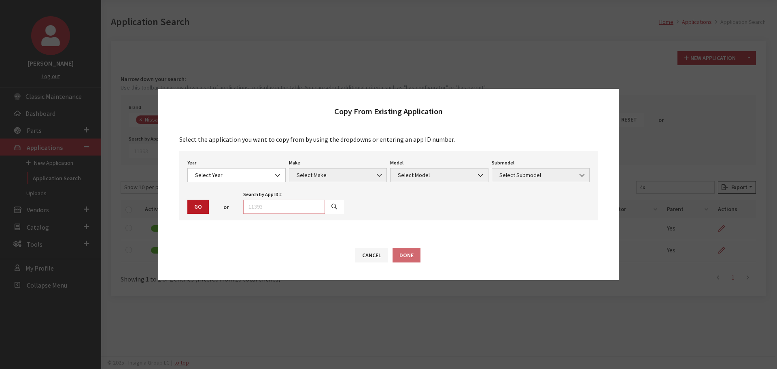
click at [280, 206] on input "text" at bounding box center [284, 207] width 82 height 14
type input "29280"
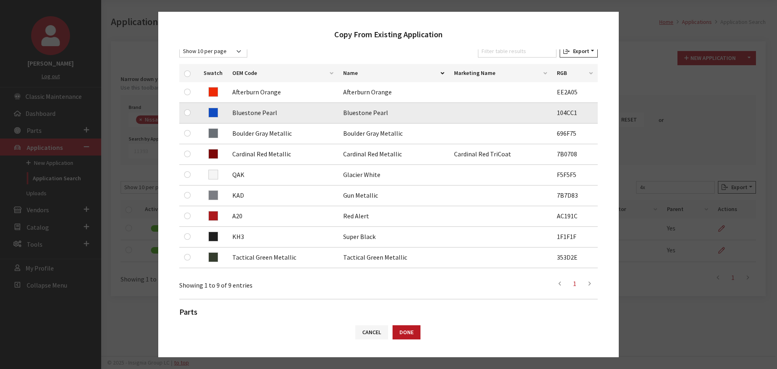
scroll to position [121, 0]
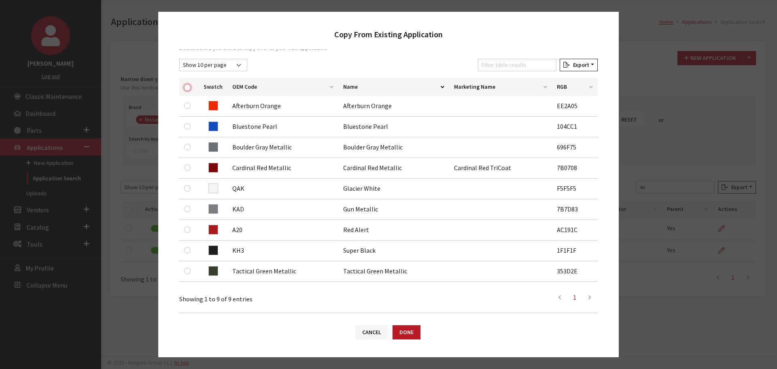
click at [188, 86] on input "checkbox" at bounding box center [187, 87] width 6 height 6
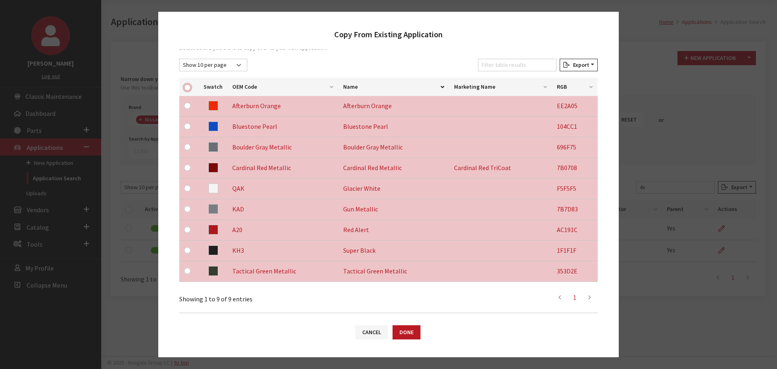
checkbox input "true"
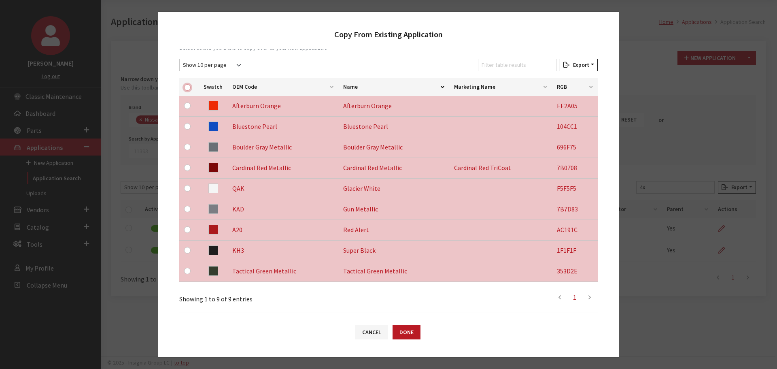
checkbox input "true"
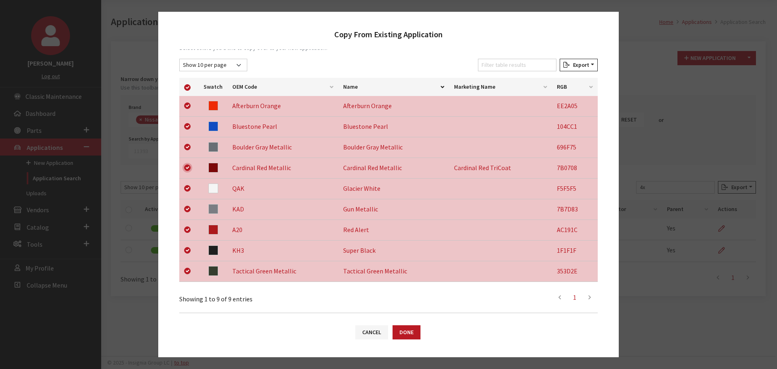
click at [186, 167] on input "checkbox" at bounding box center [187, 167] width 6 height 6
checkbox input "false"
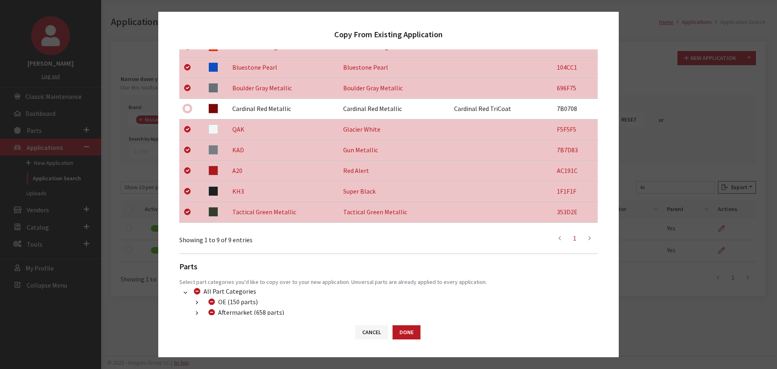
scroll to position [232, 0]
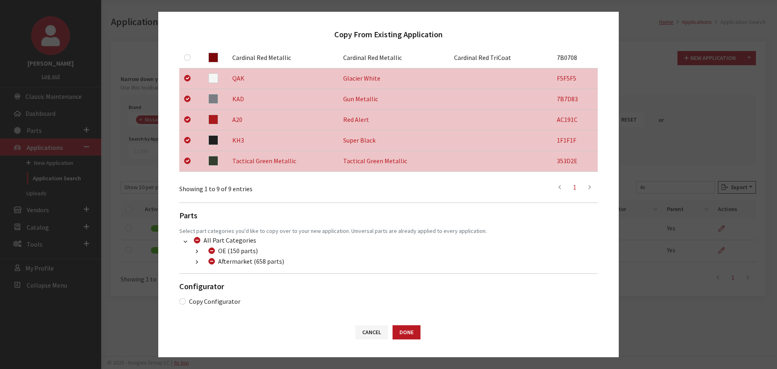
click at [200, 260] on button "button" at bounding box center [197, 261] width 16 height 9
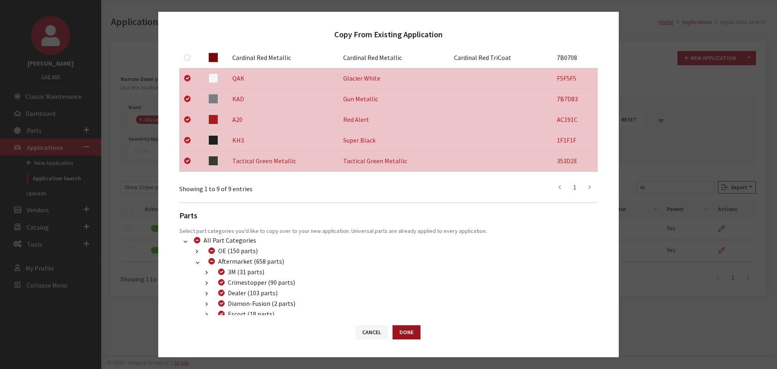
click at [395, 332] on button "Done" at bounding box center [407, 332] width 28 height 14
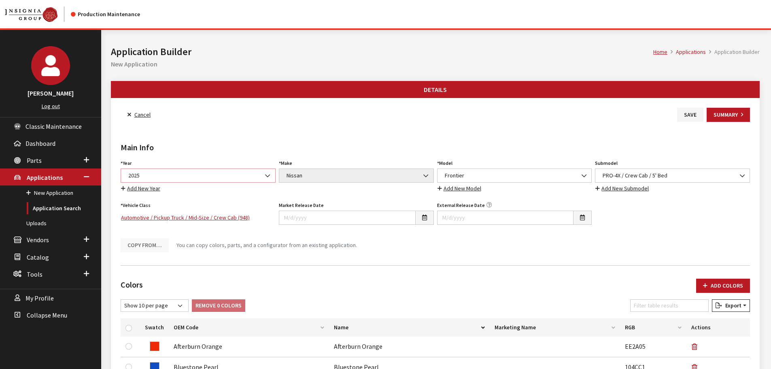
click at [179, 172] on span "2025" at bounding box center [198, 175] width 145 height 9
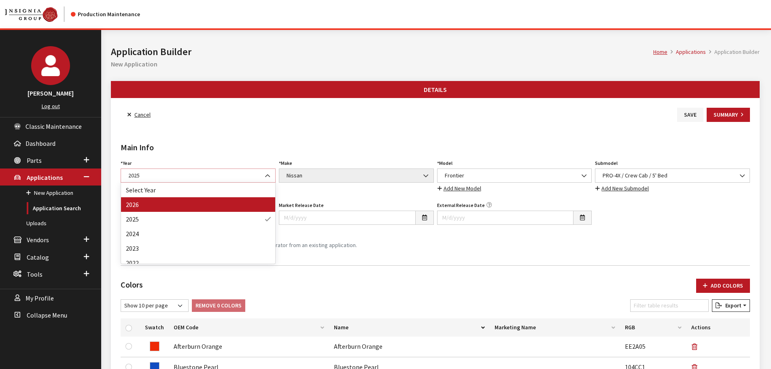
select select "44"
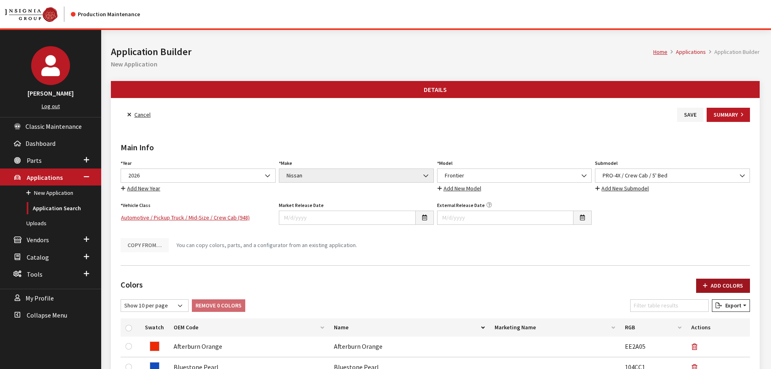
click at [724, 286] on button "Add Colors" at bounding box center [723, 286] width 54 height 14
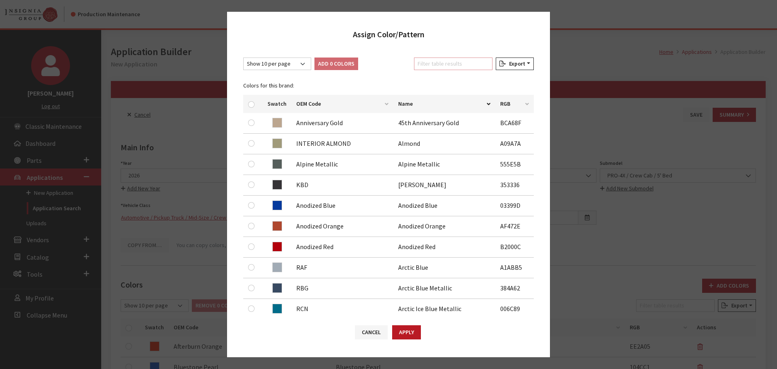
click at [426, 58] on input "Filter table results" at bounding box center [453, 63] width 79 height 13
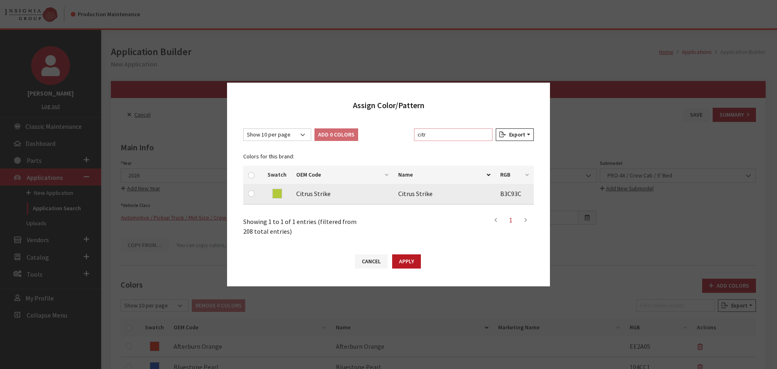
type input "citr"
click at [252, 195] on input "checkbox" at bounding box center [251, 193] width 6 height 6
checkbox input "true"
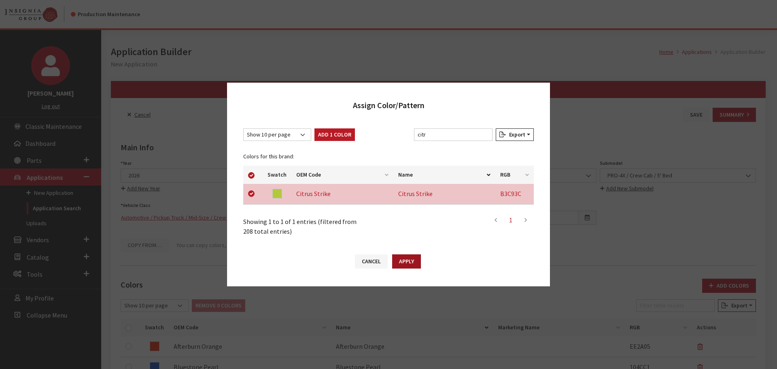
click at [409, 258] on button "Apply" at bounding box center [406, 261] width 29 height 14
checkbox input "false"
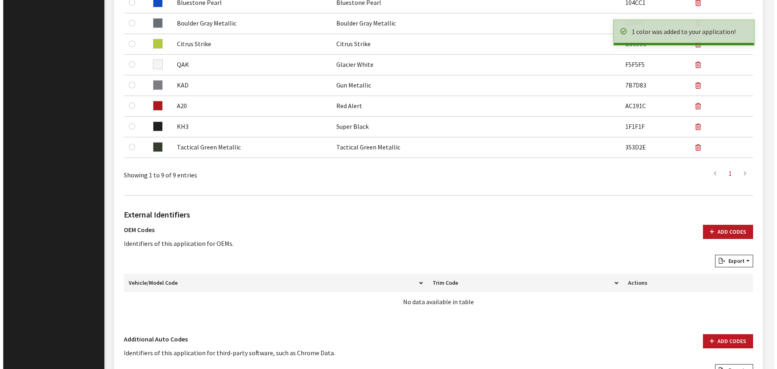
scroll to position [466, 0]
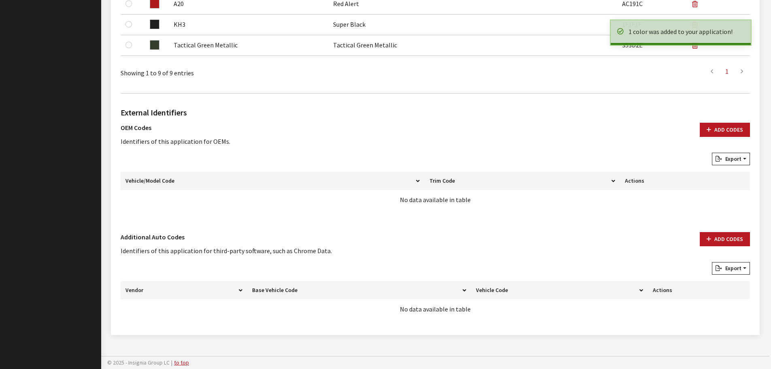
click at [721, 230] on div "External Identifiers OEM Codes Identifiers of this application for OEMs. Add Co…" at bounding box center [435, 212] width 633 height 225
click at [722, 239] on button "Add Codes" at bounding box center [725, 239] width 50 height 14
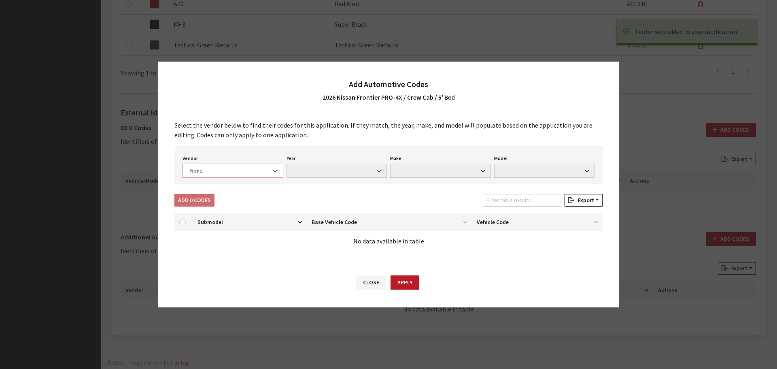
click at [231, 173] on span "None" at bounding box center [233, 170] width 90 height 9
select select "4"
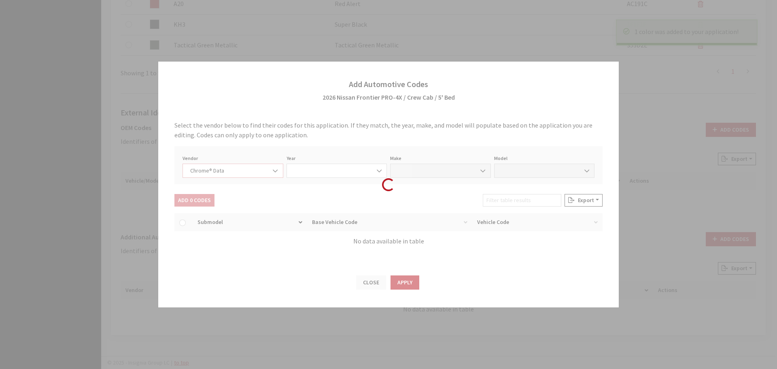
select select "2026"
select select "30"
select select "72709"
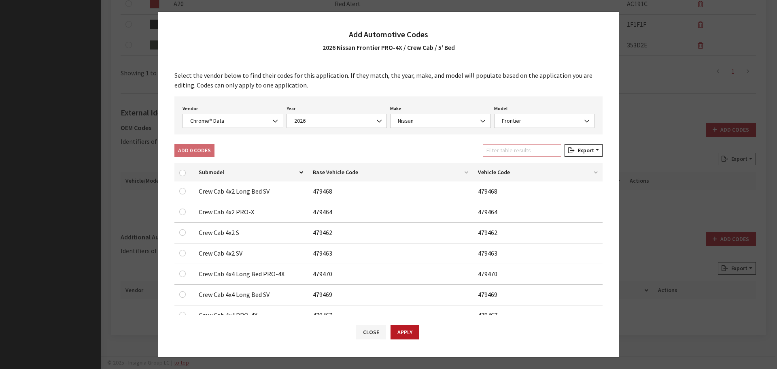
click at [521, 151] on input "Filter table results" at bounding box center [522, 150] width 79 height 13
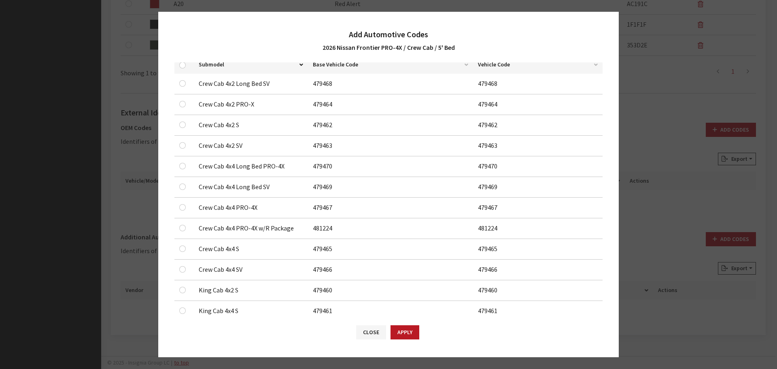
scroll to position [121, 0]
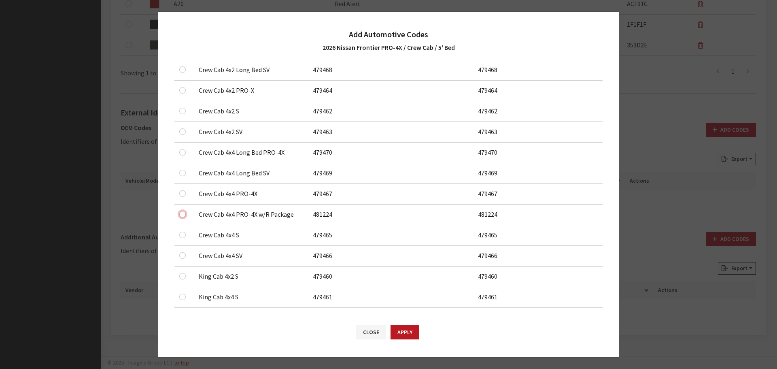
click at [180, 215] on input "checkbox" at bounding box center [182, 214] width 6 height 6
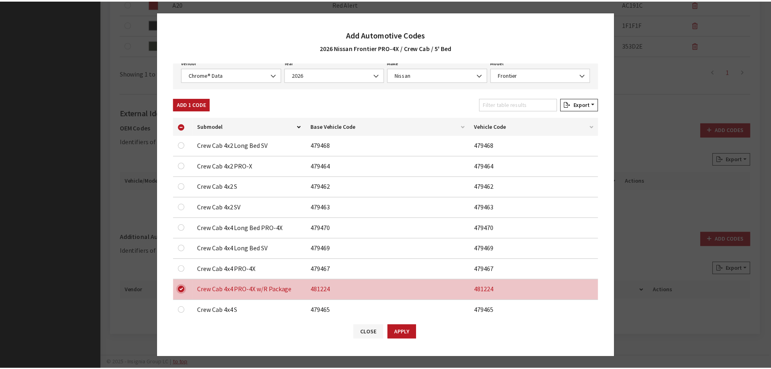
scroll to position [0, 0]
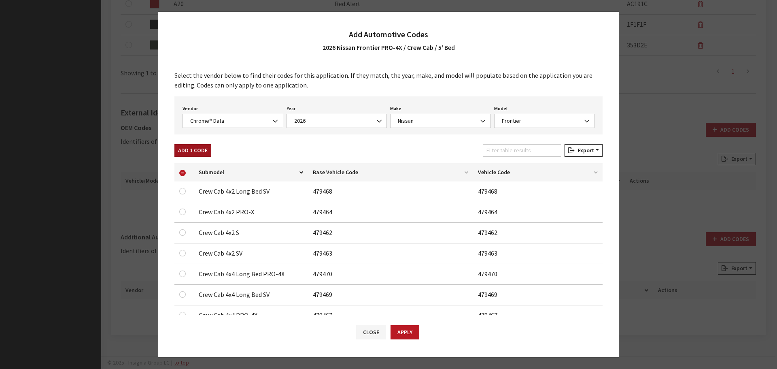
click at [196, 149] on button "Add 1 Code" at bounding box center [192, 150] width 37 height 13
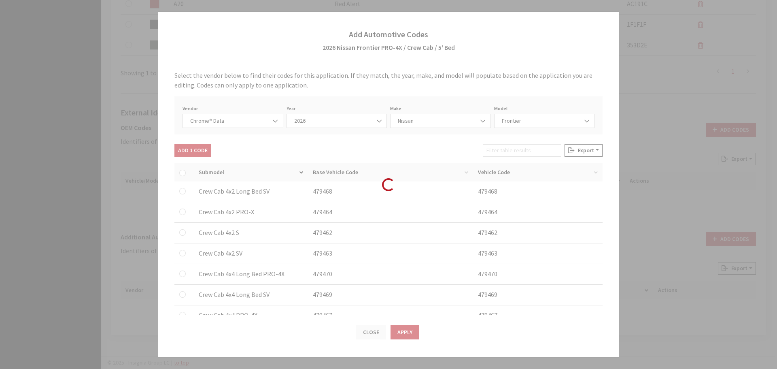
checkbox input "false"
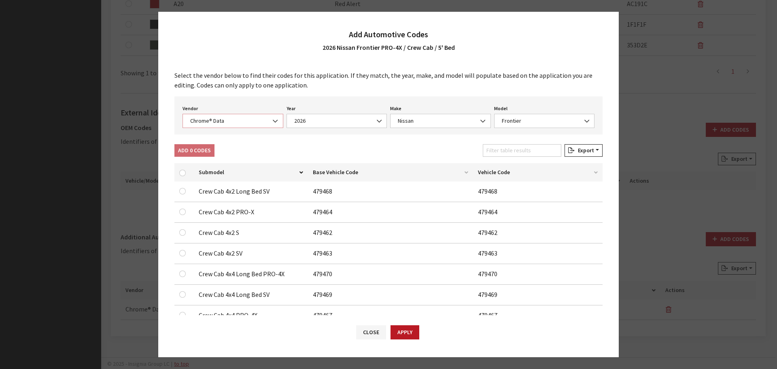
click at [219, 119] on span "Chrome® Data" at bounding box center [233, 121] width 90 height 9
select select "2"
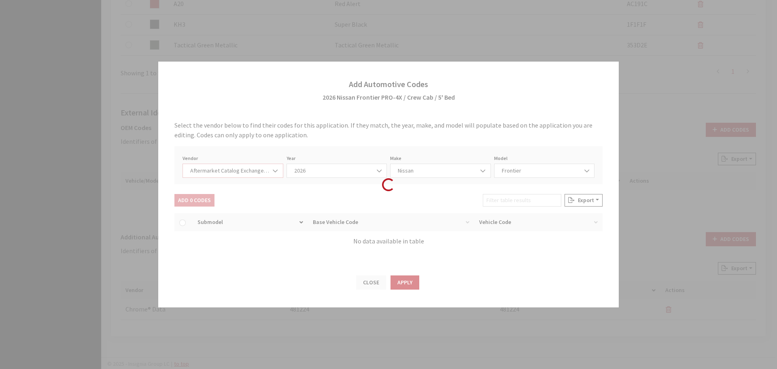
select select "2026"
select select "67"
select select "883"
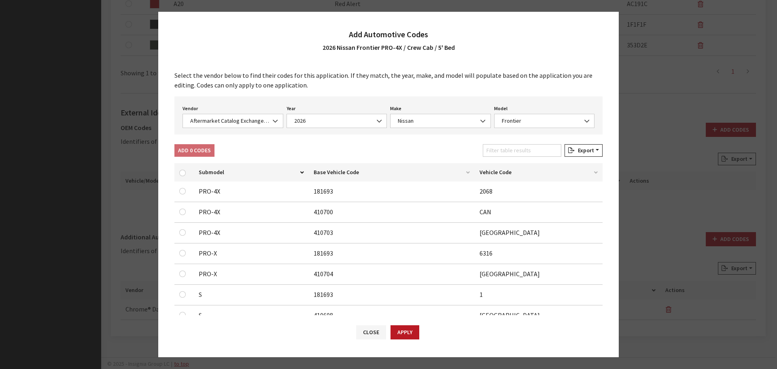
click at [185, 188] on div at bounding box center [184, 191] width 10 height 10
click at [180, 194] on input "checkbox" at bounding box center [182, 191] width 6 height 6
checkbox input "true"
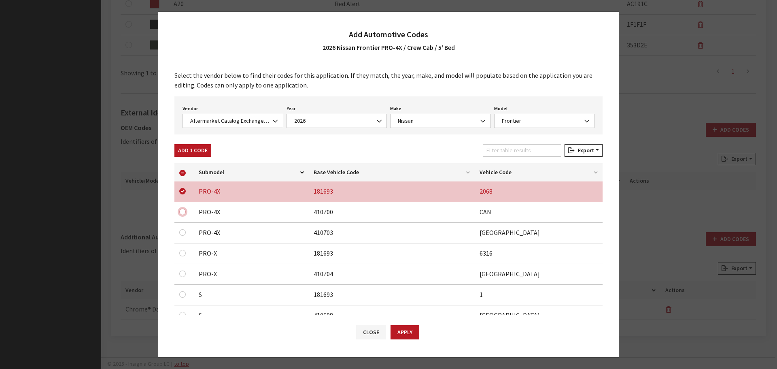
click at [181, 211] on input "checkbox" at bounding box center [182, 211] width 6 height 6
checkbox input "true"
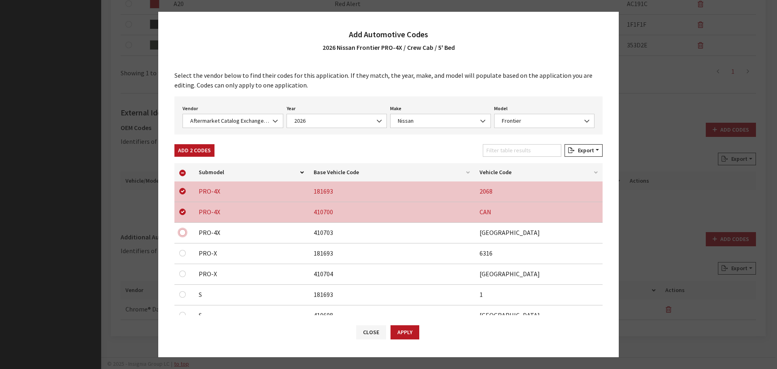
click at [181, 233] on input "checkbox" at bounding box center [182, 232] width 6 height 6
checkbox input "true"
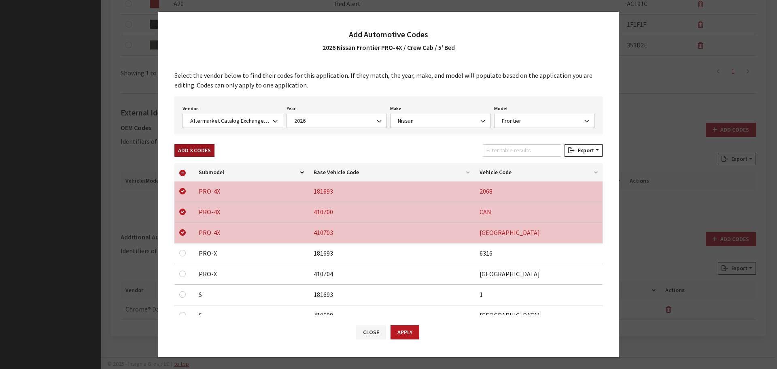
click at [195, 153] on button "Add 3 Codes" at bounding box center [194, 150] width 40 height 13
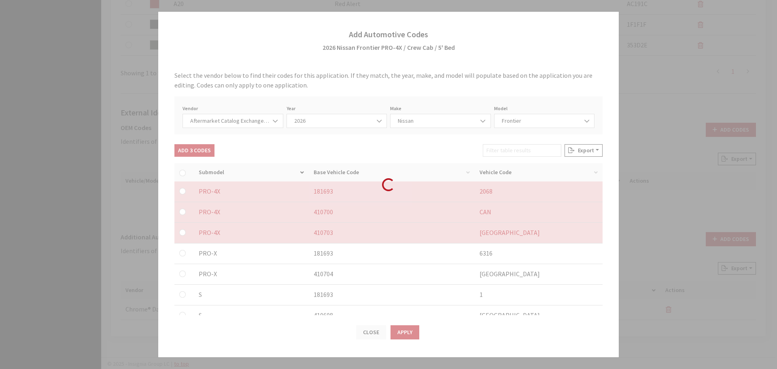
checkbox input "false"
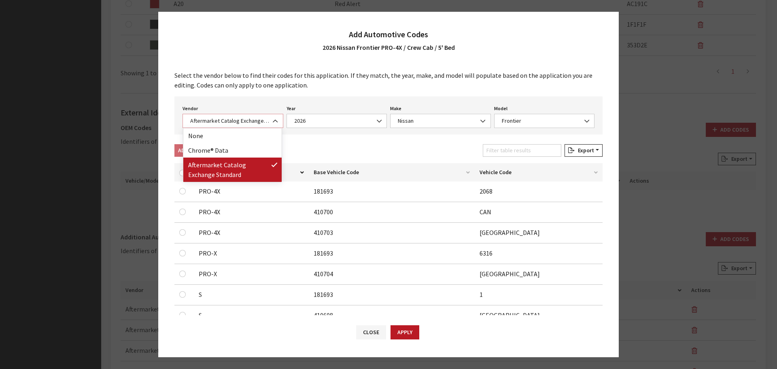
click at [230, 120] on span "Aftermarket Catalog Exchange Standard" at bounding box center [233, 121] width 90 height 9
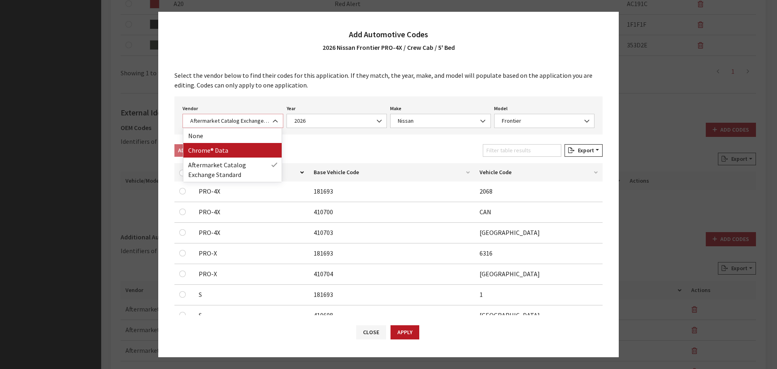
select select "4"
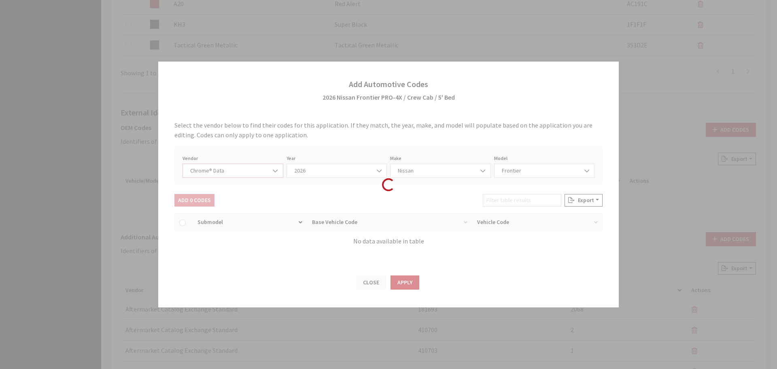
select select "2026"
select select "30"
select select "72709"
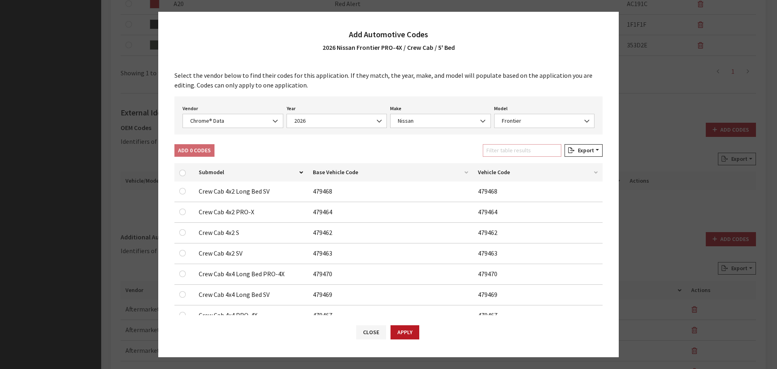
click at [514, 152] on input "Filter table results" at bounding box center [522, 150] width 79 height 13
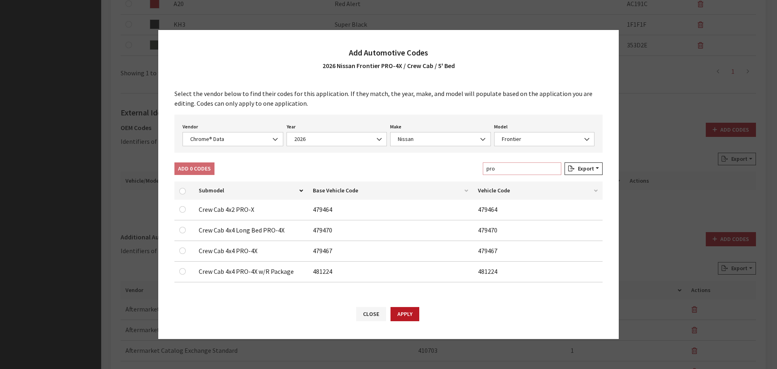
type input "pro"
click at [183, 251] on input "checkbox" at bounding box center [182, 250] width 6 height 6
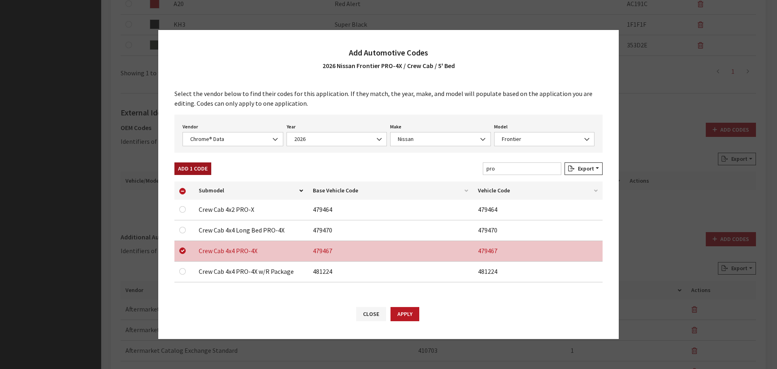
click at [194, 167] on button "Add 1 Code" at bounding box center [192, 168] width 37 height 13
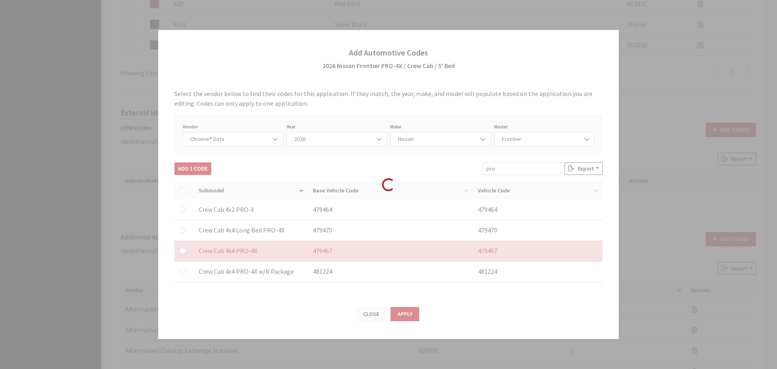
checkbox input "false"
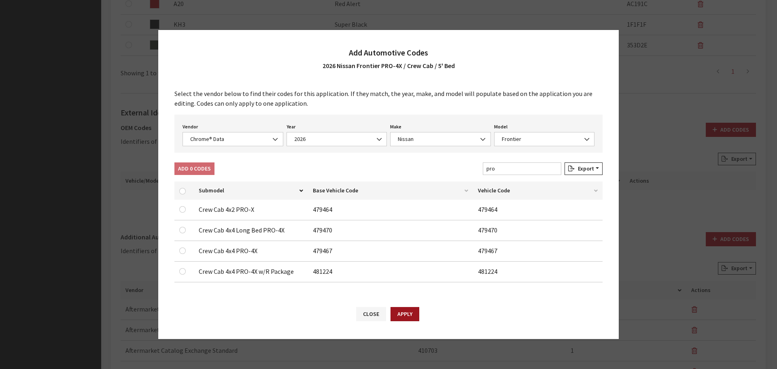
click at [404, 307] on button "Apply" at bounding box center [405, 314] width 29 height 14
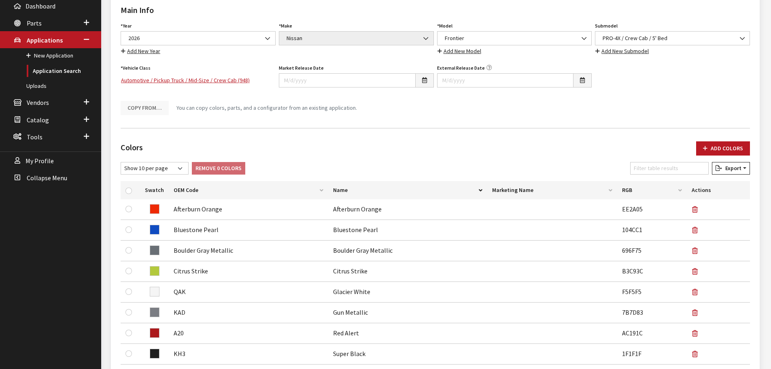
scroll to position [24, 0]
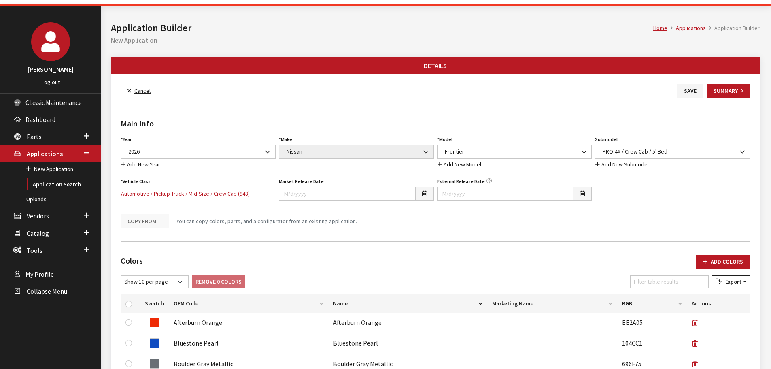
drag, startPoint x: 682, startPoint y: 89, endPoint x: 660, endPoint y: 108, distance: 29.3
click at [682, 89] on button "Save" at bounding box center [690, 91] width 26 height 14
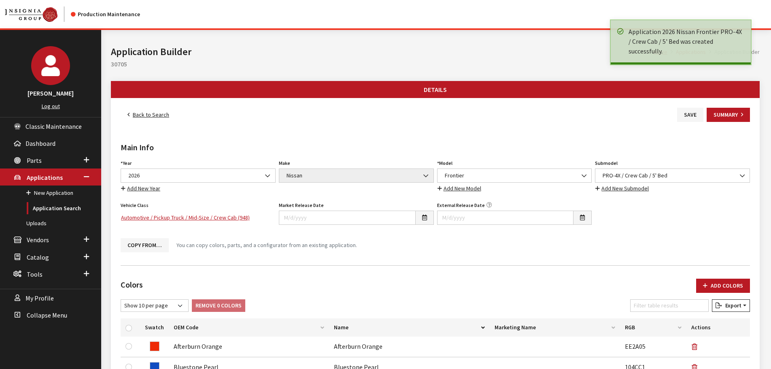
click at [141, 110] on link "Back to Search" at bounding box center [148, 115] width 55 height 14
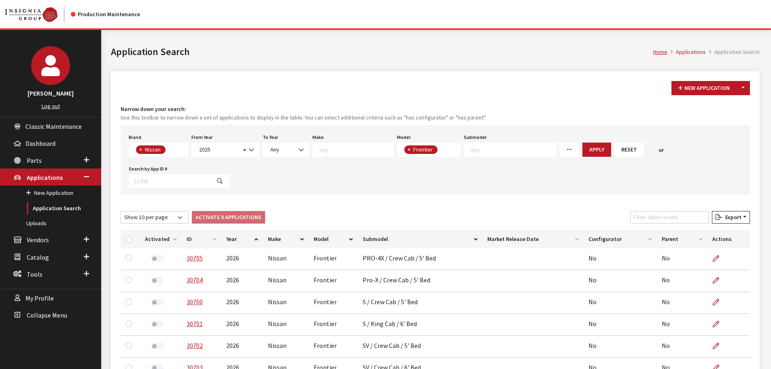
scroll to position [5, 0]
click at [660, 212] on input "Filter table results" at bounding box center [669, 217] width 79 height 13
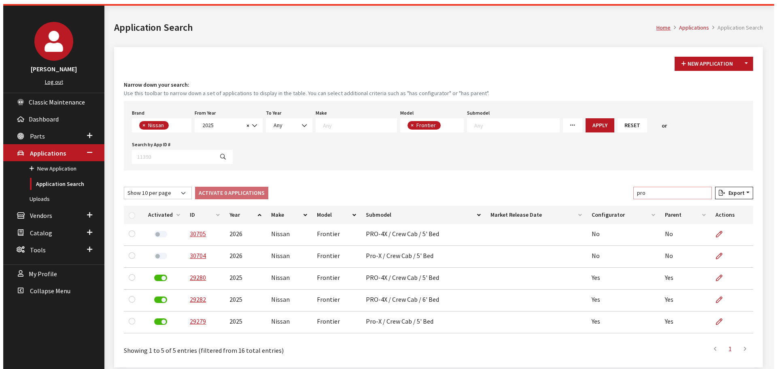
scroll to position [0, 0]
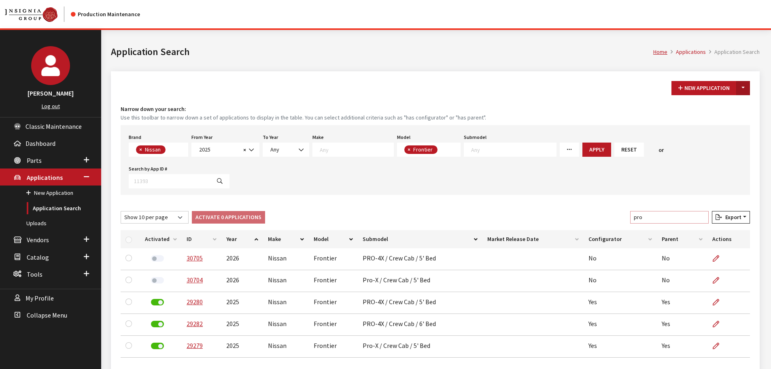
type input "pro"
click at [748, 88] on button "Toggle Dropdown" at bounding box center [743, 88] width 14 height 14
click at [729, 103] on button "New From Existing..." at bounding box center [716, 105] width 70 height 14
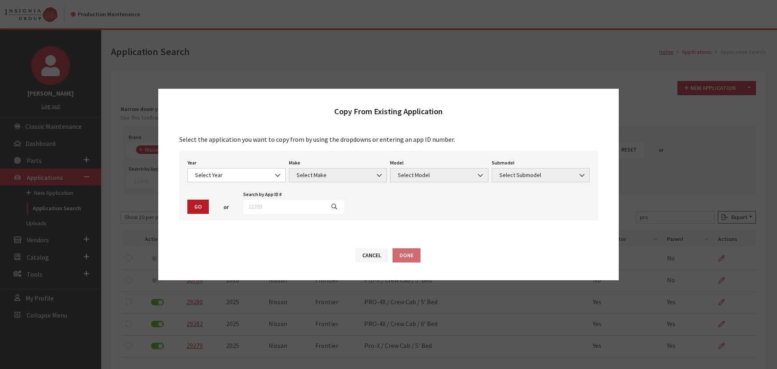
click at [275, 217] on div "Year Select Year 2026 2025 2024 2023 2022 2021 2020 2019 2018 2017 2016 2015 20…" at bounding box center [388, 186] width 419 height 70
click at [275, 207] on input "text" at bounding box center [284, 207] width 82 height 14
type input "29282"
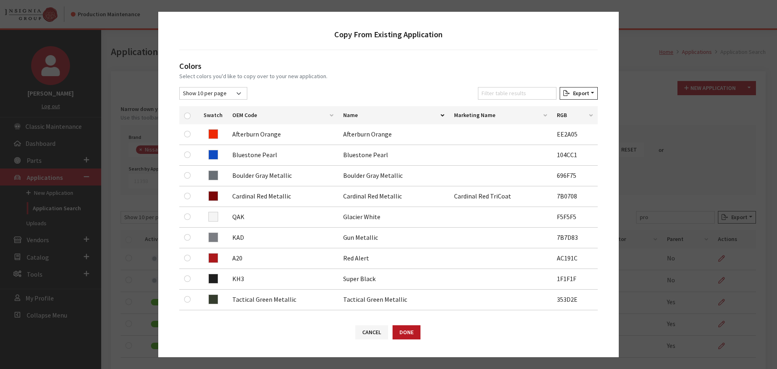
scroll to position [121, 0]
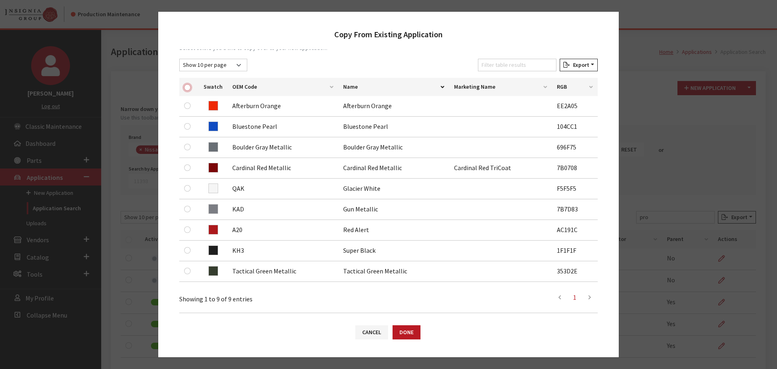
click at [187, 88] on input "checkbox" at bounding box center [187, 87] width 6 height 6
checkbox input "true"
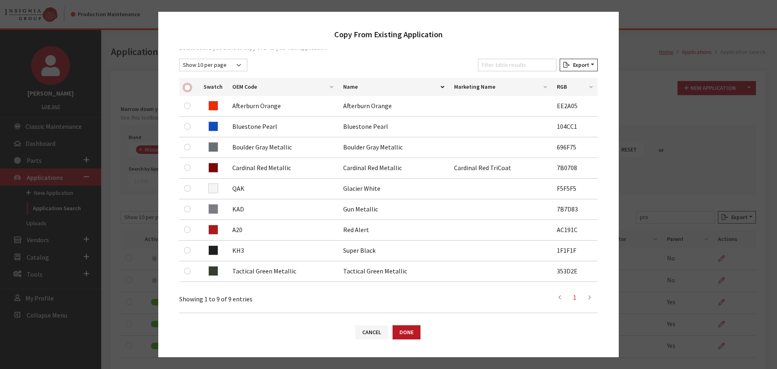
checkbox input "true"
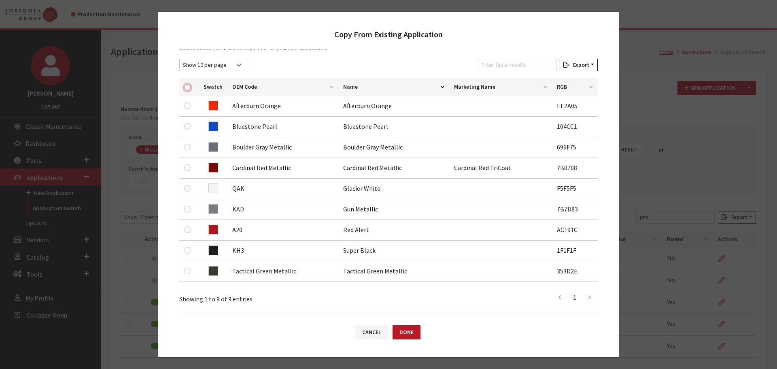
checkbox input "true"
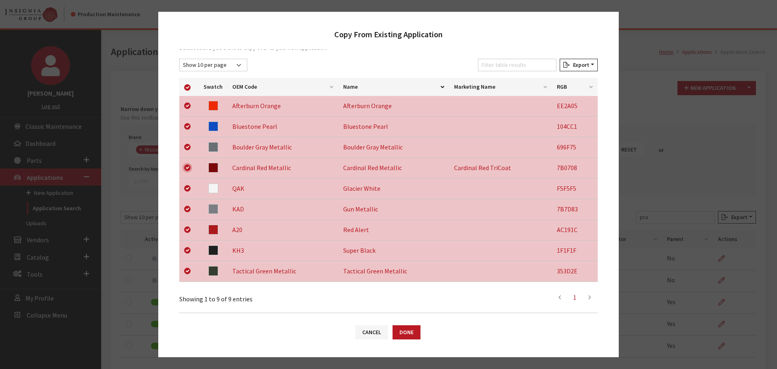
click at [187, 166] on input "checkbox" at bounding box center [187, 167] width 6 height 6
checkbox input "false"
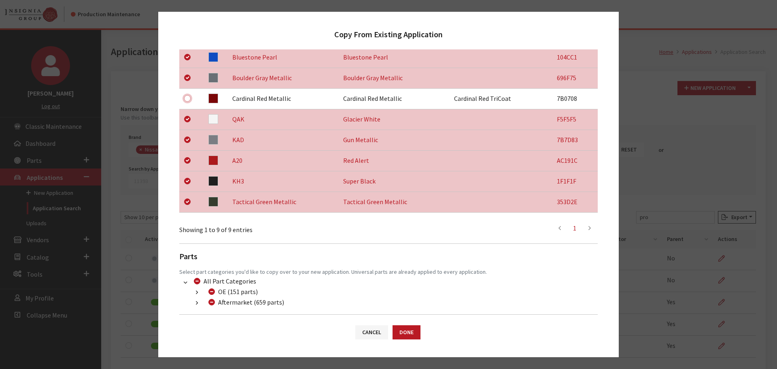
scroll to position [232, 0]
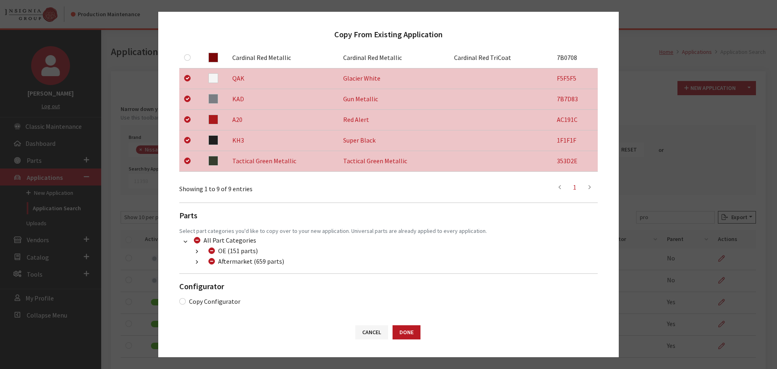
click at [198, 261] on icon "button" at bounding box center [197, 262] width 2 height 6
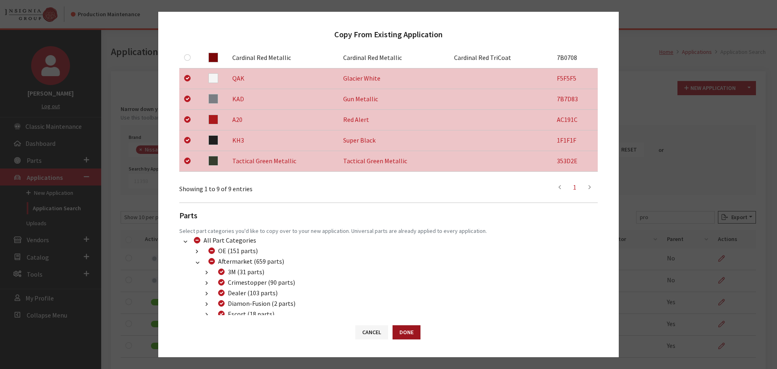
click at [393, 329] on button "Done" at bounding box center [407, 332] width 28 height 14
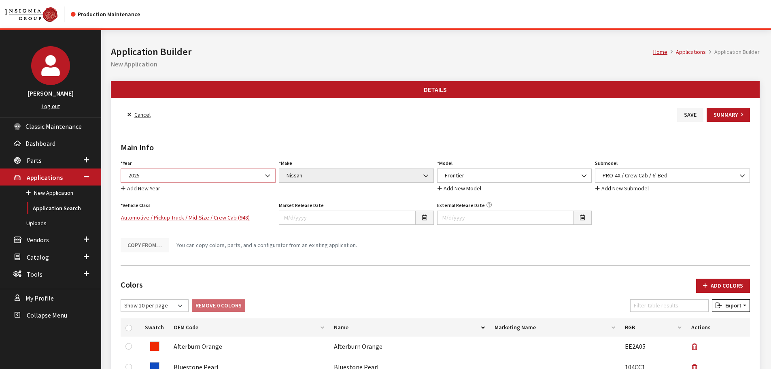
click at [177, 178] on span "2025" at bounding box center [198, 175] width 145 height 9
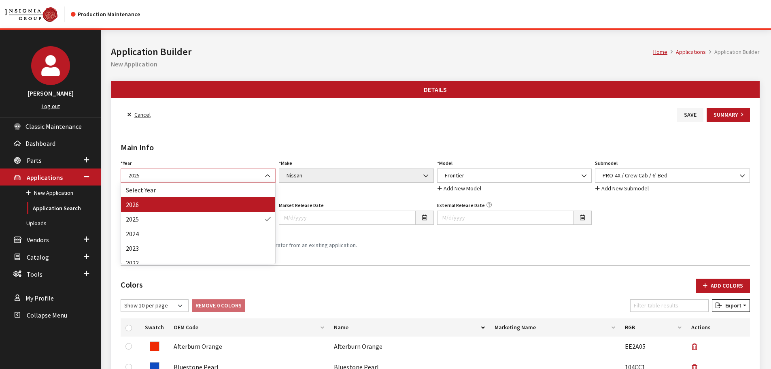
select select "44"
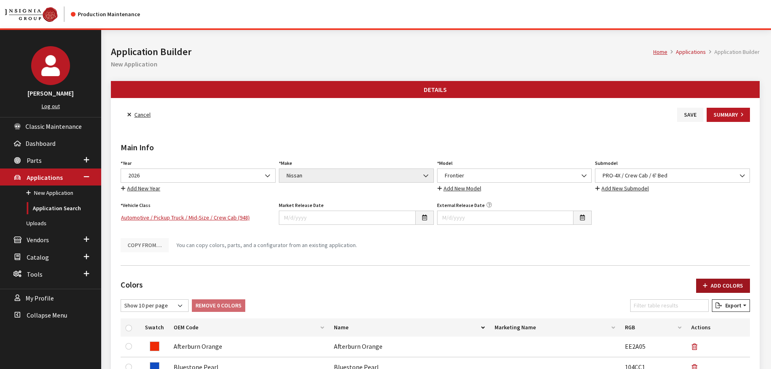
drag, startPoint x: 732, startPoint y: 282, endPoint x: 720, endPoint y: 280, distance: 12.3
click at [732, 282] on button "Add Colors" at bounding box center [723, 286] width 54 height 14
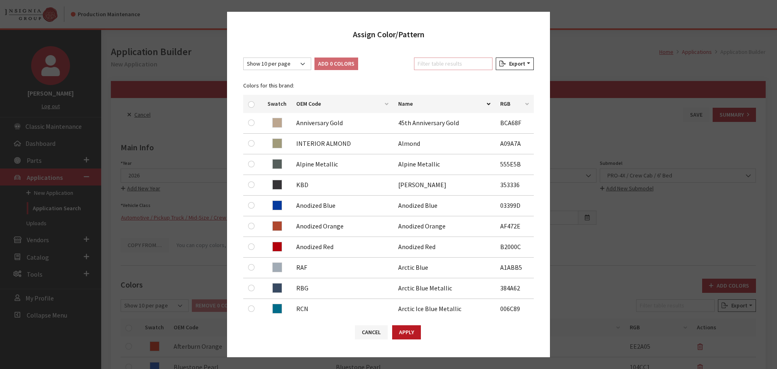
click at [469, 66] on input "Filter table results" at bounding box center [453, 63] width 79 height 13
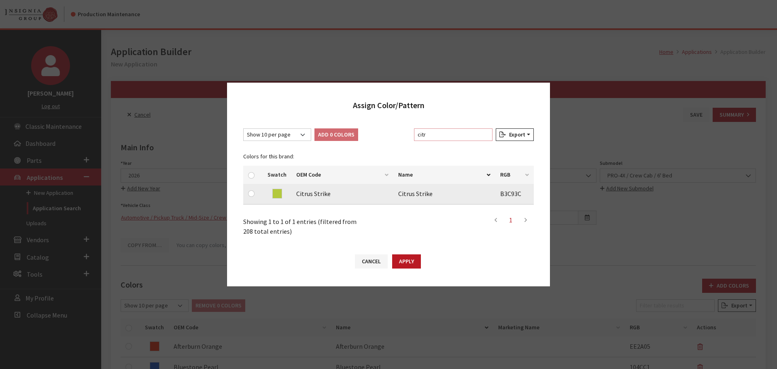
type input "citr"
click at [250, 192] on input "checkbox" at bounding box center [251, 193] width 6 height 6
checkbox input "true"
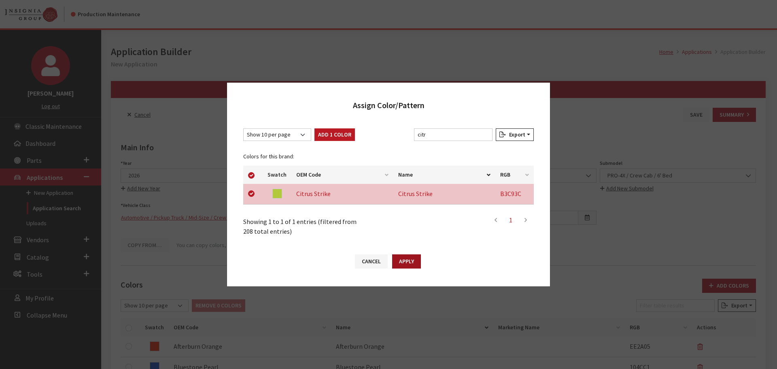
click at [402, 259] on button "Apply" at bounding box center [406, 261] width 29 height 14
checkbox input "false"
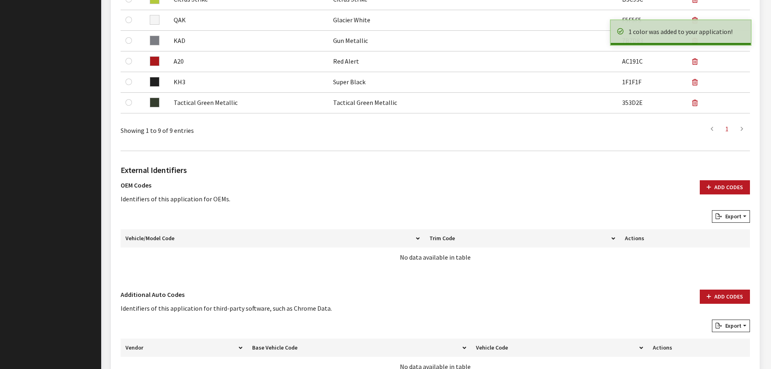
scroll to position [466, 0]
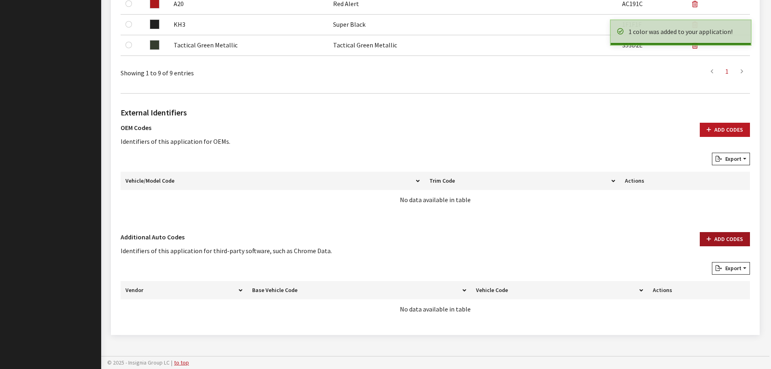
click at [717, 241] on button "Add Codes" at bounding box center [725, 239] width 50 height 14
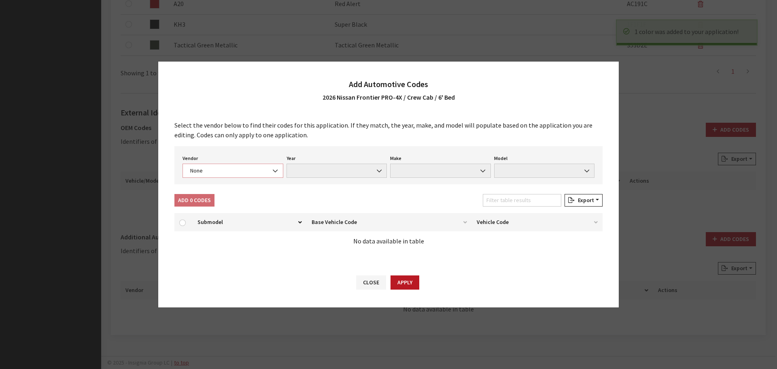
click at [231, 175] on span "None" at bounding box center [233, 171] width 101 height 14
select select "4"
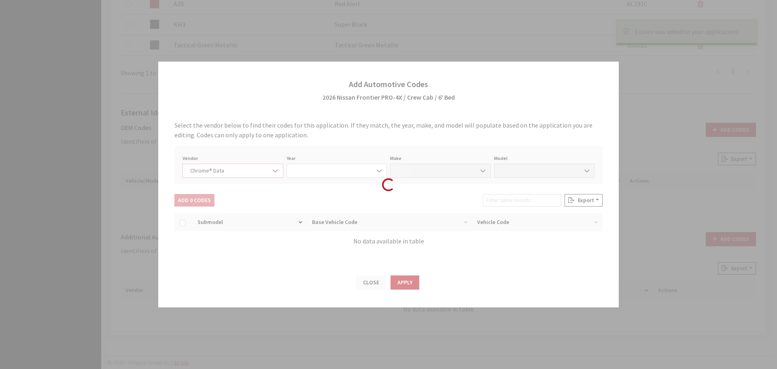
select select "2026"
select select "30"
select select "72709"
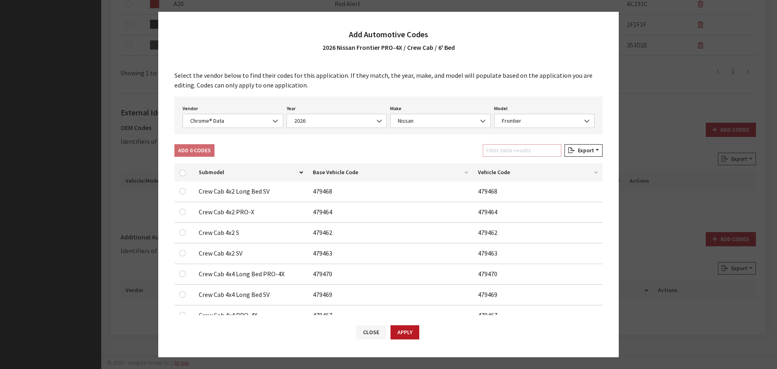
click at [532, 146] on input "Filter table results" at bounding box center [522, 150] width 79 height 13
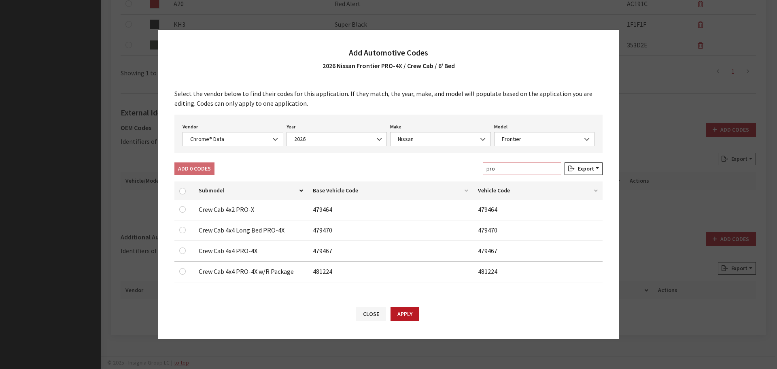
type input "pro"
click at [183, 231] on input "checkbox" at bounding box center [182, 230] width 6 height 6
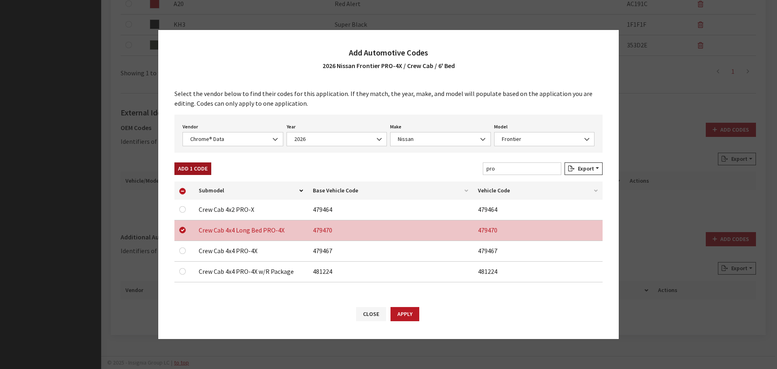
click at [188, 174] on button "Add 1 Code" at bounding box center [192, 168] width 37 height 13
checkbox input "false"
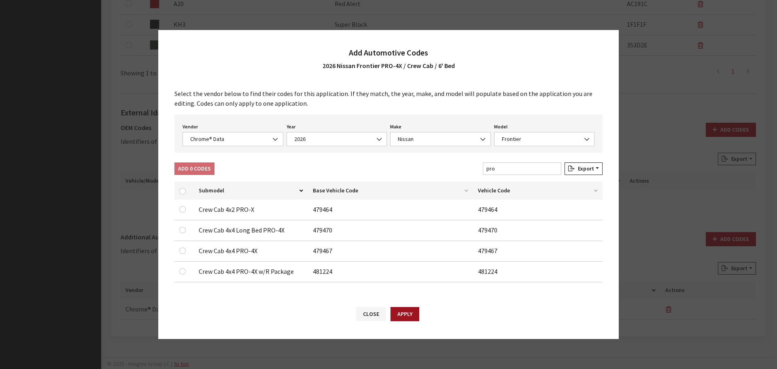
click at [406, 311] on button "Apply" at bounding box center [405, 314] width 29 height 14
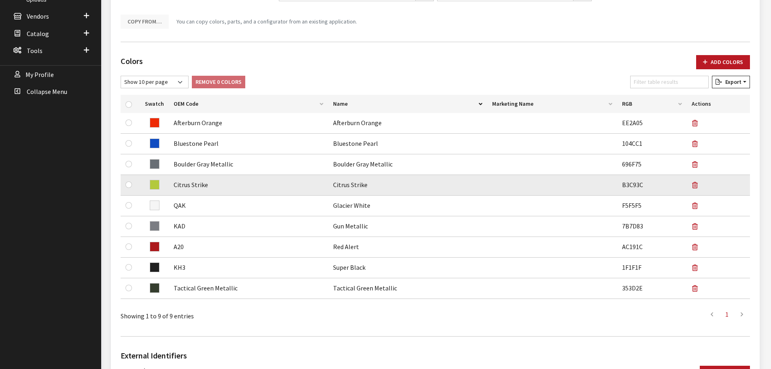
scroll to position [0, 0]
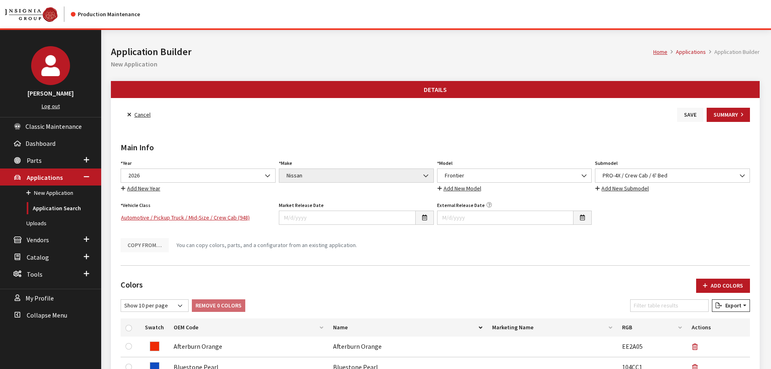
click at [684, 113] on button "Save" at bounding box center [690, 115] width 26 height 14
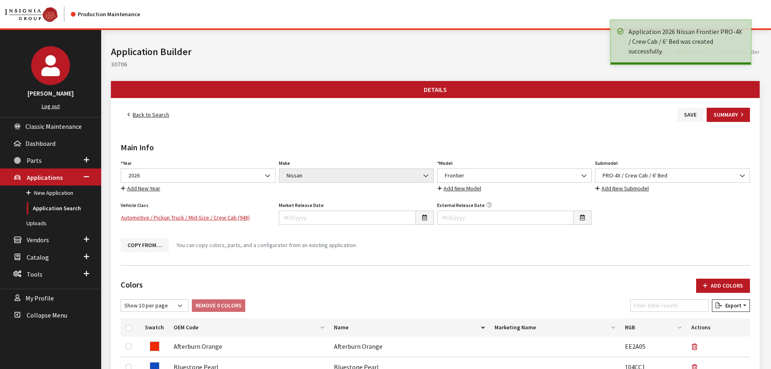
click at [142, 115] on link "Back to Search" at bounding box center [148, 115] width 55 height 14
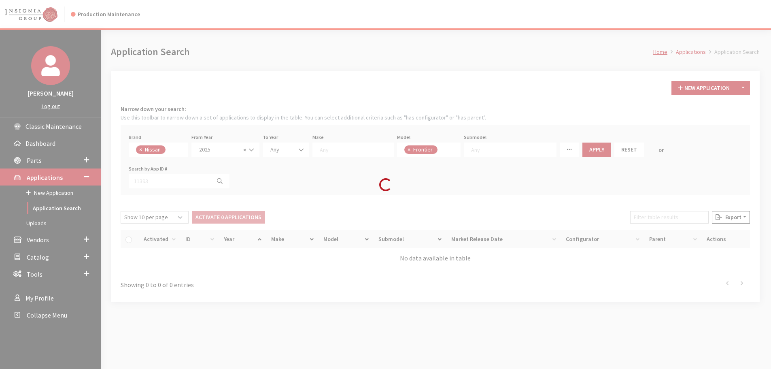
scroll to position [5, 0]
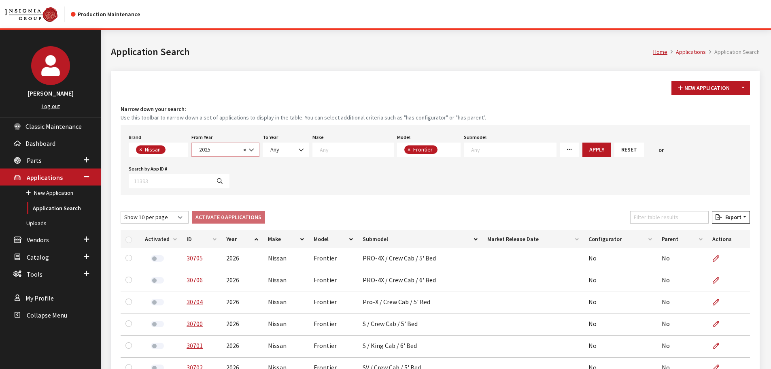
click at [204, 149] on span "2025" at bounding box center [219, 149] width 44 height 9
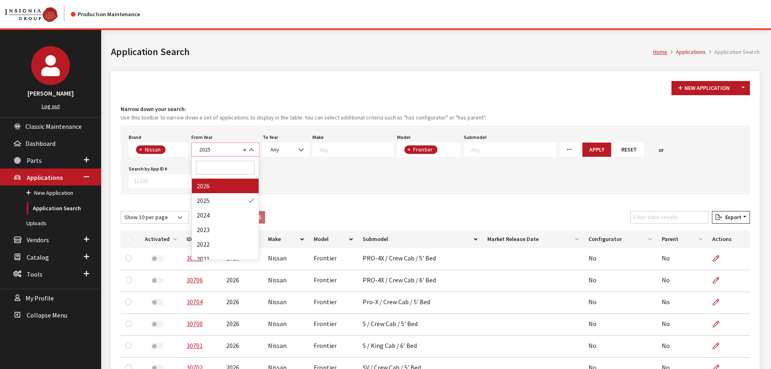
select select "2026"
select select
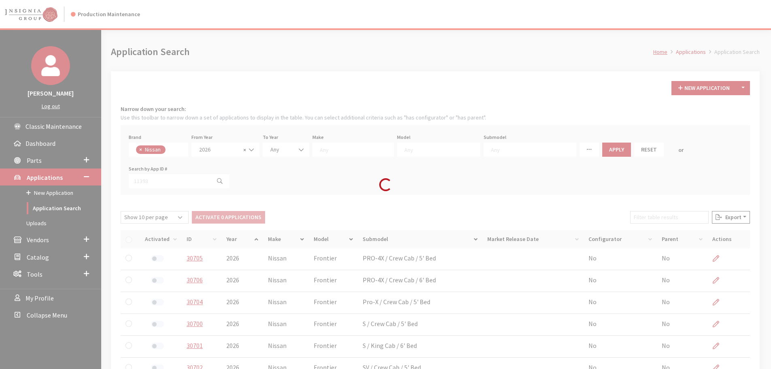
scroll to position [0, 0]
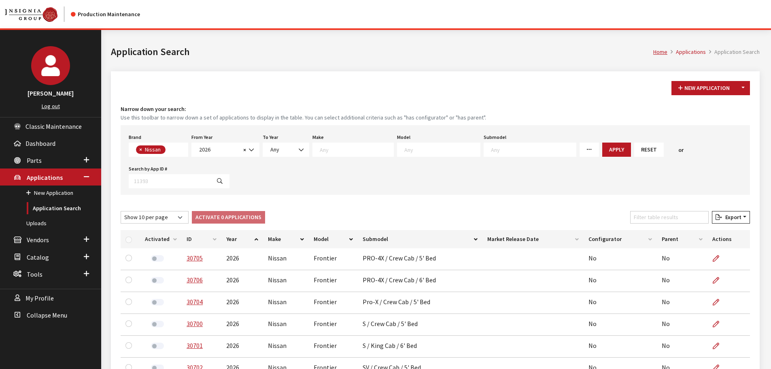
click at [447, 143] on span at bounding box center [438, 149] width 83 height 14
select select "339"
select select
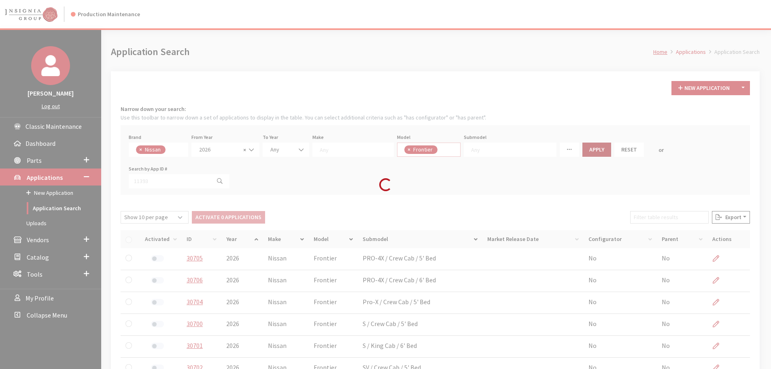
scroll to position [0, 0]
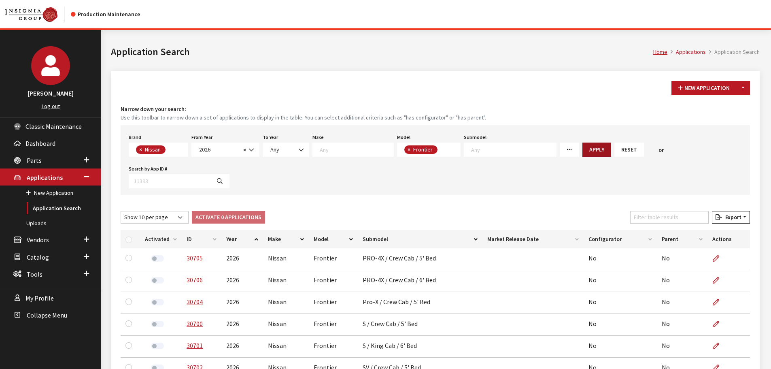
click at [583, 144] on button "Apply" at bounding box center [597, 149] width 29 height 14
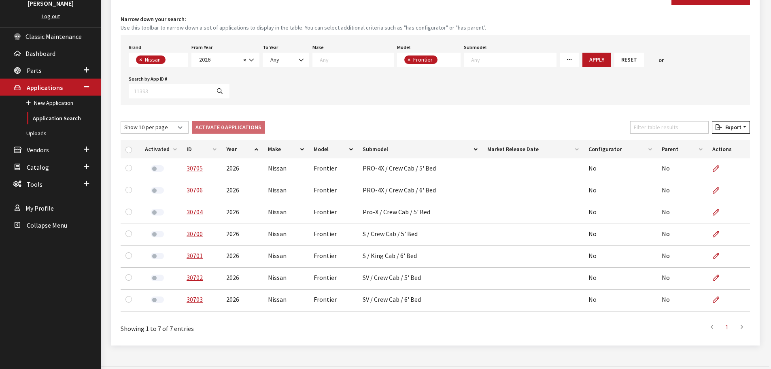
scroll to position [100, 0]
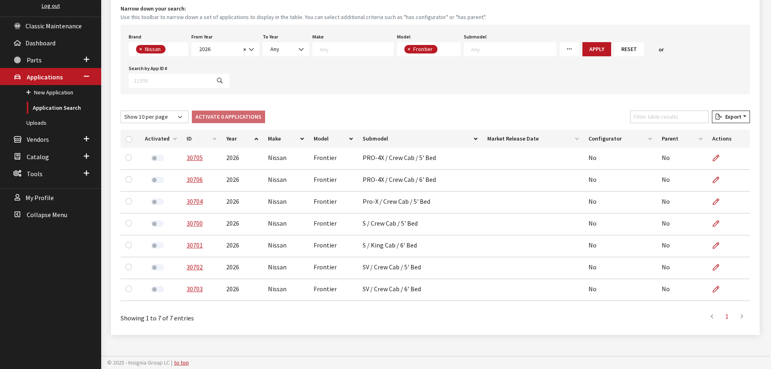
click at [506, 95] on div "New Application Toggle Dropdown New From Existing... Narrow down your search: U…" at bounding box center [435, 153] width 649 height 364
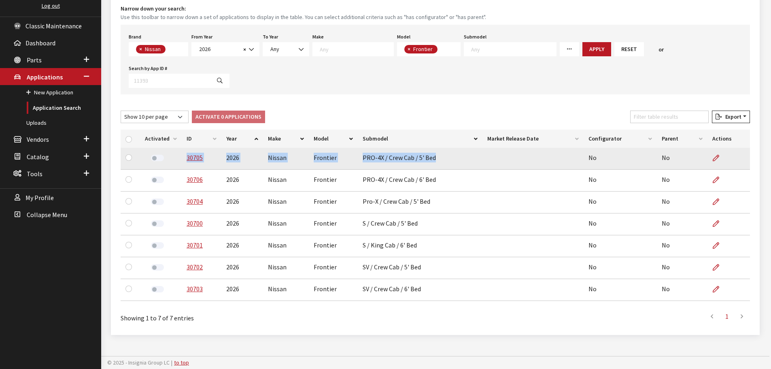
drag, startPoint x: 434, startPoint y: 161, endPoint x: 184, endPoint y: 158, distance: 249.8
click at [184, 158] on tr "30705 2026 Nissan Frontier PRO-4X / Crew Cab / 5' Bed No No" at bounding box center [436, 159] width 630 height 22
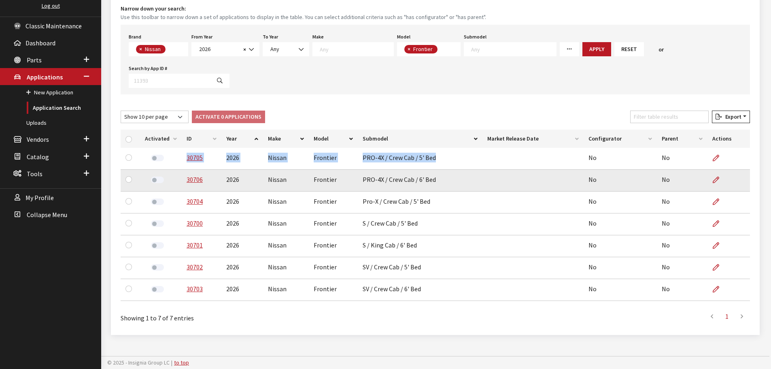
copy tr "30705 2026 Nissan Frontier PRO-4X / Crew Cab / 5' Bed"
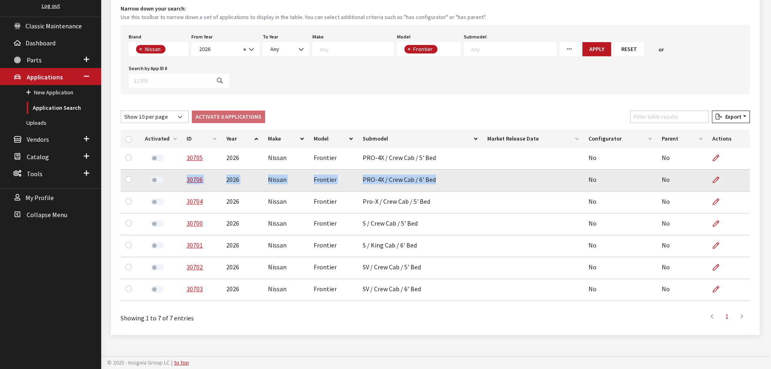
drag, startPoint x: 433, startPoint y: 181, endPoint x: 183, endPoint y: 181, distance: 250.6
click at [183, 181] on tr "30706 2026 Nissan Frontier PRO-4X / Crew Cab / 6' Bed No No" at bounding box center [436, 181] width 630 height 22
copy tr "30706 2026 Nissan Frontier PRO-4X / Crew Cab / 6' Bed"
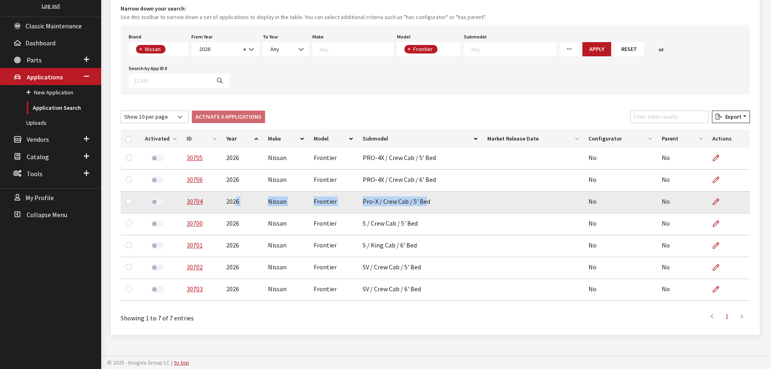
drag, startPoint x: 426, startPoint y: 201, endPoint x: 233, endPoint y: 198, distance: 192.7
click at [233, 198] on tr "30704 2026 Nissan Frontier Pro-X / Crew Cab / 5' Bed No No" at bounding box center [436, 202] width 630 height 22
drag, startPoint x: 430, startPoint y: 201, endPoint x: 183, endPoint y: 202, distance: 247.3
click at [183, 202] on tr "30704 2026 Nissan Frontier Pro-X / Crew Cab / 5' Bed No No" at bounding box center [436, 202] width 630 height 22
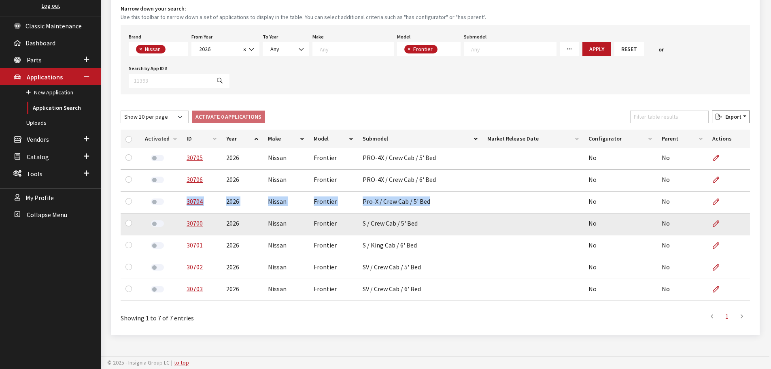
copy tr "30704 2026 Nissan Frontier Pro-X / Crew Cab / 5' Bed"
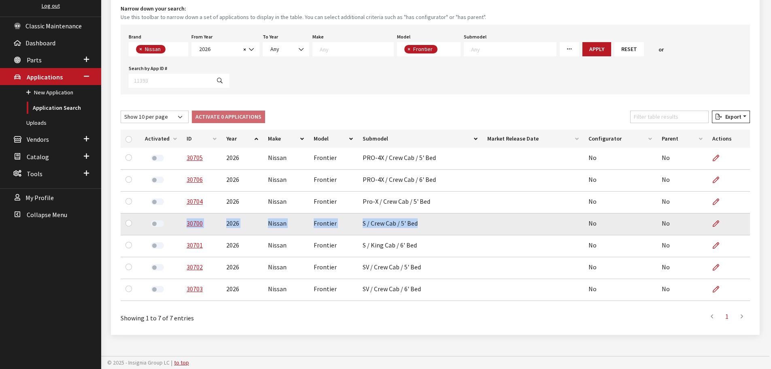
drag, startPoint x: 420, startPoint y: 226, endPoint x: 184, endPoint y: 225, distance: 236.0
click at [184, 225] on tr "30700 2026 Nissan Frontier S / Crew Cab / 5' Bed No No" at bounding box center [436, 224] width 630 height 22
copy tr "30700 2026 Nissan Frontier S / Crew Cab / 5' Bed"
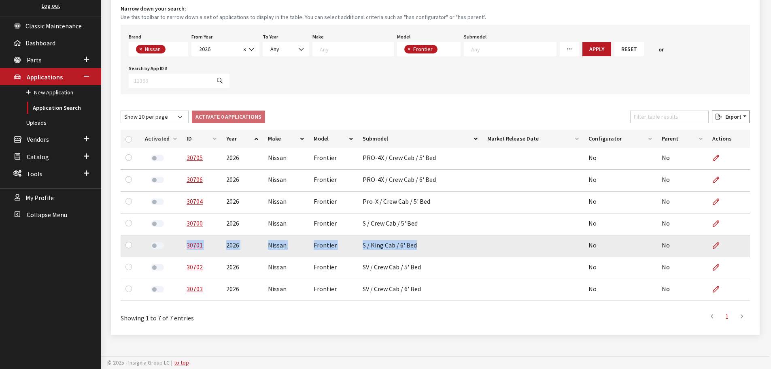
drag, startPoint x: 417, startPoint y: 247, endPoint x: 183, endPoint y: 251, distance: 234.8
click at [183, 251] on tr "30701 2026 Nissan Frontier S / King Cab / 6' Bed No No" at bounding box center [436, 246] width 630 height 22
copy tr "30701 2026 Nissan Frontier S / King Cab / 6' Bed"
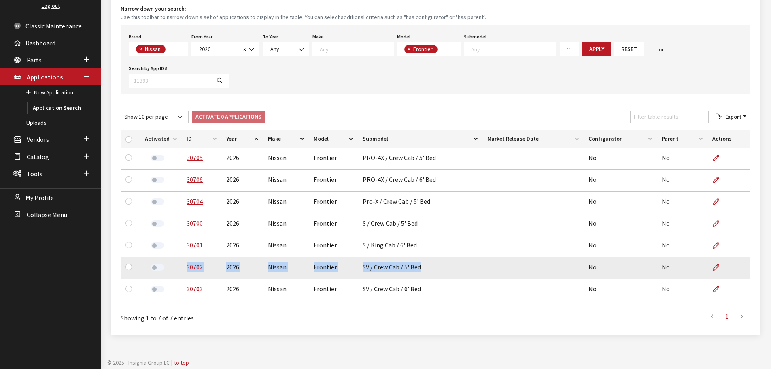
drag, startPoint x: 421, startPoint y: 270, endPoint x: 182, endPoint y: 269, distance: 239.3
click at [182, 269] on tr "30702 2026 Nissan Frontier SV / Crew Cab / 5' Bed No No" at bounding box center [436, 268] width 630 height 22
copy tr "30702 2026 Nissan Frontier SV / Crew Cab / 5' Bed"
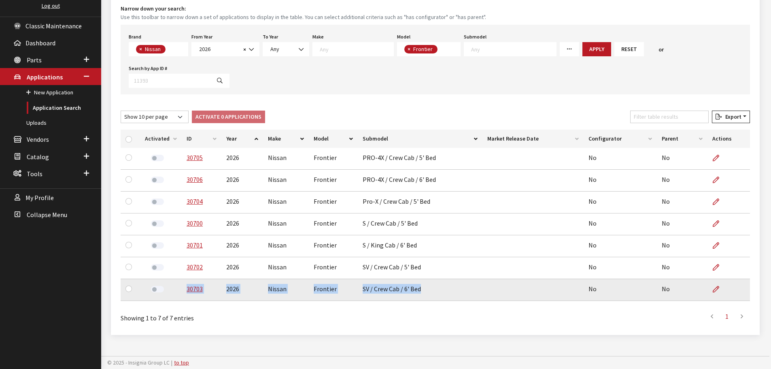
drag, startPoint x: 421, startPoint y: 289, endPoint x: 182, endPoint y: 291, distance: 239.3
click at [182, 291] on tr "30703 2026 Nissan Frontier SV / Crew Cab / 6' Bed No No" at bounding box center [436, 290] width 630 height 22
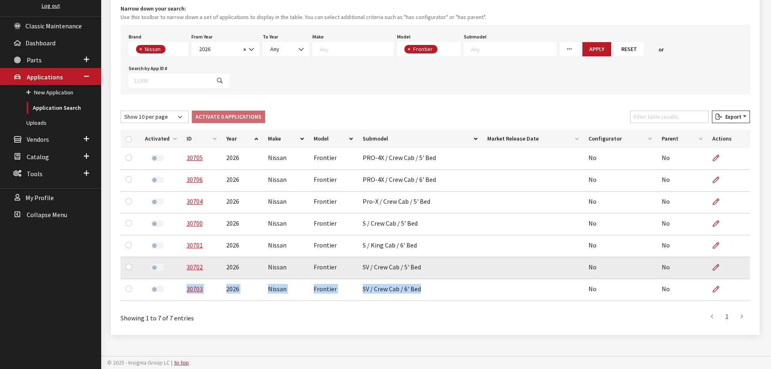
copy tr "30703 2026 Nissan Frontier SV / Crew Cab / 6' Bed"
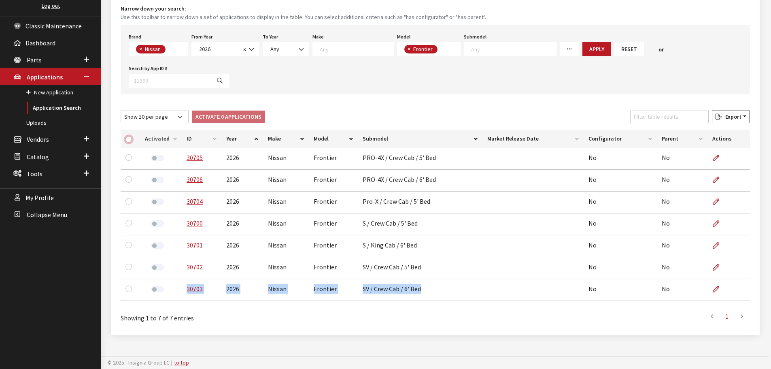
click at [128, 137] on input "checkbox" at bounding box center [128, 139] width 6 height 6
checkbox input "true"
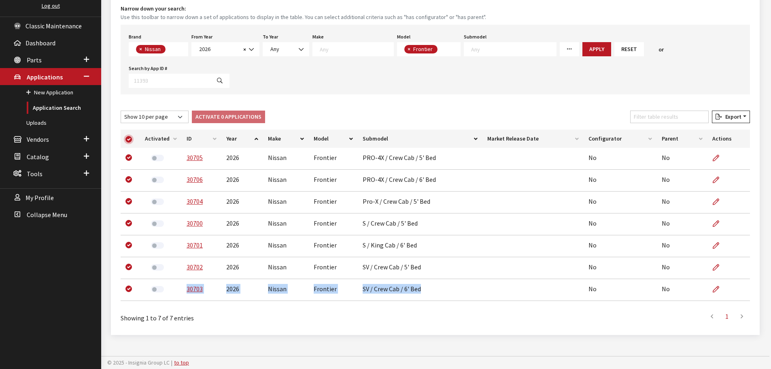
checkbox input "true"
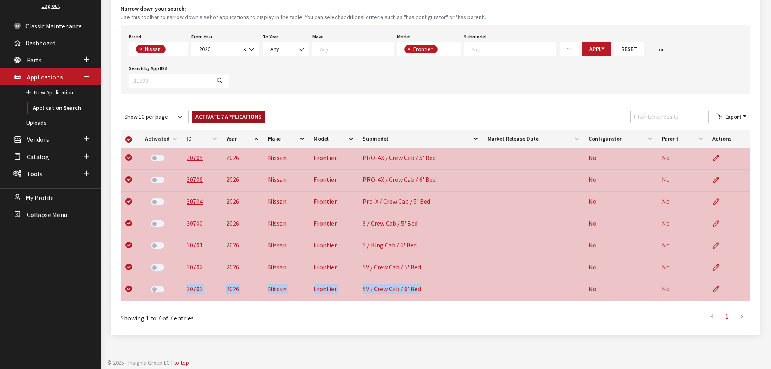
click at [220, 117] on button "Activate 7 Applications" at bounding box center [228, 117] width 73 height 13
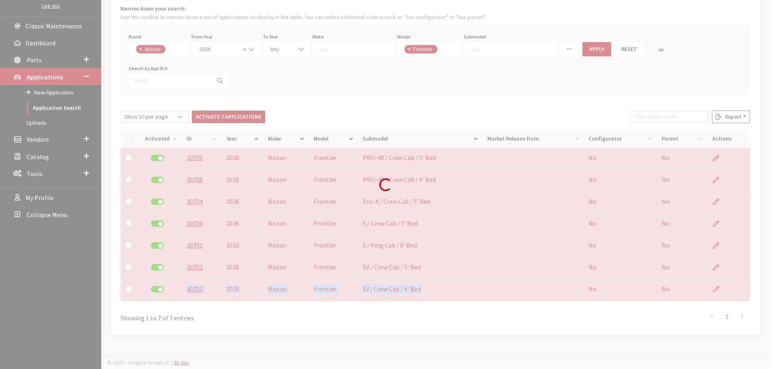
checkbox input "false"
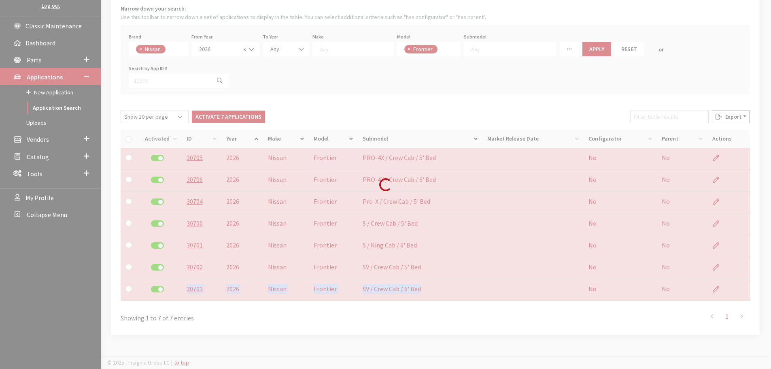
checkbox input "false"
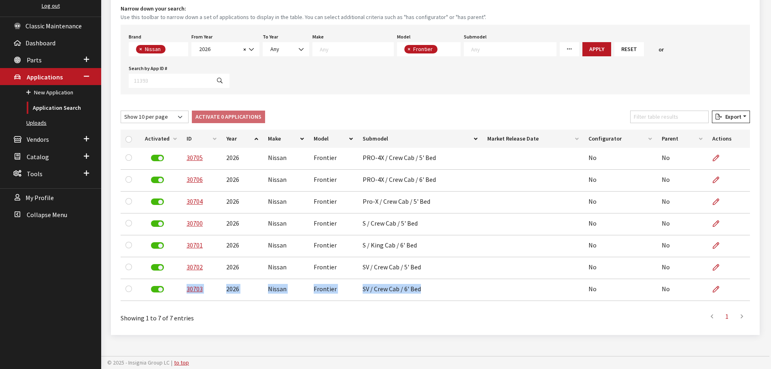
click at [40, 121] on link "Uploads" at bounding box center [50, 122] width 101 height 15
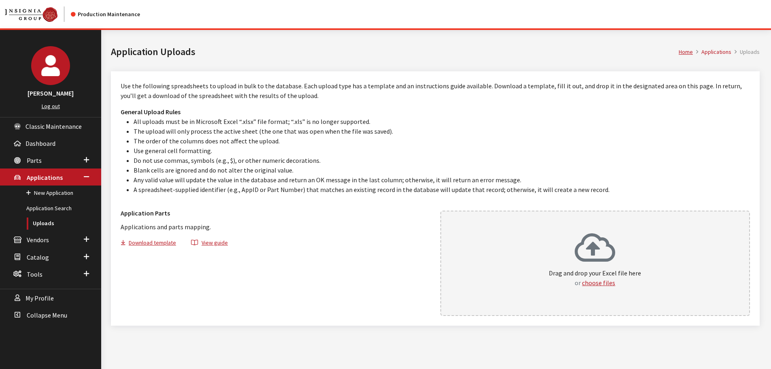
click at [584, 255] on icon at bounding box center [595, 248] width 40 height 32
